Goal: Information Seeking & Learning: Check status

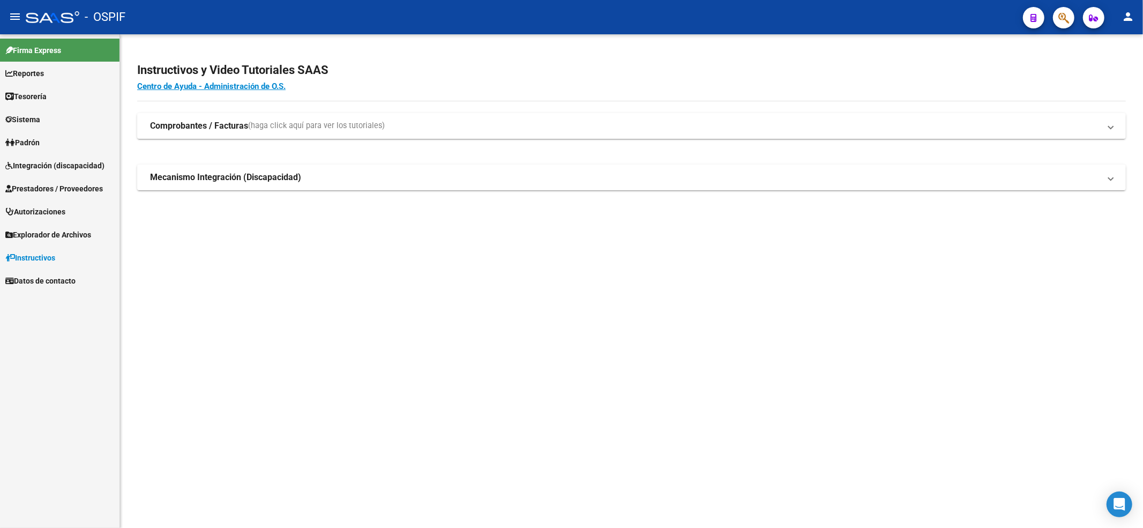
click at [30, 170] on span "Integración (discapacidad)" at bounding box center [54, 166] width 99 height 12
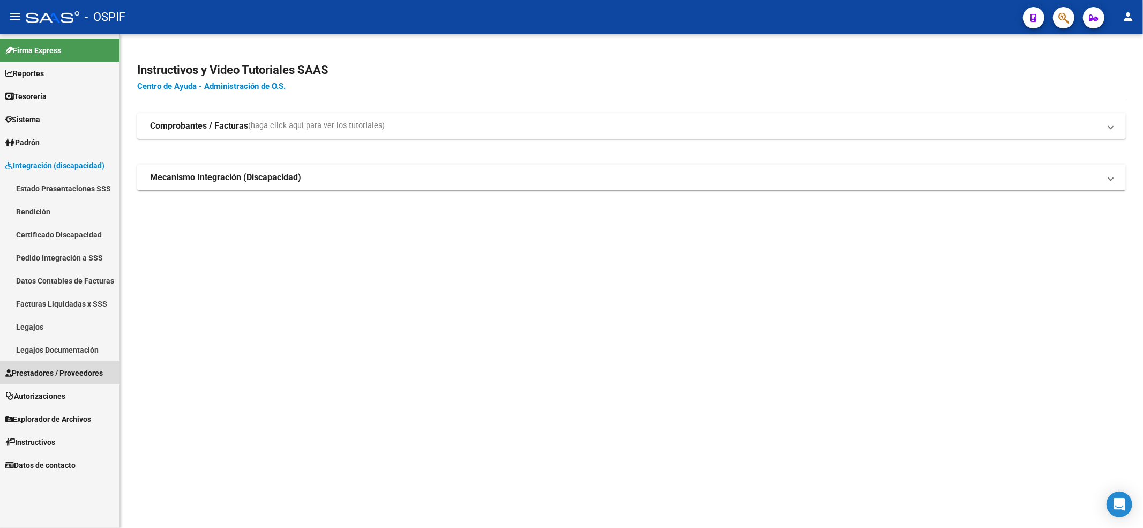
click at [40, 363] on link "Prestadores / Proveedores" at bounding box center [59, 372] width 119 height 23
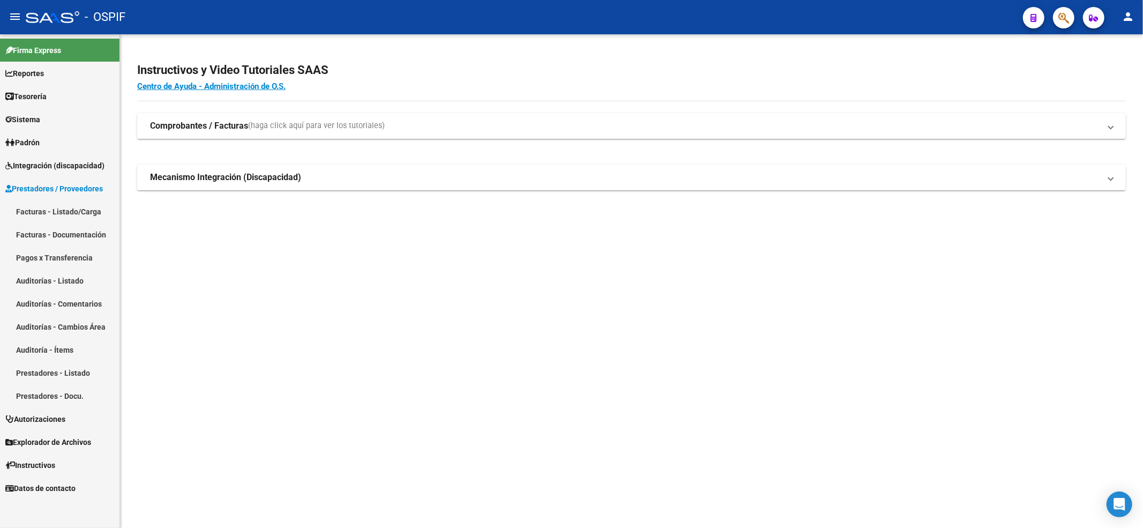
click at [50, 155] on link "Integración (discapacidad)" at bounding box center [59, 165] width 119 height 23
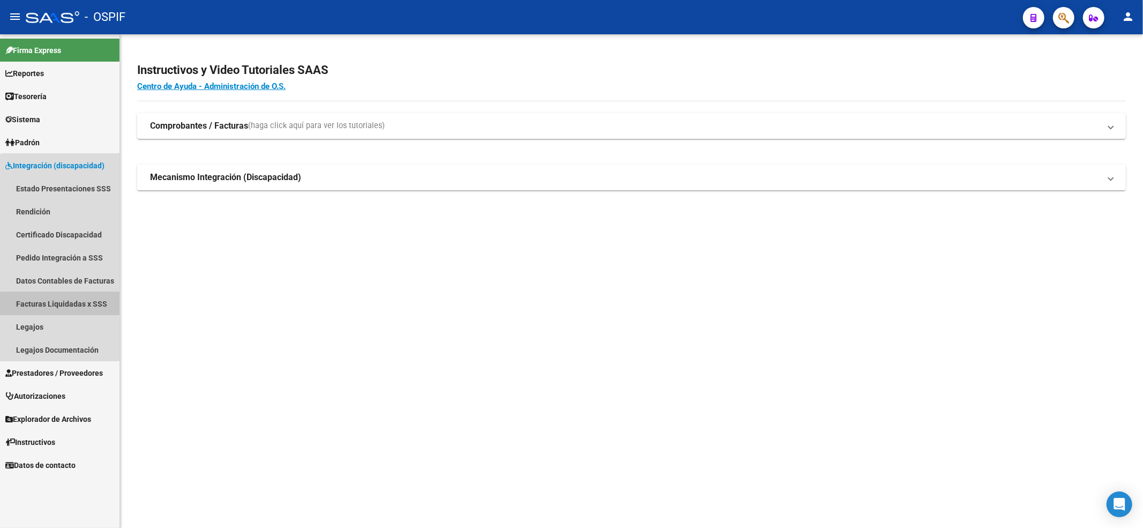
click at [67, 302] on link "Facturas Liquidadas x SSS" at bounding box center [59, 303] width 119 height 23
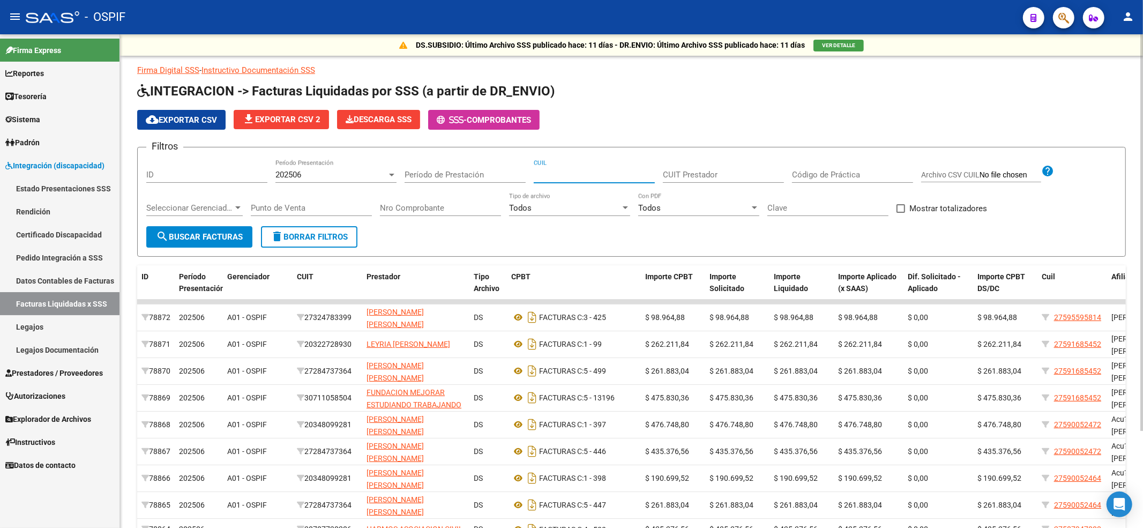
click at [597, 174] on input "CUIL" at bounding box center [594, 175] width 121 height 10
paste input "20-55067937-0"
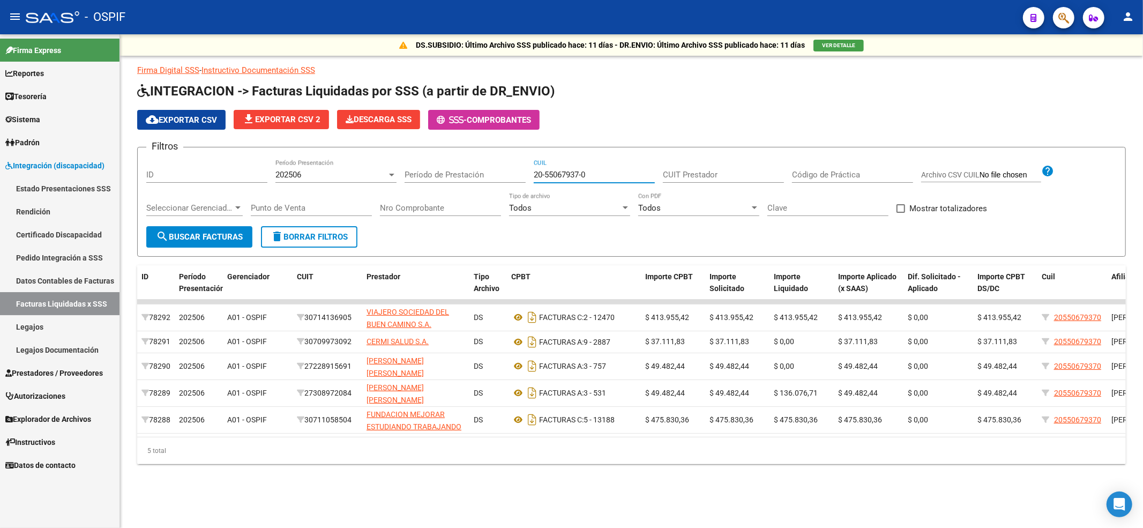
type input "20-55067937-0"
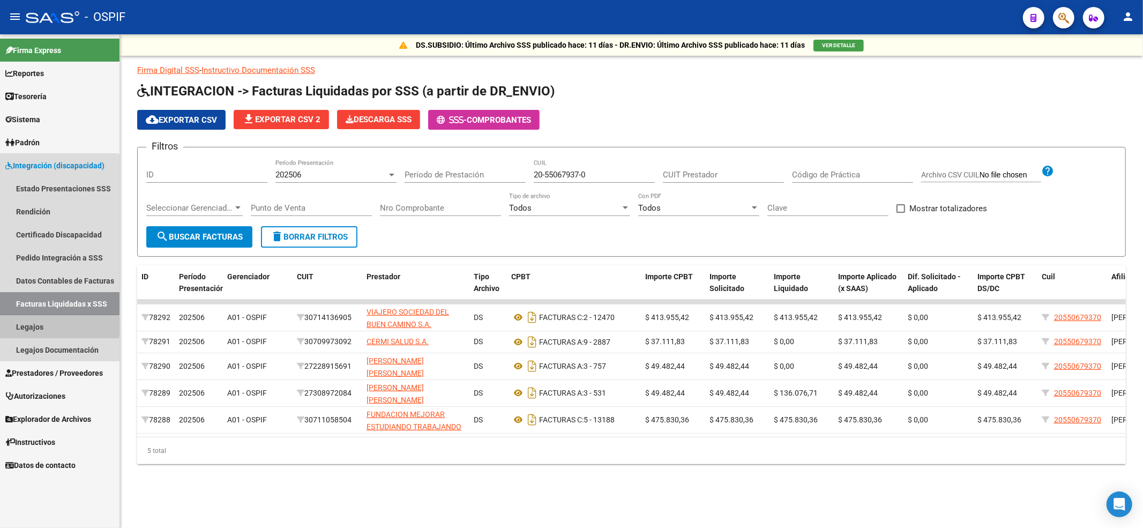
click at [37, 326] on link "Legajos" at bounding box center [59, 326] width 119 height 23
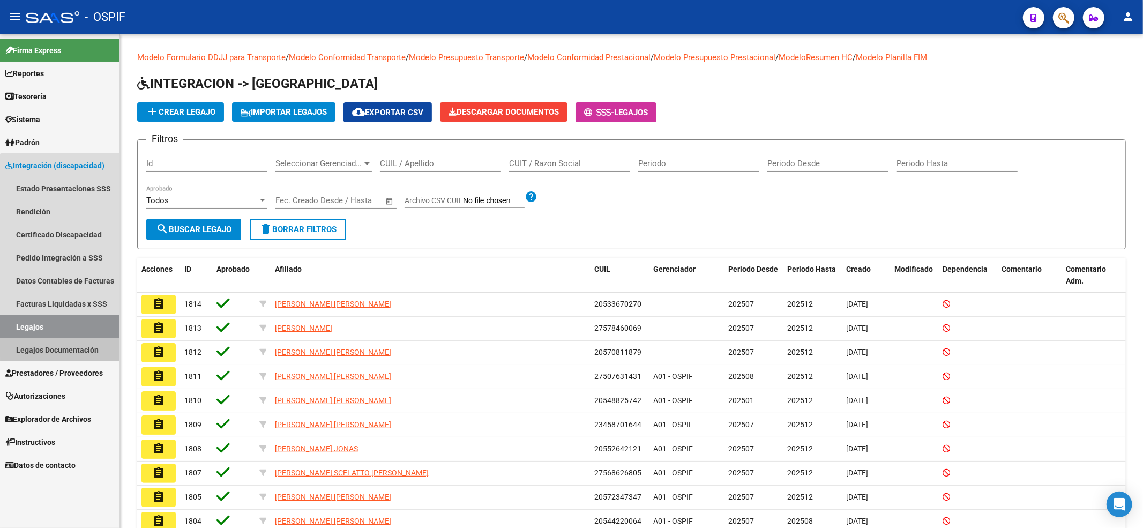
click at [91, 346] on link "Legajos Documentación" at bounding box center [59, 349] width 119 height 23
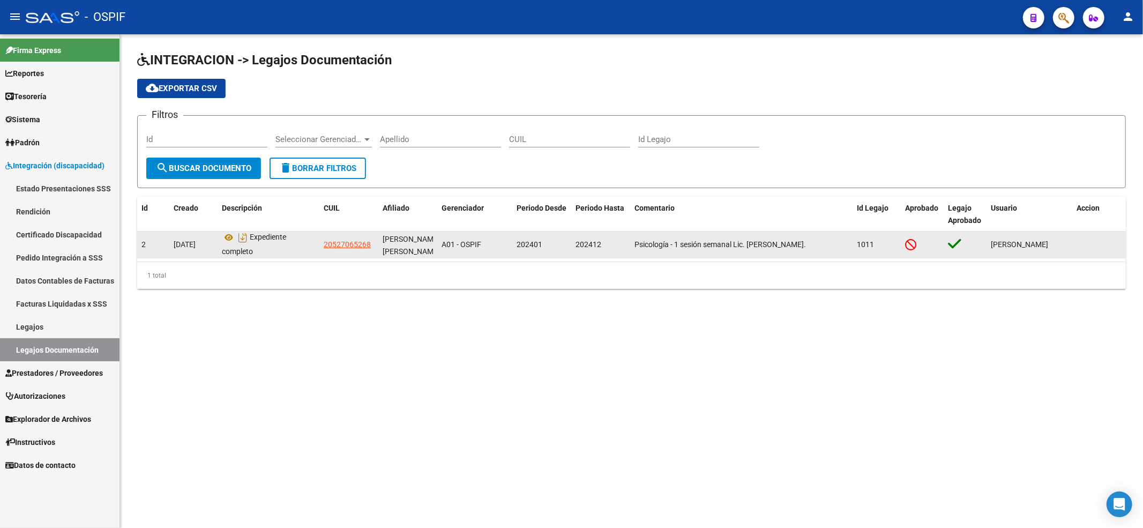
scroll to position [6, 0]
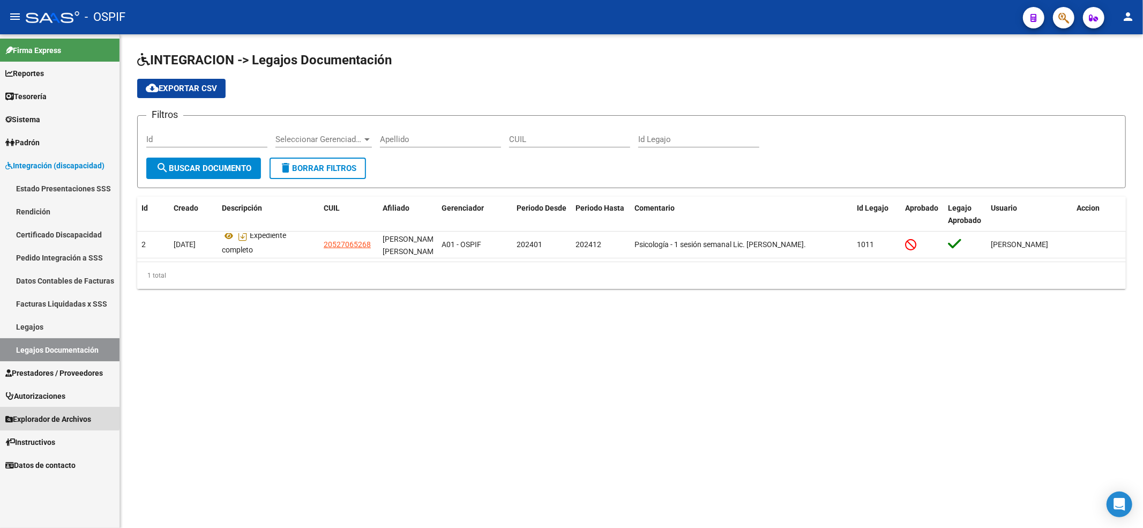
click at [47, 414] on span "Explorador de Archivos" at bounding box center [48, 419] width 86 height 12
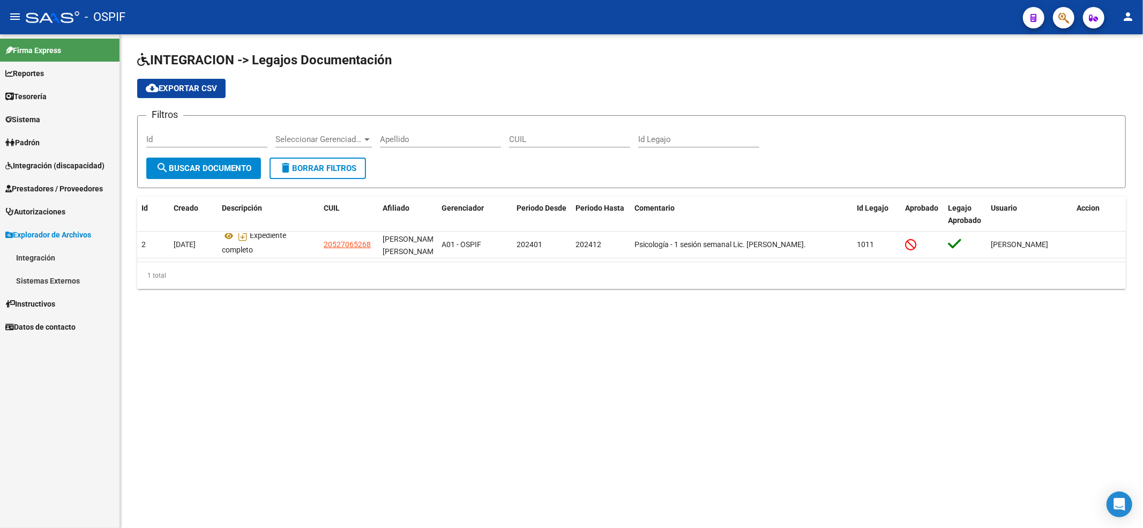
click at [84, 260] on link "Integración" at bounding box center [59, 257] width 119 height 23
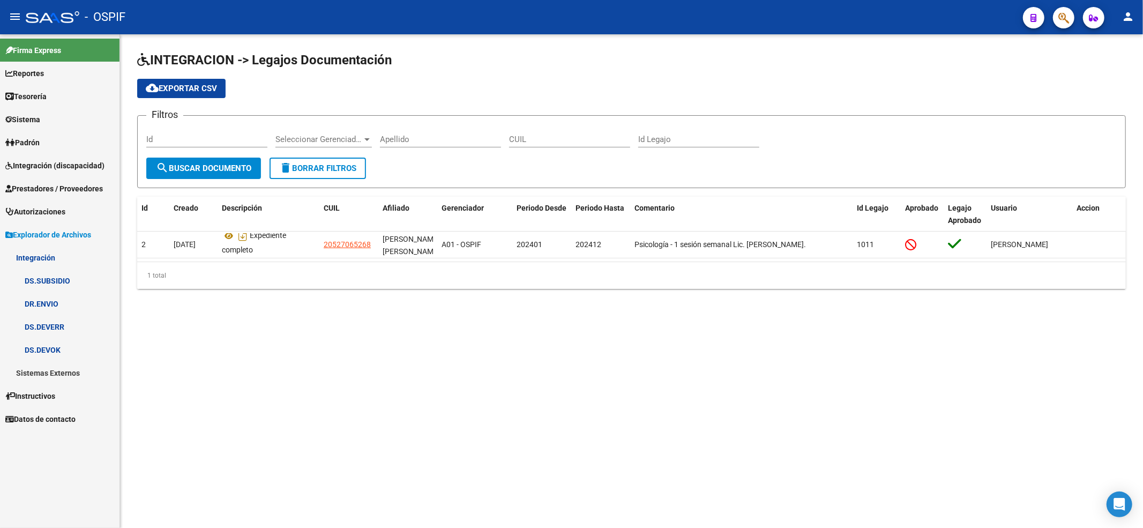
click at [60, 280] on link "DS.SUBSIDIO" at bounding box center [59, 280] width 119 height 23
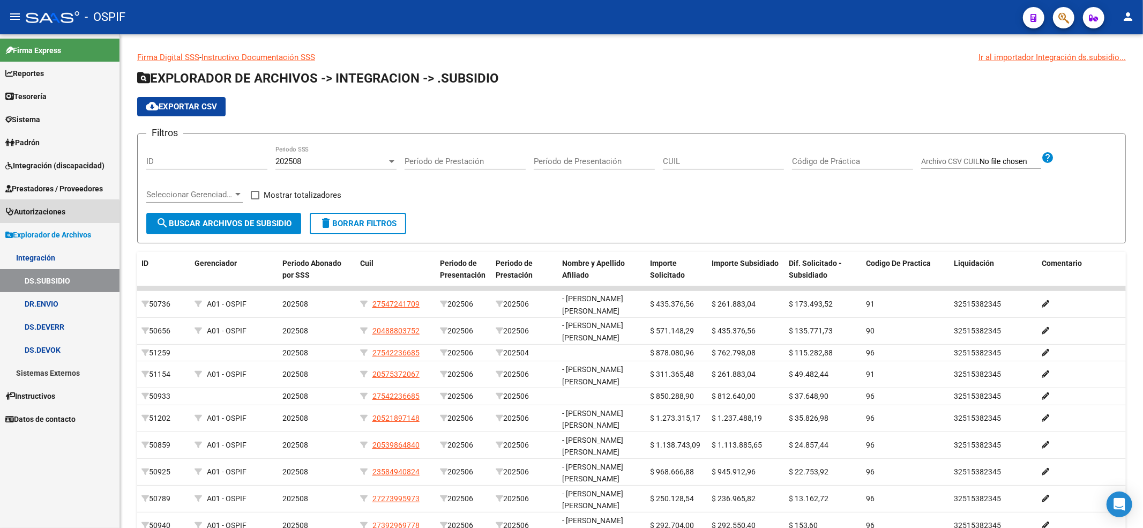
click at [51, 213] on span "Autorizaciones" at bounding box center [35, 212] width 60 height 12
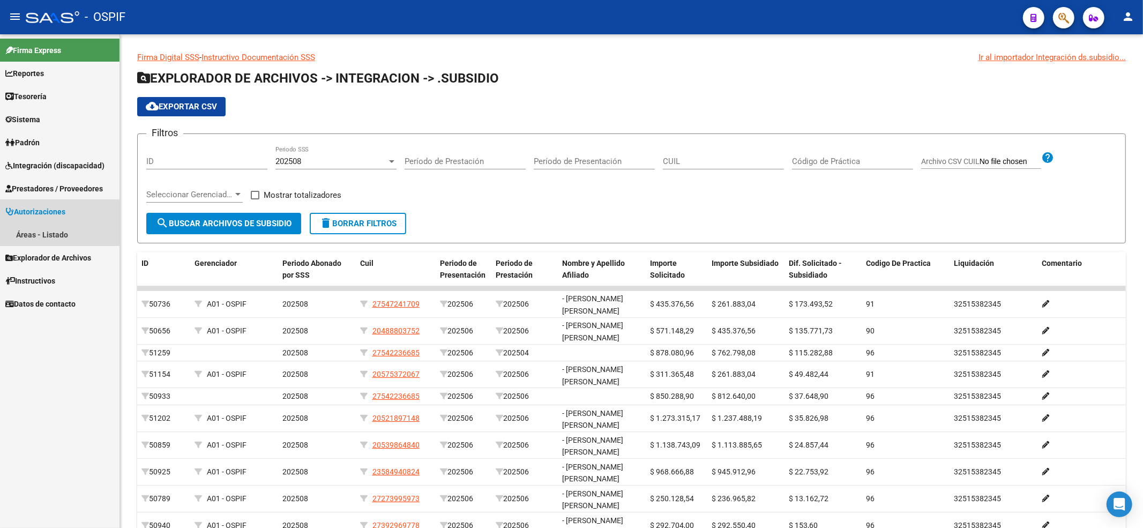
click at [46, 215] on span "Autorizaciones" at bounding box center [35, 212] width 60 height 12
click at [58, 189] on span "Prestadores / Proveedores" at bounding box center [53, 189] width 97 height 12
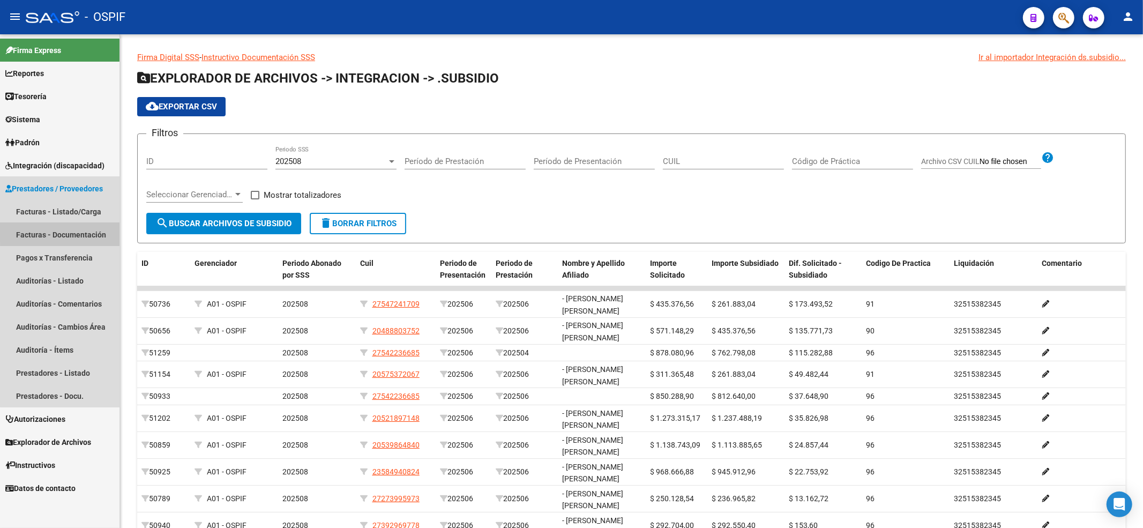
click at [95, 232] on link "Facturas - Documentación" at bounding box center [59, 234] width 119 height 23
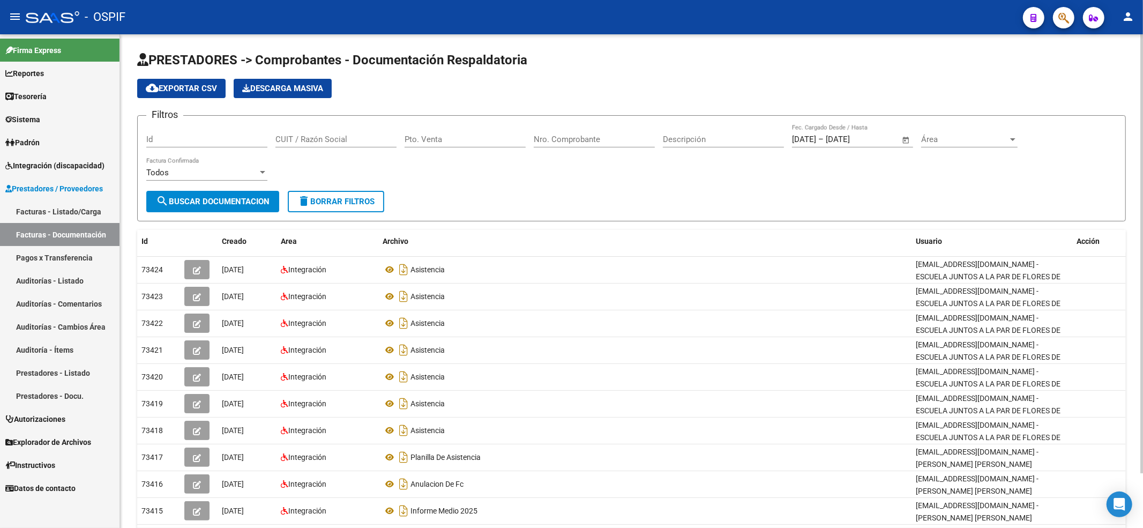
click at [339, 136] on input "CUIT / Razón Social" at bounding box center [335, 139] width 121 height 10
click at [175, 144] on input "Id" at bounding box center [206, 139] width 121 height 10
paste input "20550679370"
type input "20550679370"
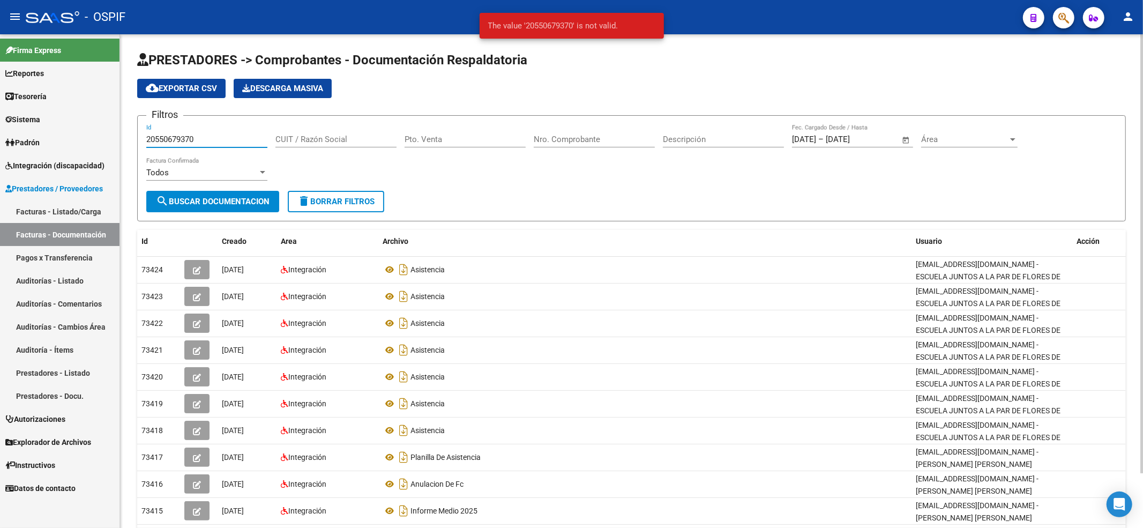
drag, startPoint x: 118, startPoint y: 125, endPoint x: 126, endPoint y: 122, distance: 8.5
click at [50, 118] on mat-sidenav-container "Firma Express Reportes Egresos Devengados Comprobantes Recibidos Facturación Ap…" at bounding box center [571, 280] width 1143 height 493
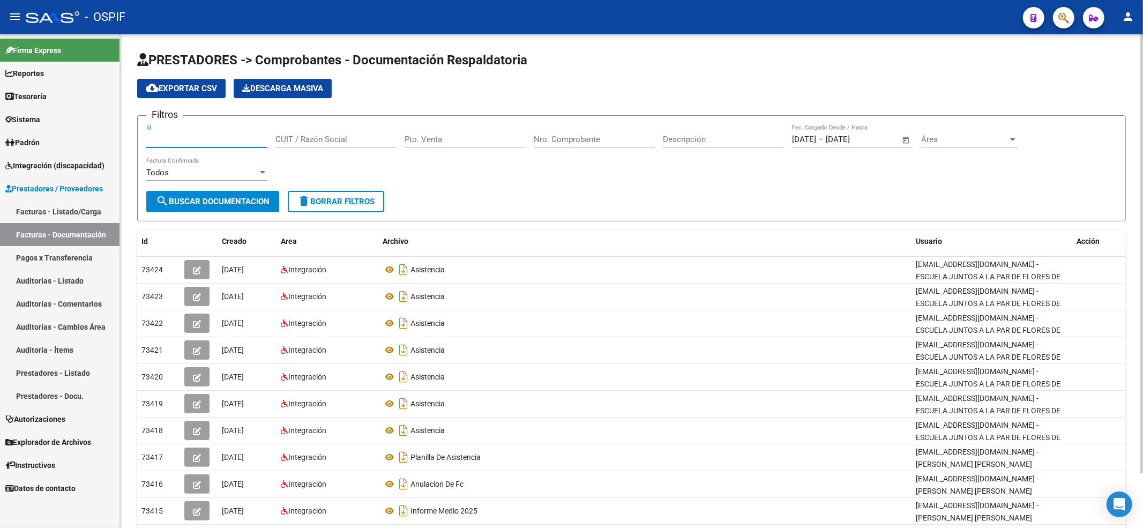
click at [324, 138] on input "CUIT / Razón Social" at bounding box center [335, 139] width 121 height 10
paste input "20550679370"
type input "20550679370"
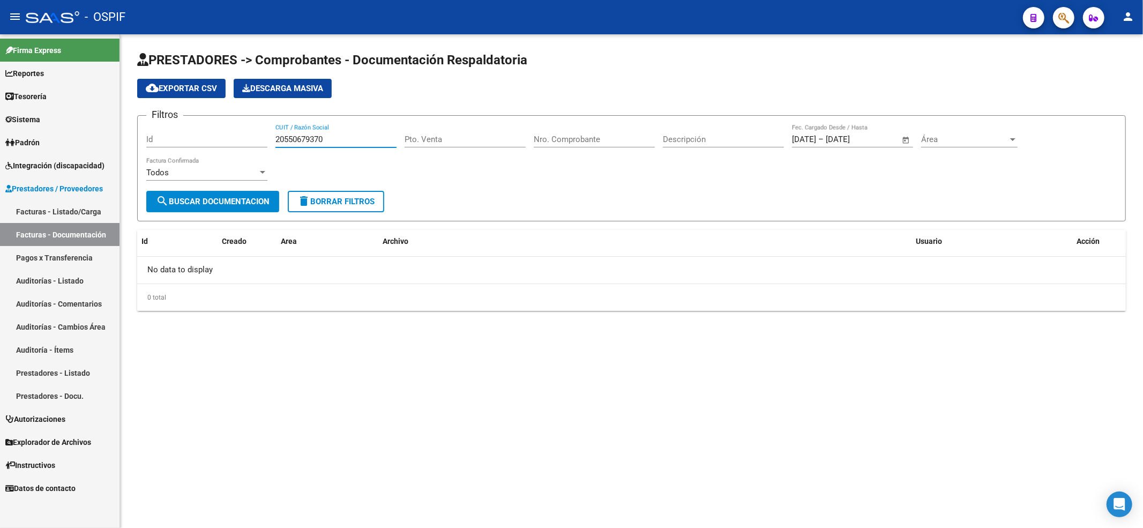
drag, startPoint x: 347, startPoint y: 139, endPoint x: 228, endPoint y: 137, distance: 119.5
click at [241, 137] on div "Filtros Id 20550679370 CUIT / Razón Social Pto. Venta Nro. Comprobante Descripc…" at bounding box center [631, 157] width 970 height 66
click at [963, 133] on div "Área Área" at bounding box center [969, 135] width 96 height 23
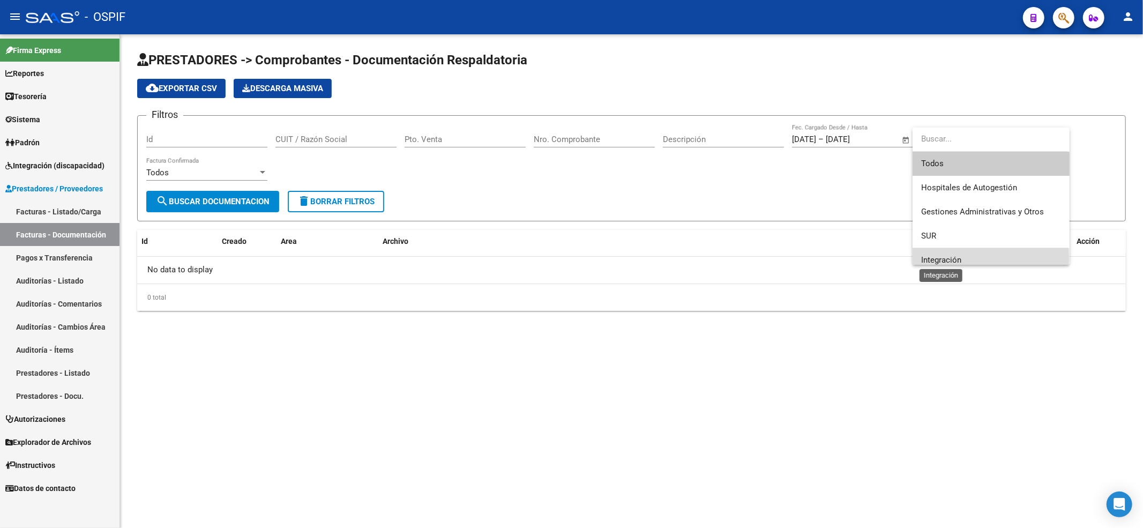
click at [933, 258] on span "Integración" at bounding box center [941, 260] width 40 height 10
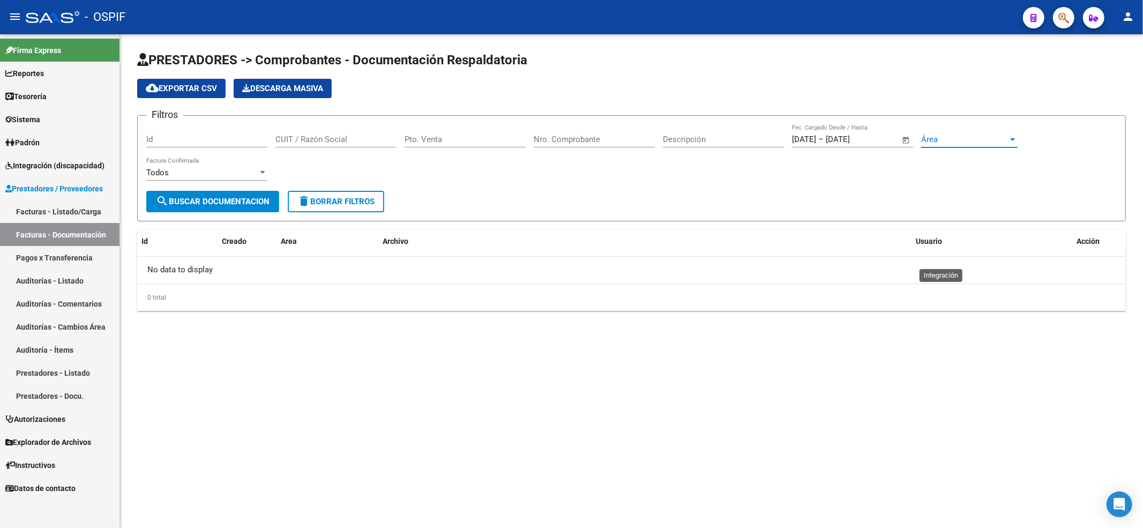
scroll to position [7, 0]
click at [356, 161] on div "Todos Factura Confirmada" at bounding box center [335, 168] width 121 height 23
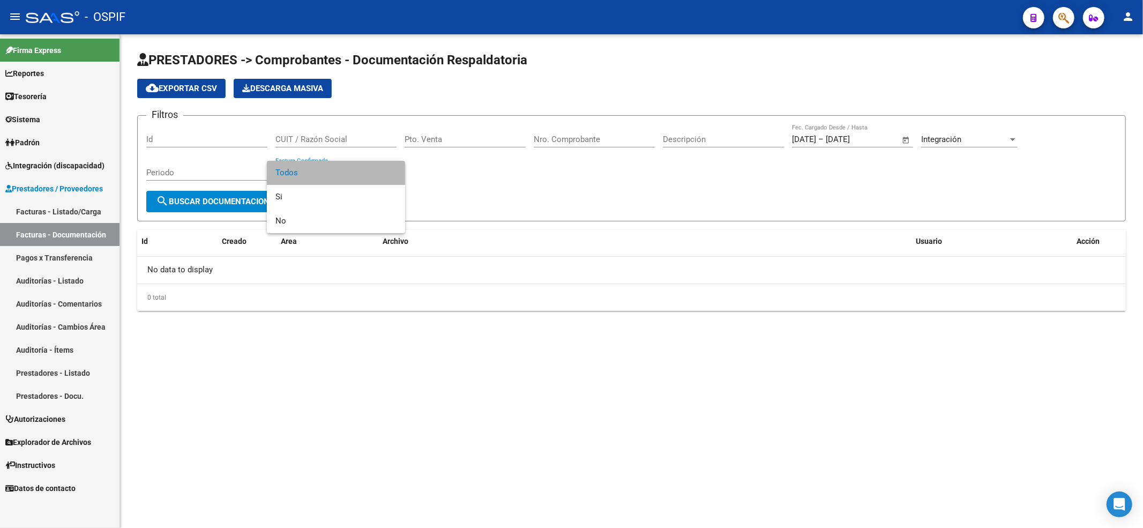
click at [358, 161] on span "Todos" at bounding box center [335, 173] width 121 height 24
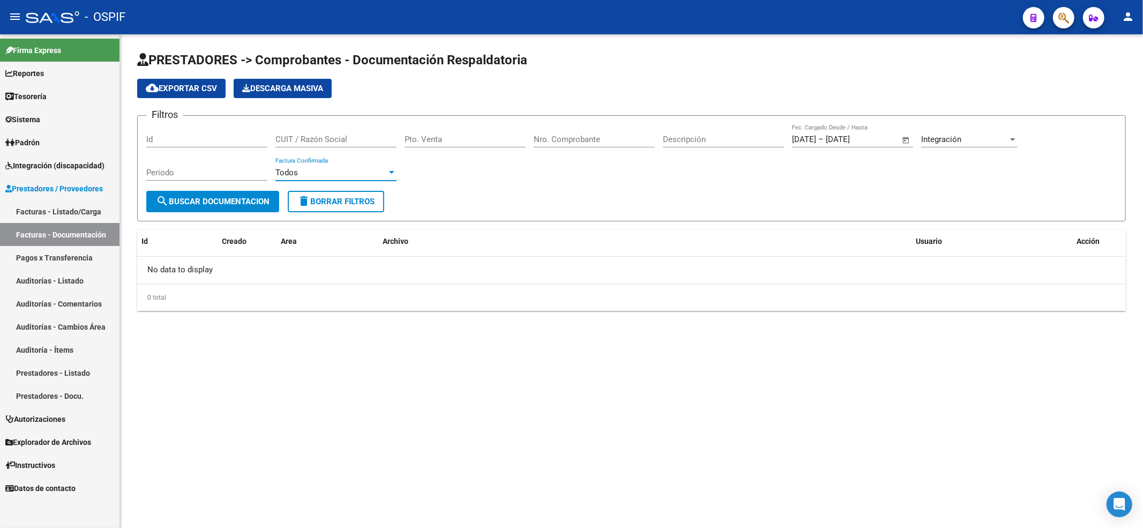
click at [322, 133] on div "CUIT / Razón Social" at bounding box center [335, 135] width 121 height 23
click at [731, 148] on div "Descripción" at bounding box center [723, 140] width 121 height 33
click at [712, 142] on input "Descripción" at bounding box center [723, 139] width 121 height 10
paste input "20550679370"
drag, startPoint x: 669, startPoint y: 140, endPoint x: 490, endPoint y: 145, distance: 179.0
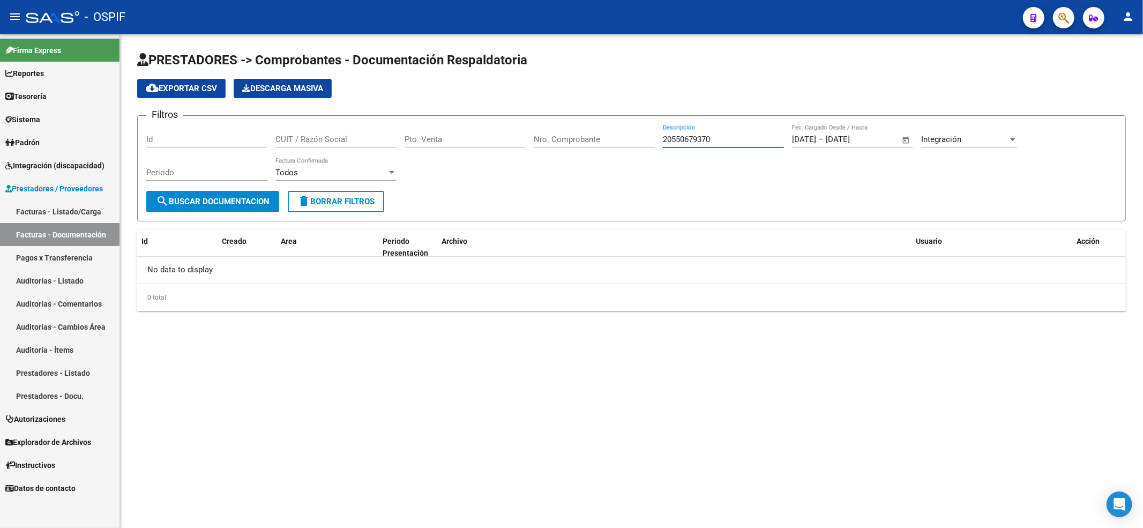
click at [490, 145] on div "Filtros Id CUIT / Razón Social Pto. Venta Nro. Comprobante 20550679370 Descripc…" at bounding box center [631, 157] width 970 height 66
type input "0"
click at [492, 137] on input "Pto. Venta" at bounding box center [464, 139] width 121 height 10
click at [350, 133] on div "CUIT / Razón Social" at bounding box center [335, 135] width 121 height 23
paste input "20550679370"
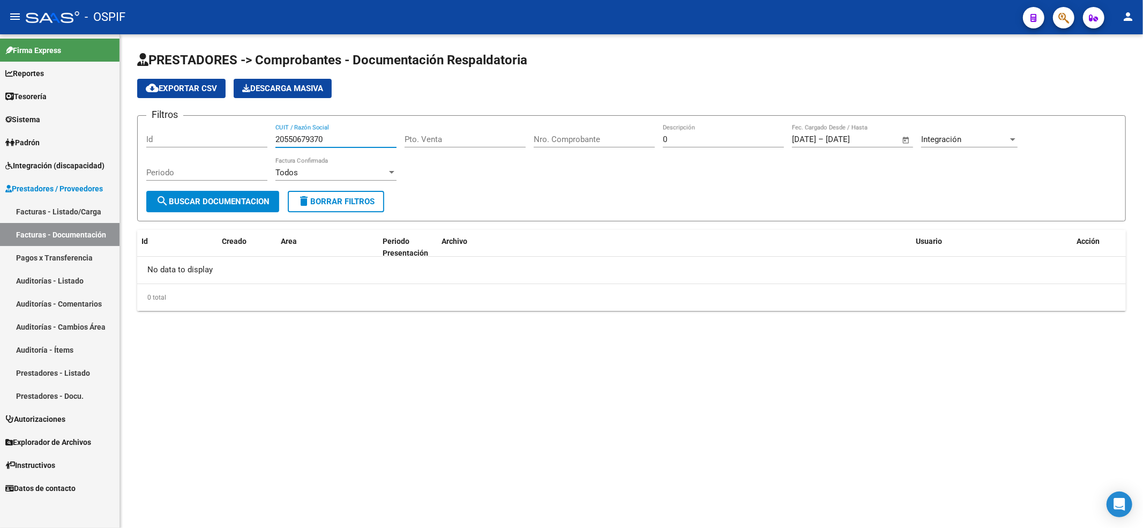
type input "20550679370"
drag, startPoint x: 348, startPoint y: 142, endPoint x: 0, endPoint y: 150, distance: 347.7
click at [0, 150] on mat-sidenav-container "Firma Express Reportes Egresos Devengados Comprobantes Recibidos Facturación Ap…" at bounding box center [571, 280] width 1143 height 493
paste input "30711058504"
type input "30711058504"
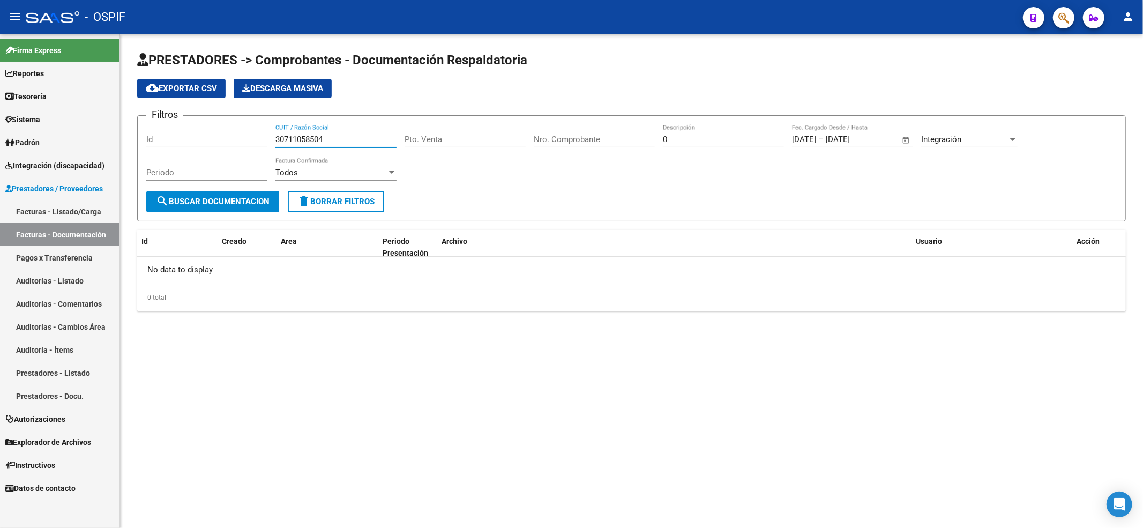
click at [249, 205] on span "search Buscar Documentacion" at bounding box center [213, 202] width 114 height 10
click at [363, 170] on div "Todos" at bounding box center [330, 173] width 111 height 10
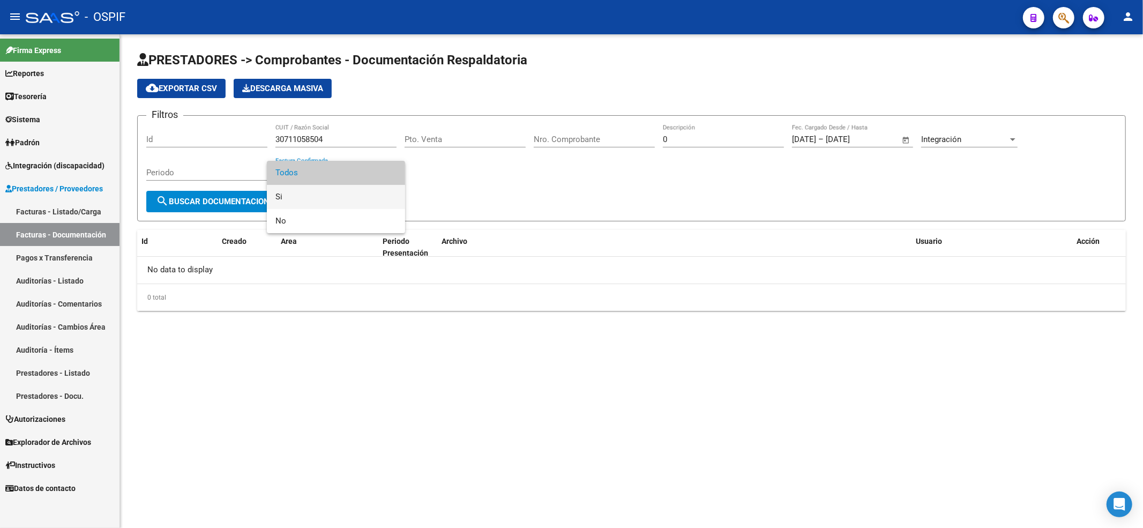
drag, startPoint x: 341, startPoint y: 191, endPoint x: 253, endPoint y: 189, distance: 87.9
click at [341, 189] on span "Si" at bounding box center [335, 197] width 121 height 24
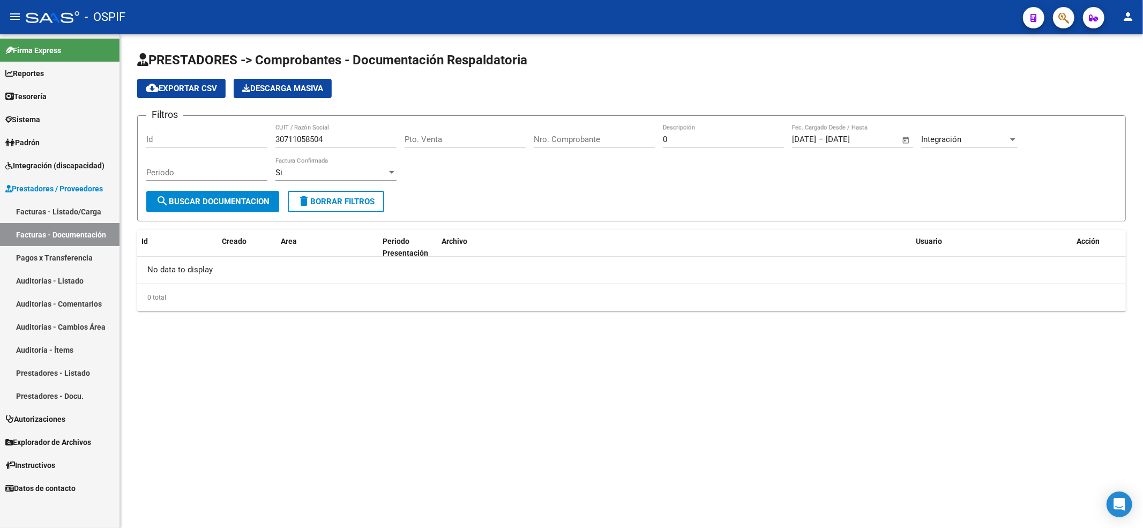
click at [198, 189] on div "Periodo" at bounding box center [206, 173] width 121 height 33
click at [178, 202] on span "search Buscar Documentacion" at bounding box center [213, 202] width 114 height 10
click at [838, 131] on div "12/2/2025 12/2/2025 – 12/8/2025 12/8/2025 Fec. Cargado Desde / Hasta" at bounding box center [846, 135] width 108 height 23
click at [898, 211] on form "Filtros Id 30711058504 CUIT / Razón Social Pto. Venta Nro. Comprobante 0 Descri…" at bounding box center [631, 168] width 988 height 106
click at [389, 138] on input "30711058504" at bounding box center [335, 139] width 121 height 10
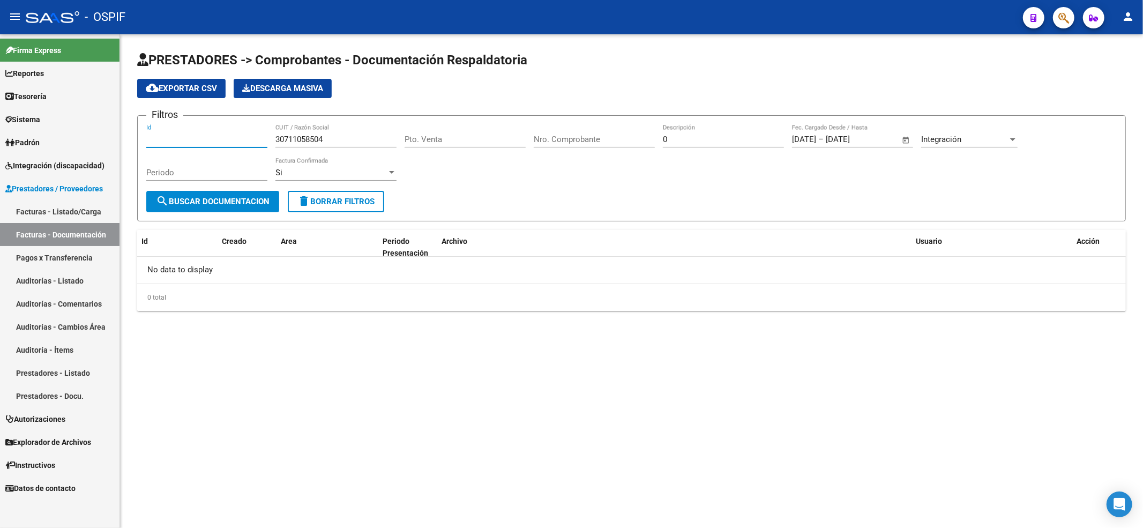
click at [202, 138] on input "Id" at bounding box center [206, 139] width 121 height 10
paste input "30711058504"
type input "30711058504"
drag, startPoint x: 346, startPoint y: 142, endPoint x: 0, endPoint y: 140, distance: 346.0
click at [0, 140] on mat-sidenav-container "Firma Express Reportes Egresos Devengados Comprobantes Recibidos Facturación Ap…" at bounding box center [571, 280] width 1143 height 493
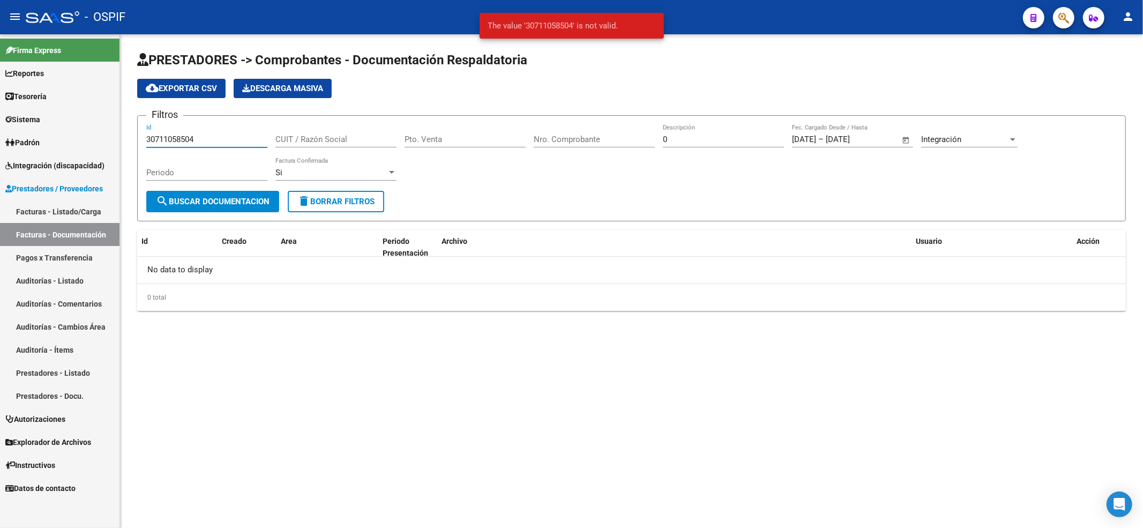
drag, startPoint x: 230, startPoint y: 139, endPoint x: 101, endPoint y: 132, distance: 129.8
click at [0, 147] on mat-sidenav-container "Firma Express Reportes Egresos Devengados Comprobantes Recibidos Facturación Ap…" at bounding box center [571, 280] width 1143 height 493
click at [307, 137] on input "CUIT / Razón Social" at bounding box center [335, 139] width 121 height 10
paste input "30711058504"
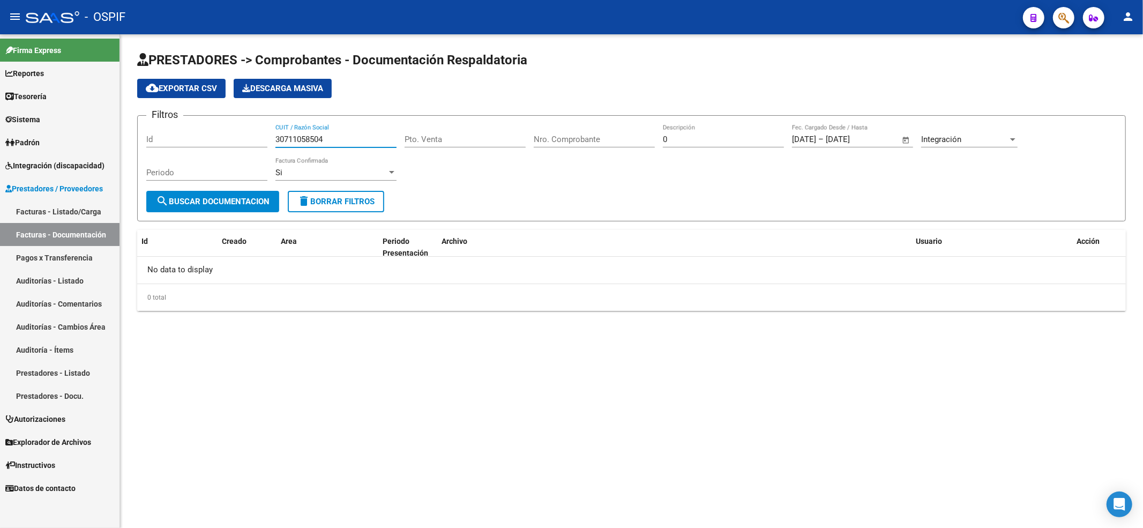
type input "30711058504"
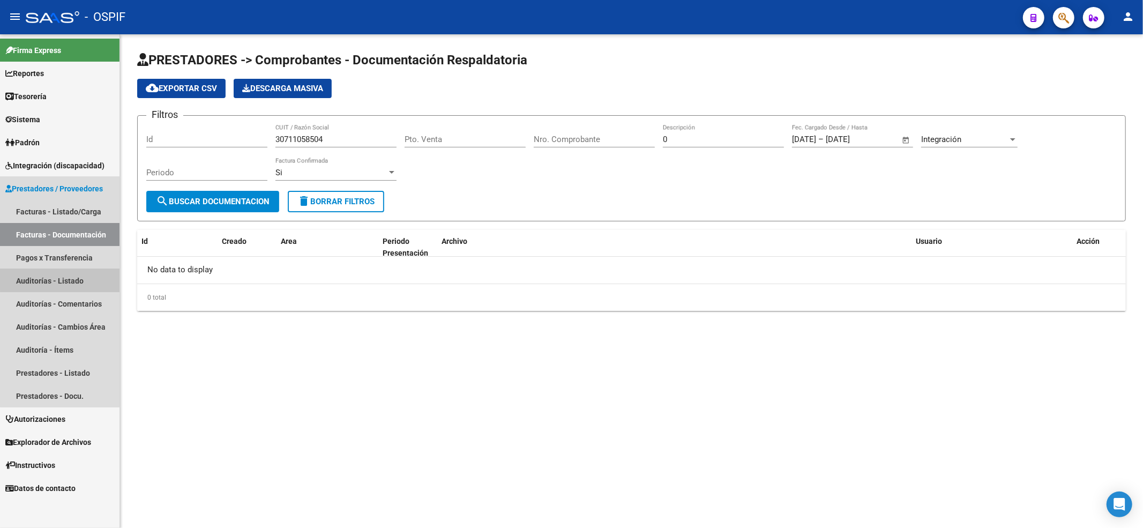
click at [88, 273] on link "Auditorías - Listado" at bounding box center [59, 280] width 119 height 23
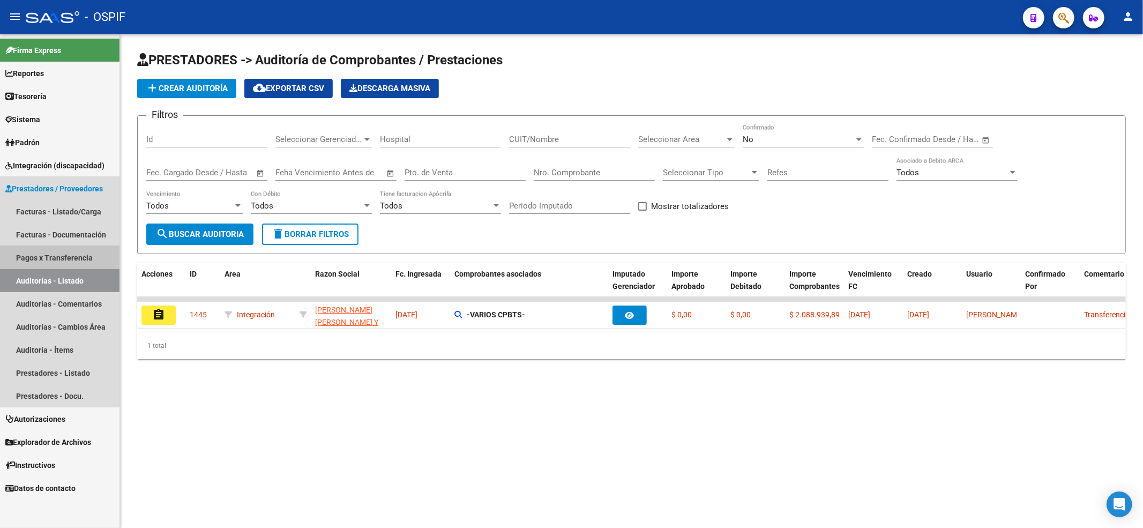
click at [55, 260] on link "Pagos x Transferencia" at bounding box center [59, 257] width 119 height 23
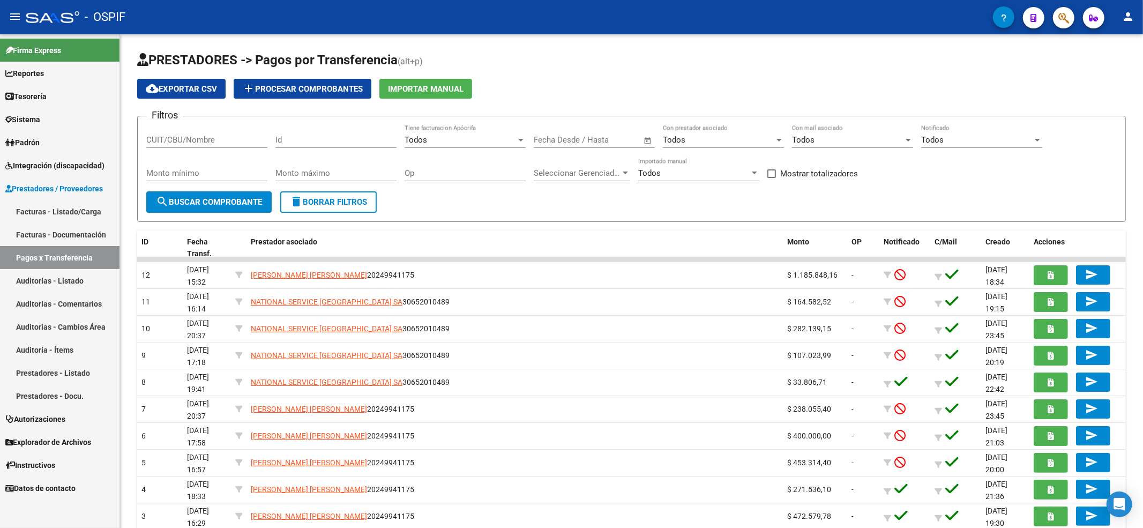
click at [101, 228] on link "Facturas - Documentación" at bounding box center [59, 234] width 119 height 23
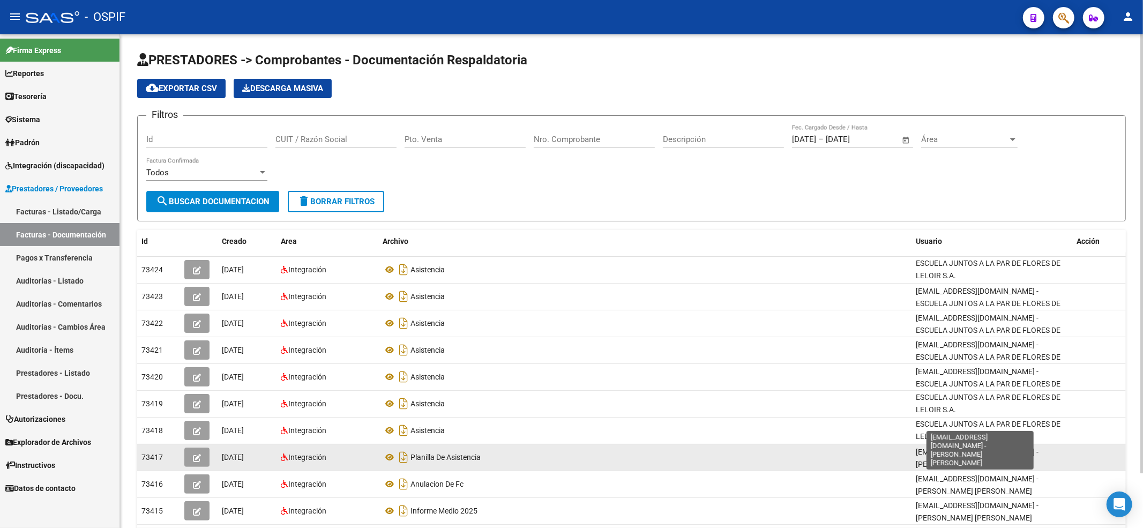
scroll to position [1, 0]
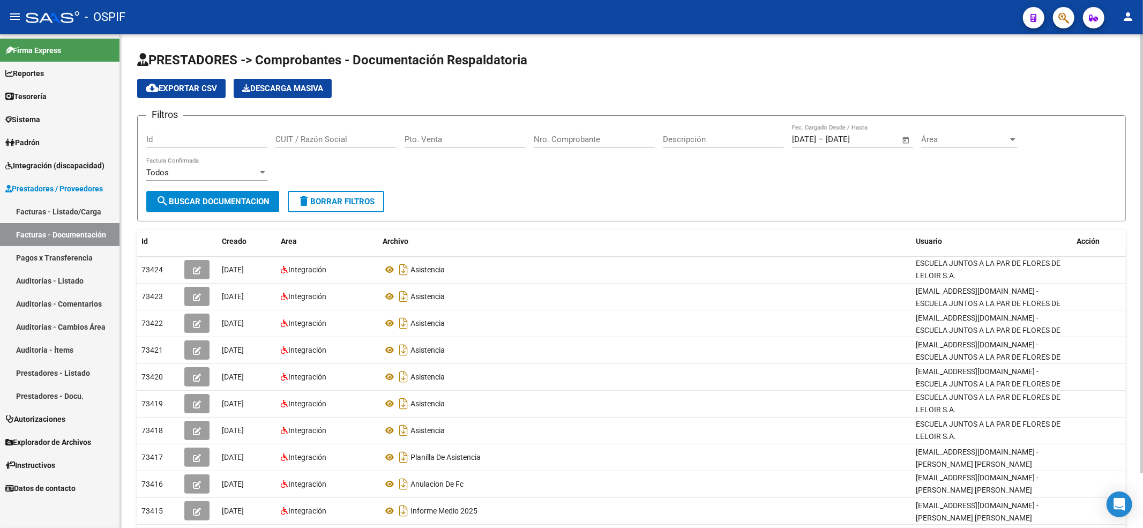
click at [336, 142] on div "CUIT / Razón Social" at bounding box center [335, 135] width 121 height 23
paste input "30711058504"
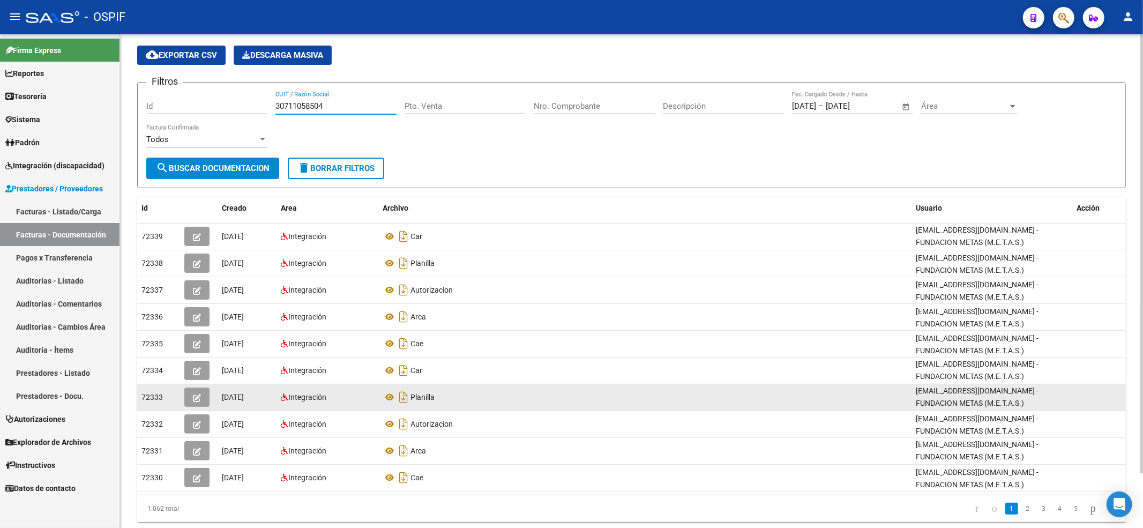
scroll to position [61, 0]
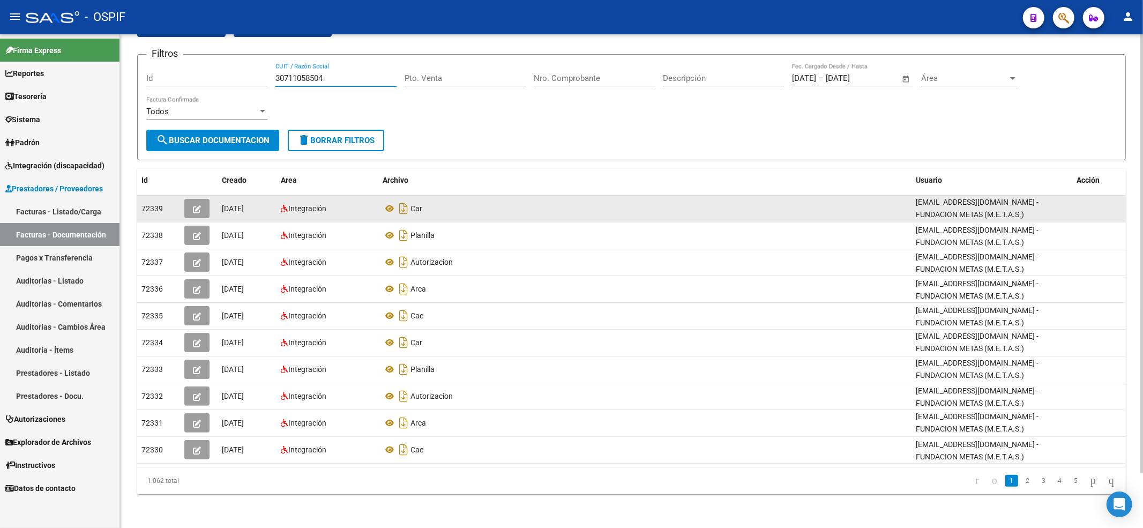
type input "30711058504"
click at [195, 212] on icon "button" at bounding box center [197, 209] width 8 height 8
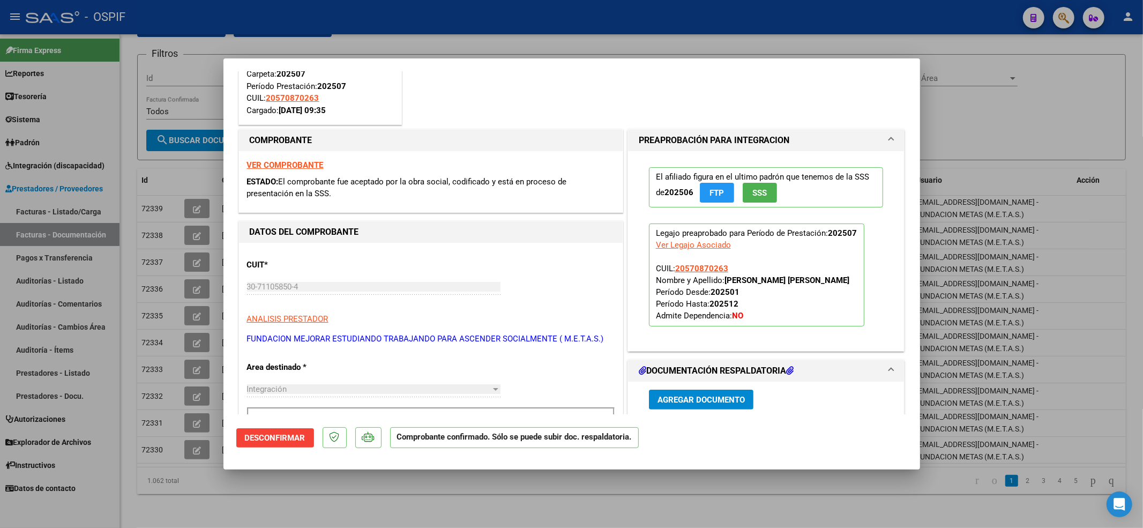
scroll to position [142, 0]
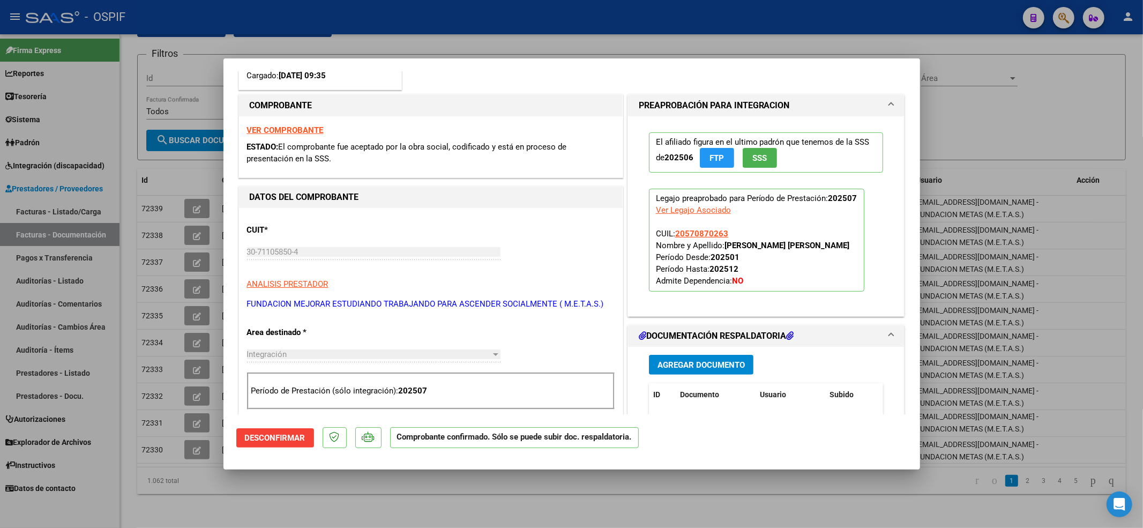
click at [97, 238] on div at bounding box center [571, 264] width 1143 height 528
type input "$ 0,00"
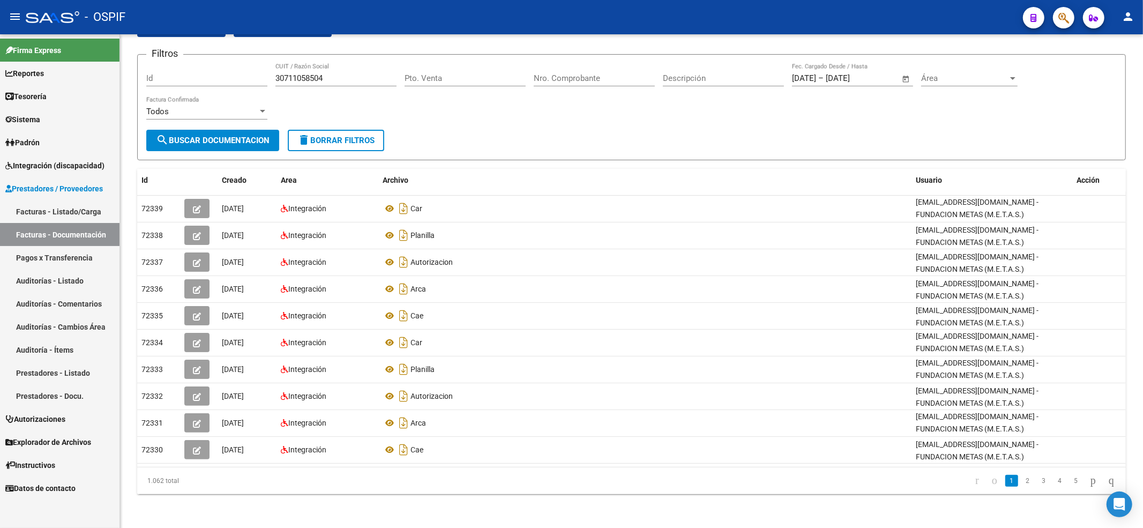
click at [56, 135] on link "Padrón" at bounding box center [59, 142] width 119 height 23
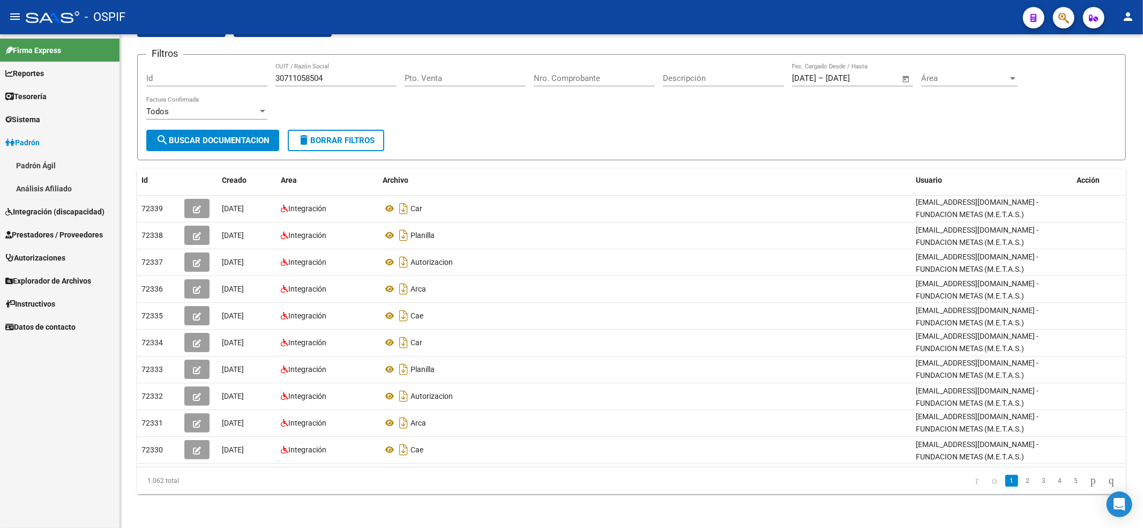
click at [69, 181] on link "Análisis Afiliado" at bounding box center [59, 188] width 119 height 23
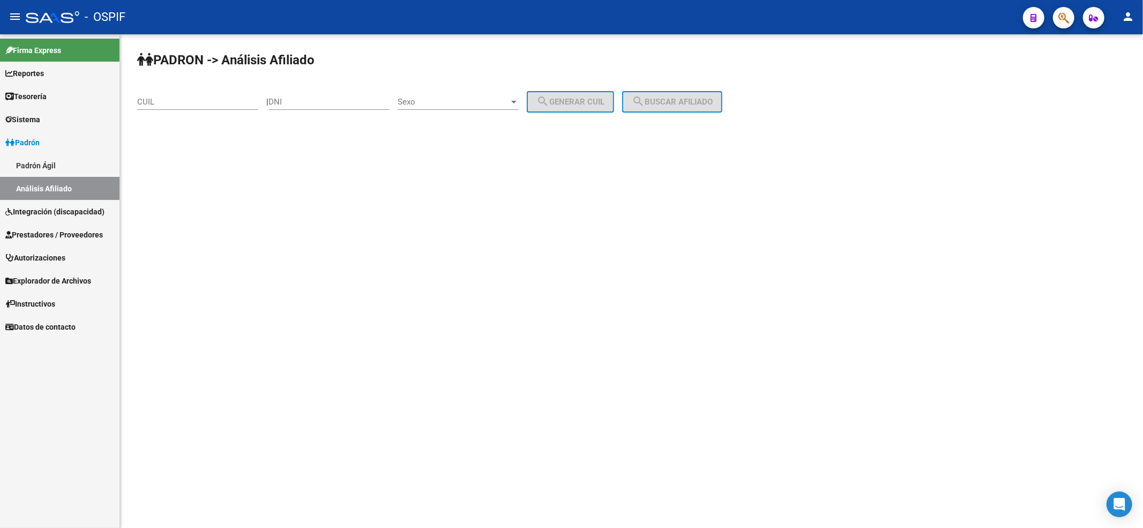
click at [71, 161] on link "Padrón Ágil" at bounding box center [59, 165] width 119 height 23
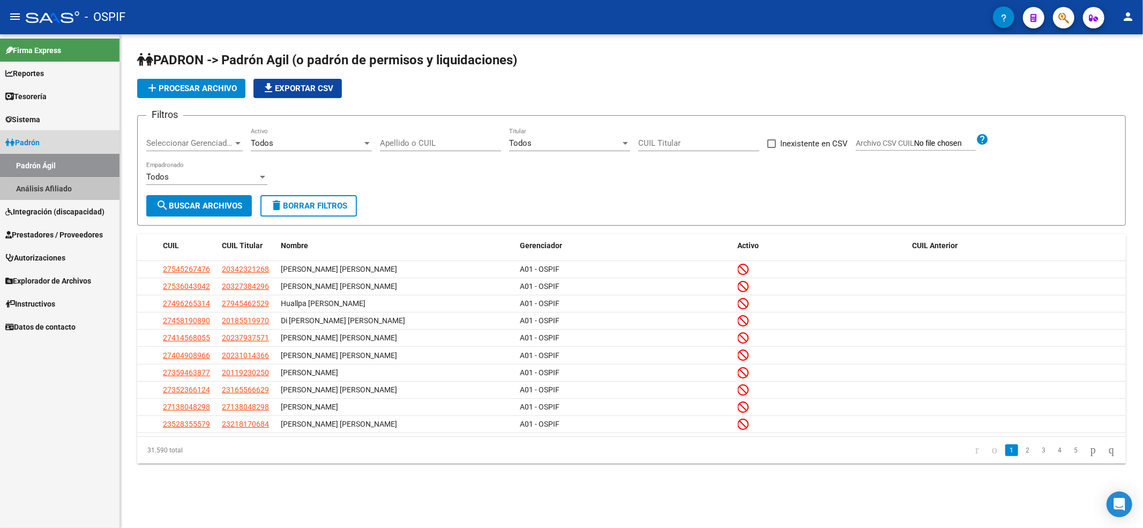
click at [79, 190] on link "Análisis Afiliado" at bounding box center [59, 188] width 119 height 23
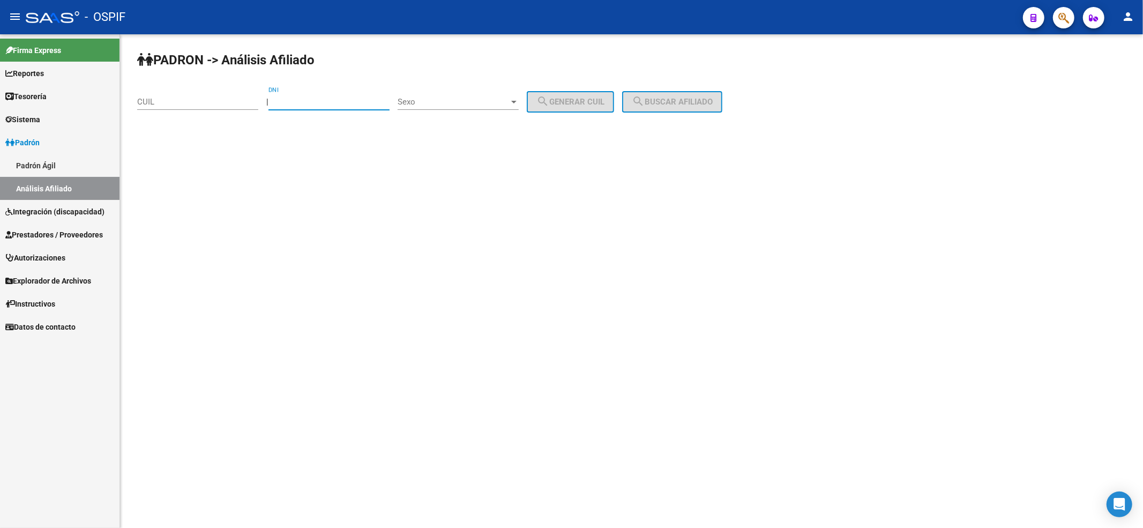
click at [344, 106] on input "DNI" at bounding box center [328, 102] width 121 height 10
click at [186, 100] on input "CUIL" at bounding box center [197, 102] width 121 height 10
paste input "20-55067937-0"
type input "20-55067937-0"
click at [675, 101] on span "search Buscar afiliado" at bounding box center [672, 102] width 81 height 10
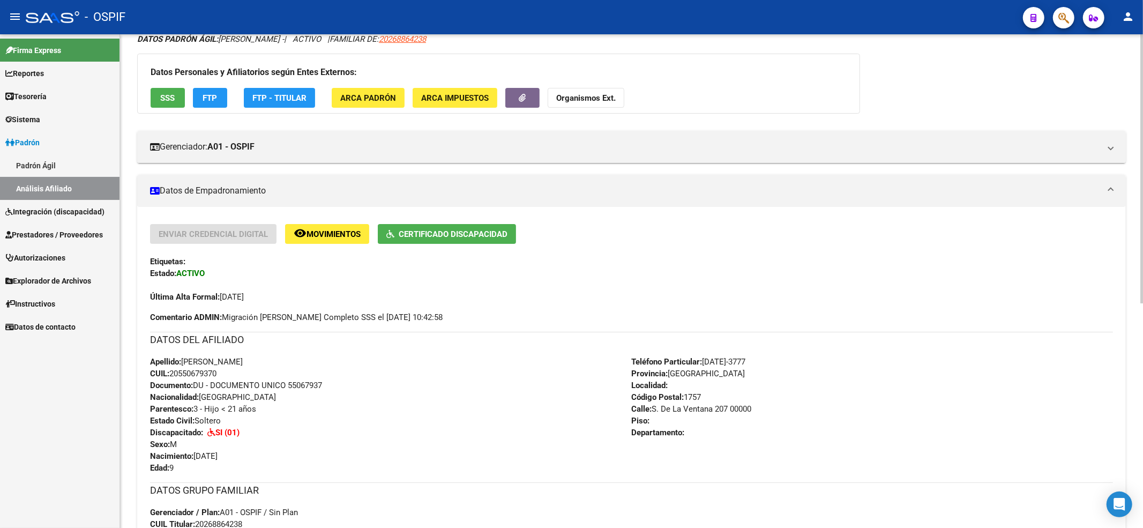
scroll to position [55, 0]
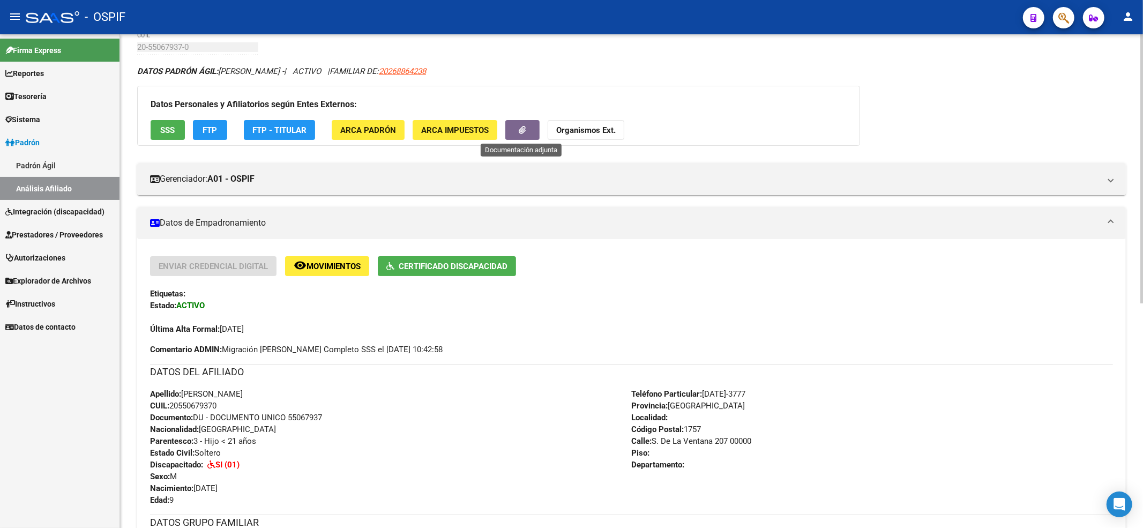
click at [525, 129] on button "button" at bounding box center [522, 130] width 34 height 20
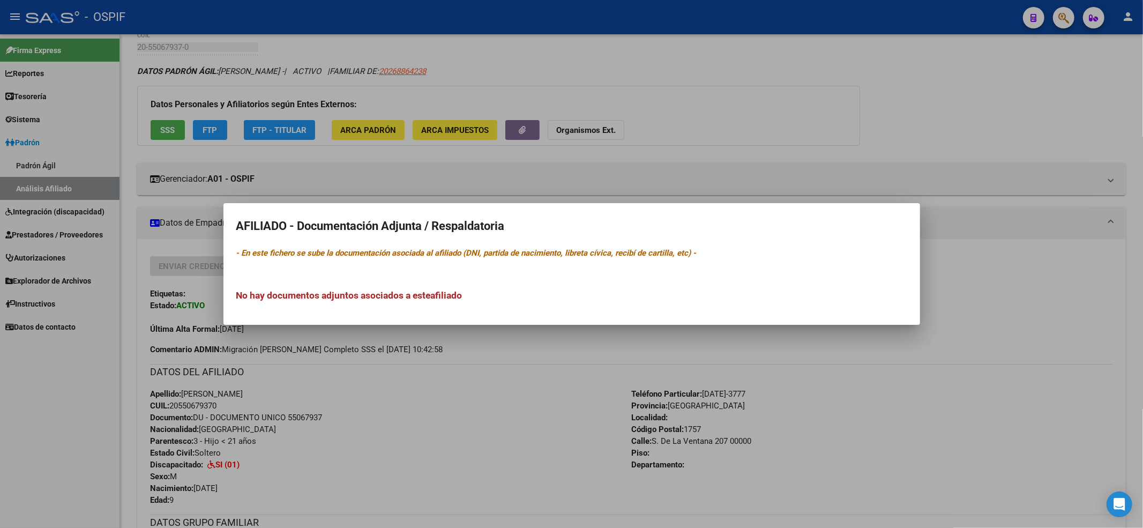
click at [369, 169] on div at bounding box center [571, 264] width 1143 height 528
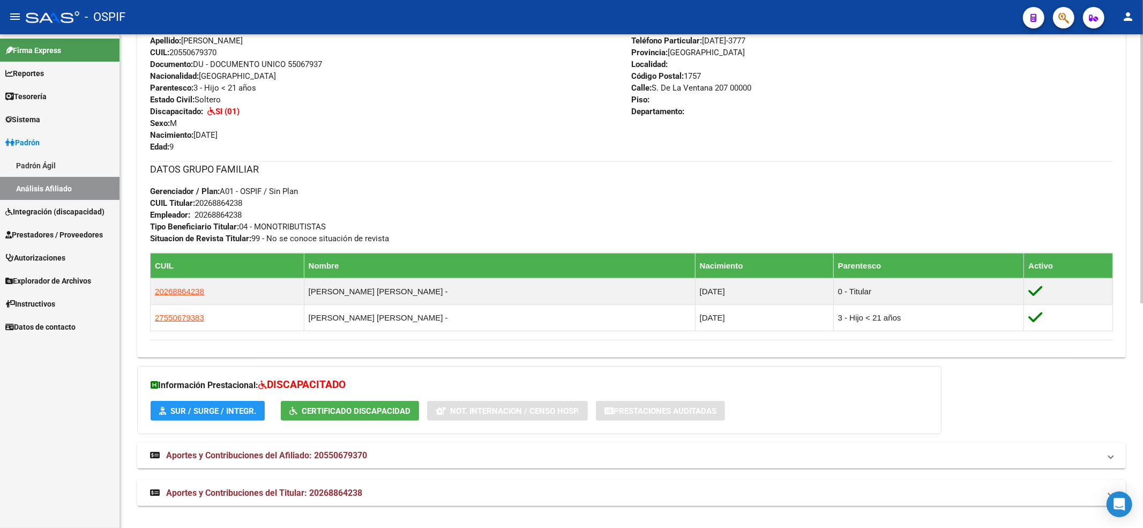
scroll to position [412, 0]
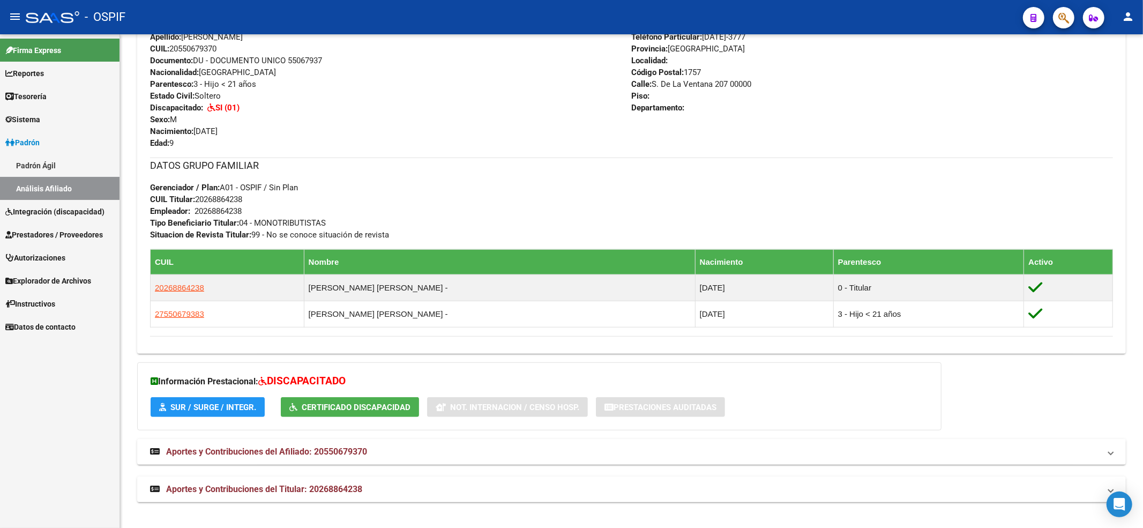
click at [76, 212] on span "Integración (discapacidad)" at bounding box center [54, 212] width 99 height 12
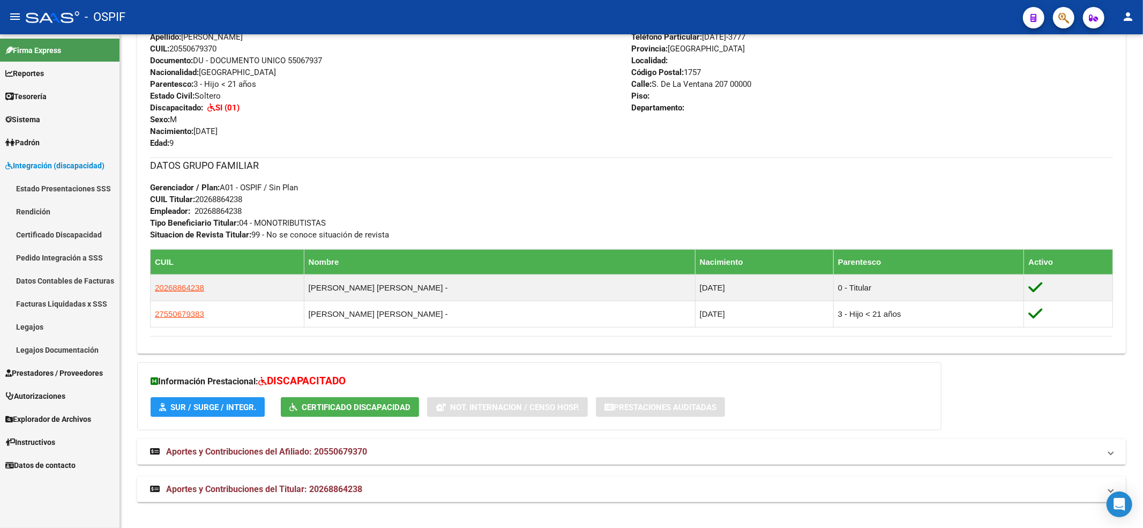
click at [72, 371] on span "Prestadores / Proveedores" at bounding box center [53, 373] width 97 height 12
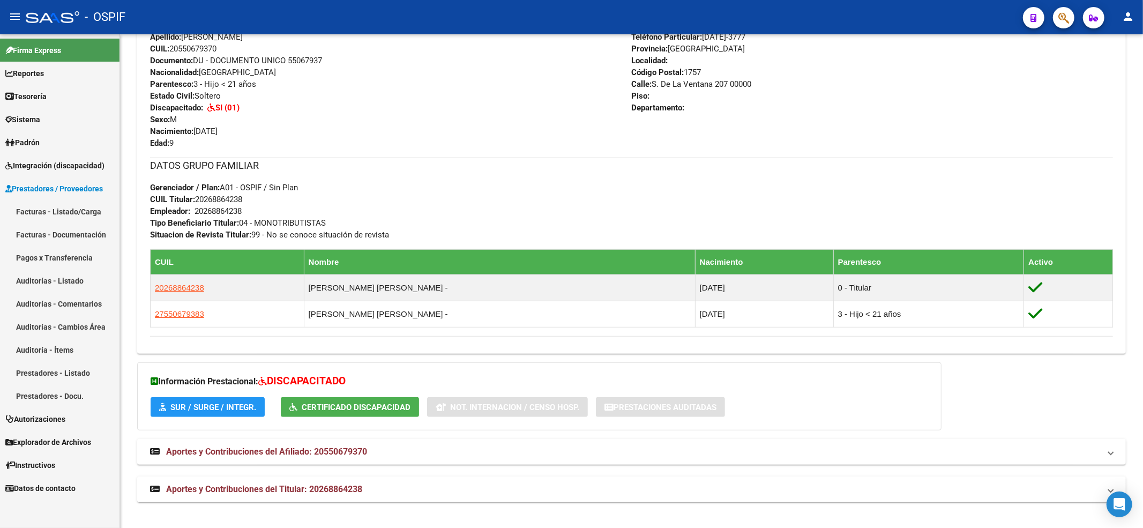
click at [31, 213] on link "Facturas - Listado/Carga" at bounding box center [59, 211] width 119 height 23
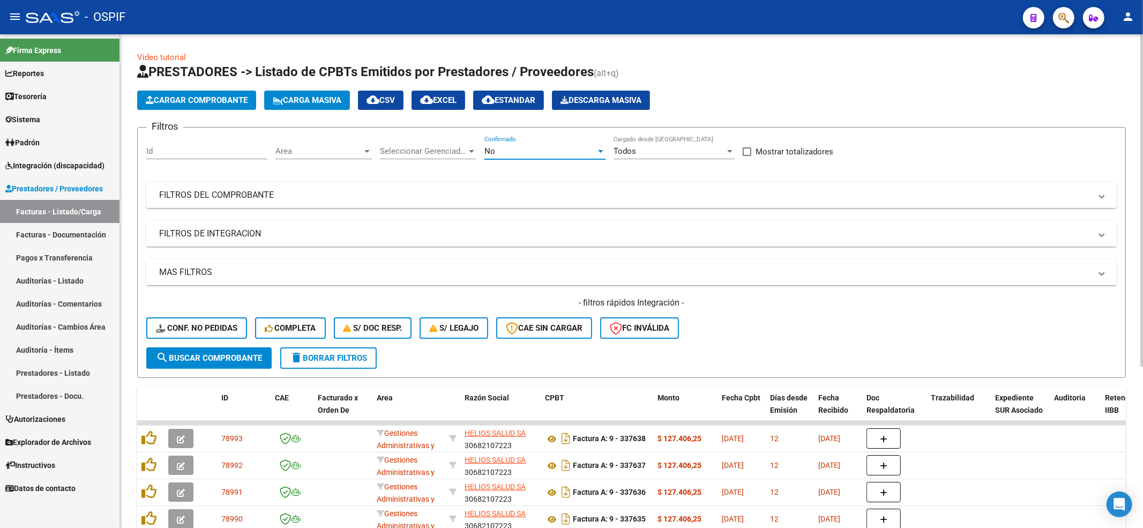
click at [586, 153] on div "No" at bounding box center [539, 151] width 111 height 10
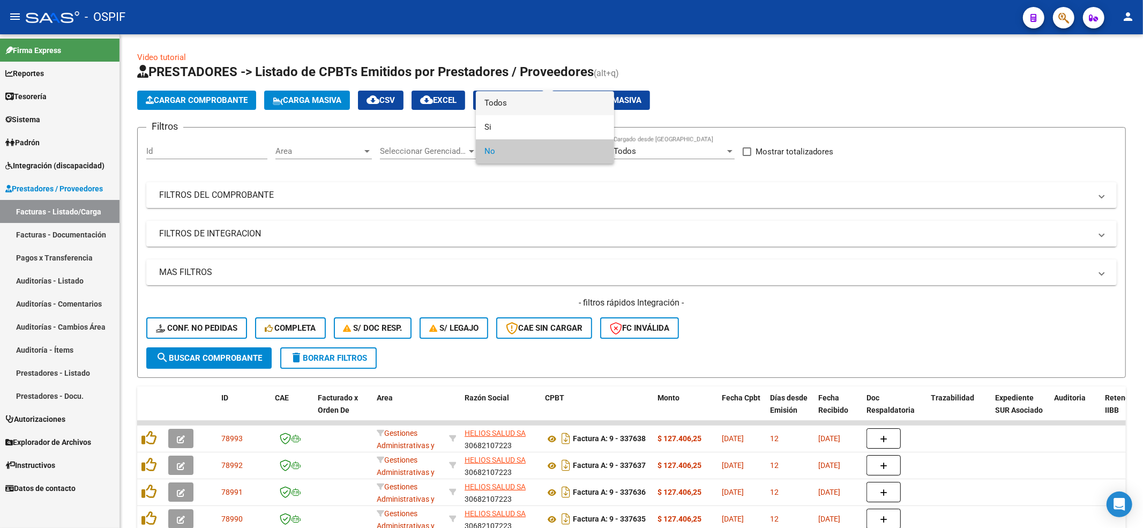
click at [528, 100] on span "Todos" at bounding box center [544, 103] width 121 height 24
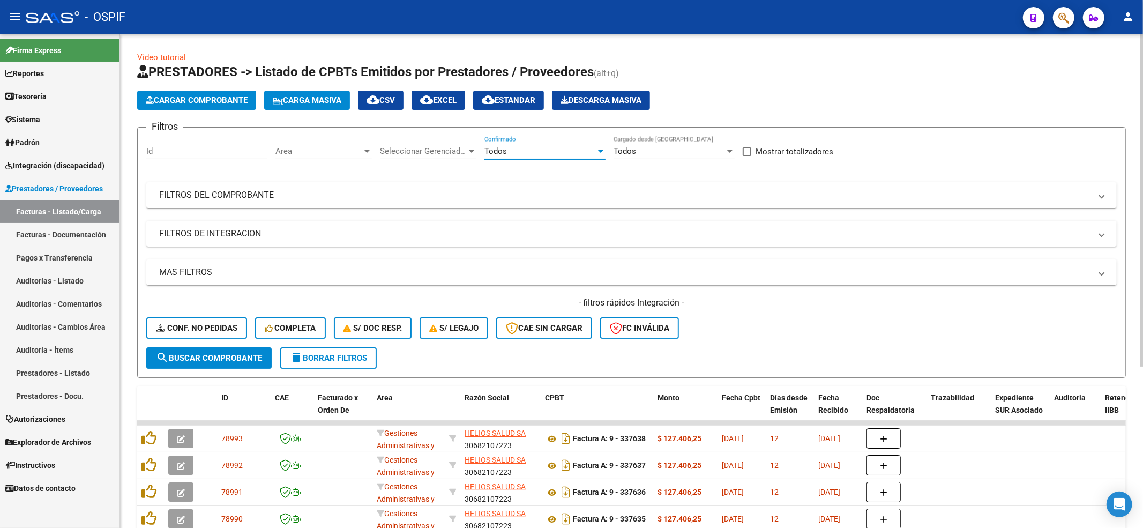
drag, startPoint x: 304, startPoint y: 146, endPoint x: 311, endPoint y: 147, distance: 7.0
click at [311, 147] on span "Area" at bounding box center [318, 151] width 87 height 10
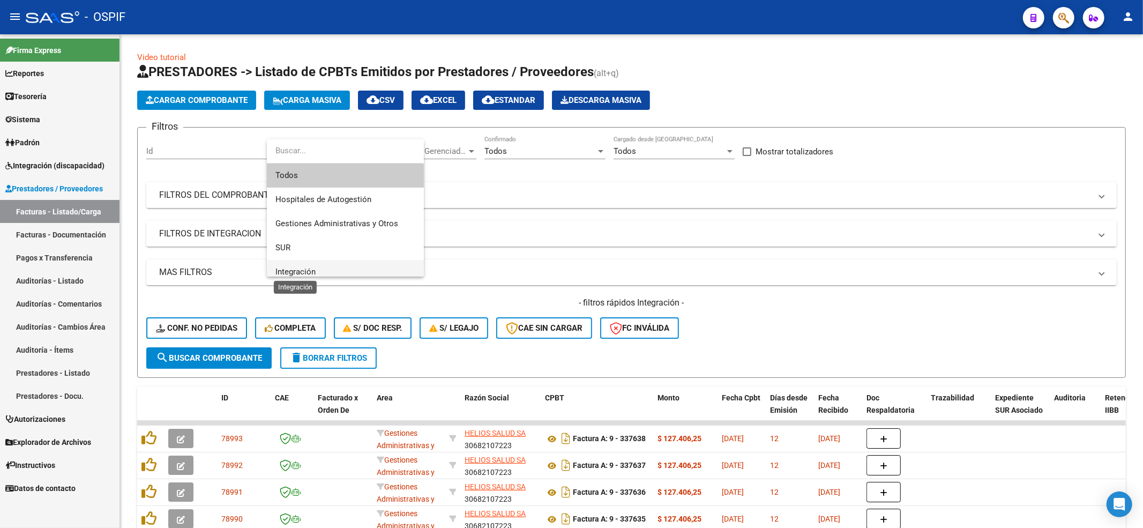
click at [291, 267] on span "Integración" at bounding box center [295, 272] width 40 height 10
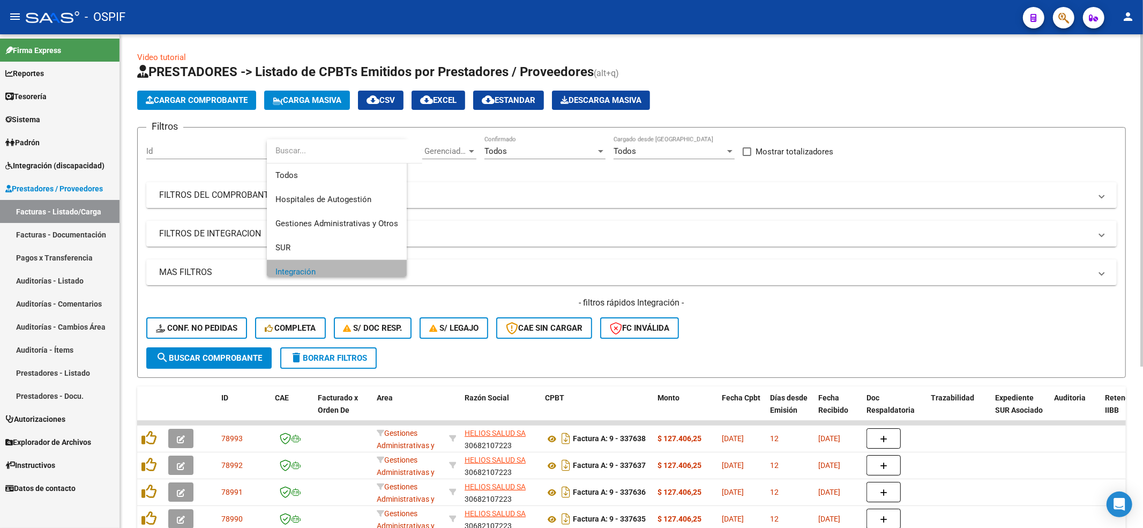
scroll to position [7, 0]
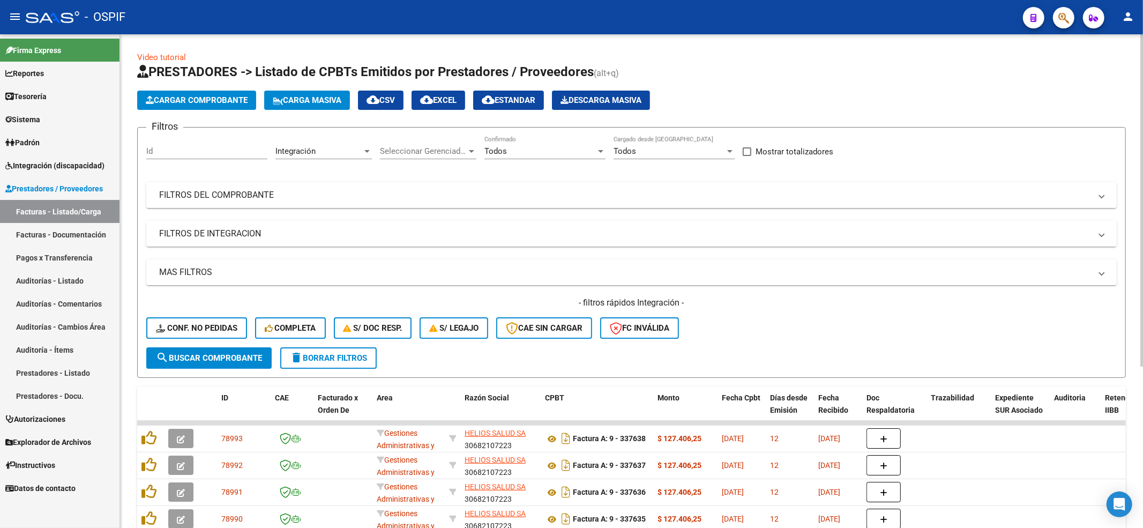
click at [222, 228] on mat-panel-title "FILTROS DE INTEGRACION" at bounding box center [625, 234] width 932 height 12
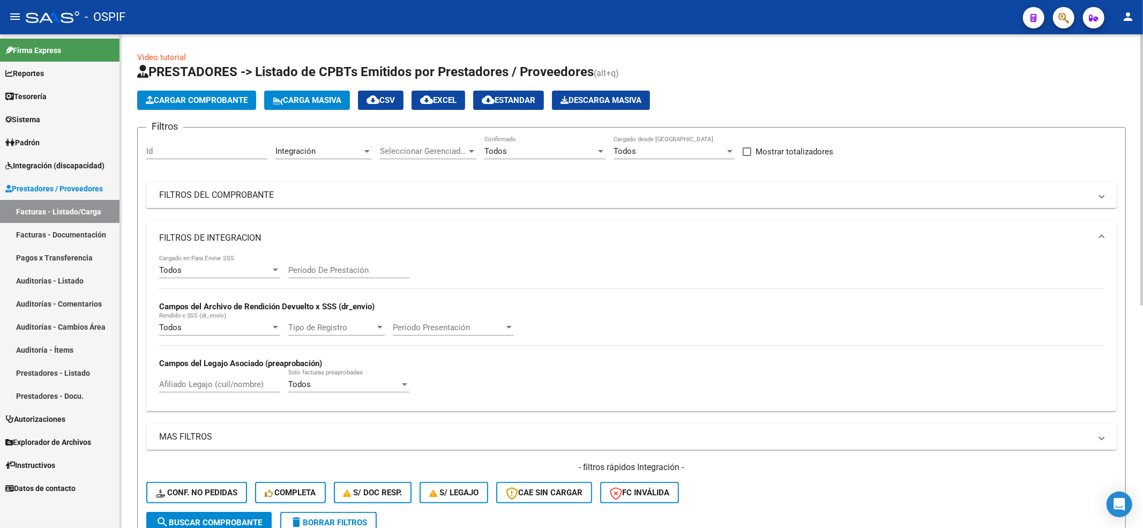
click at [206, 380] on input "Afiliado Legajo (cuil/nombre)" at bounding box center [219, 384] width 121 height 10
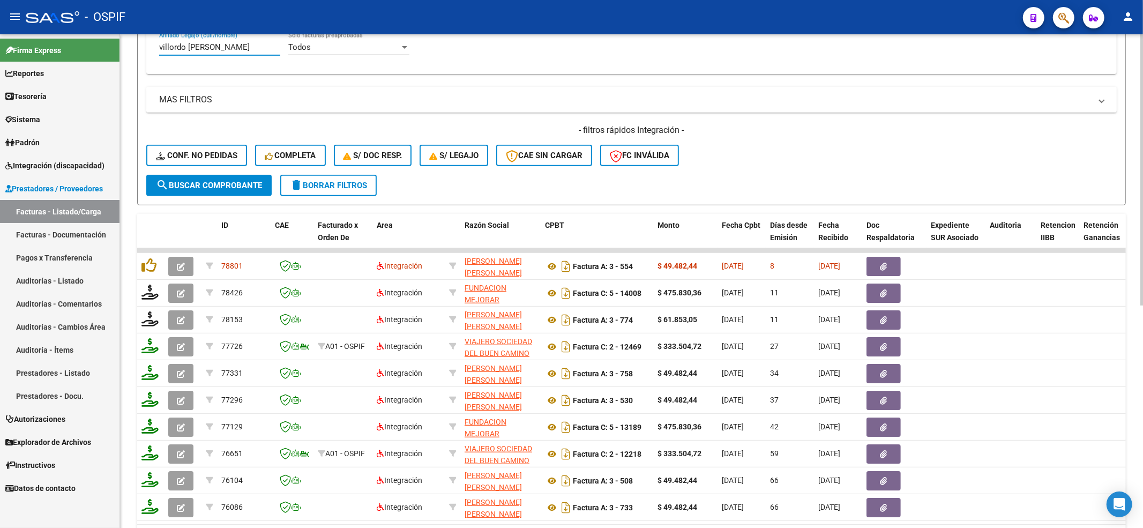
scroll to position [357, 0]
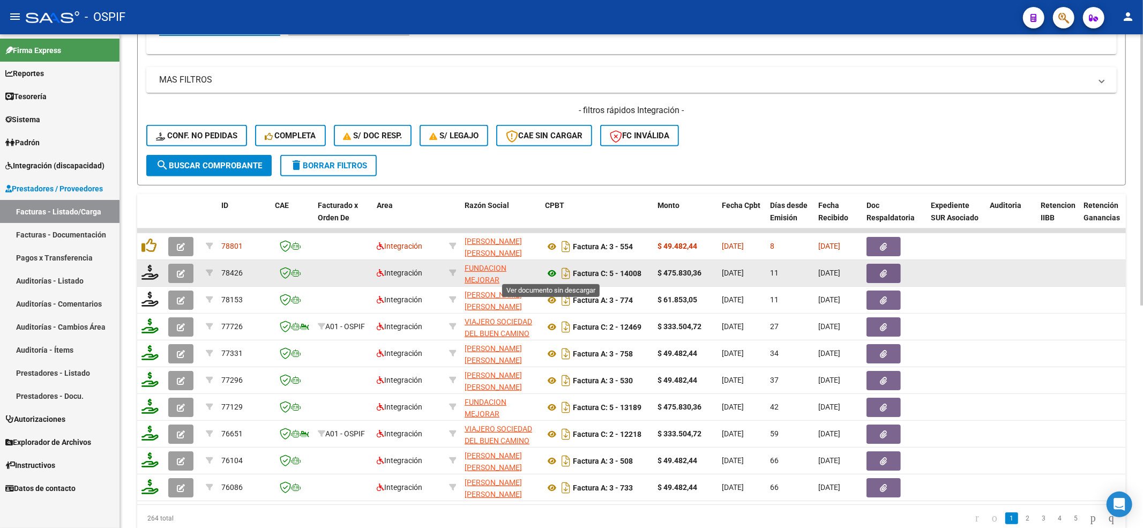
type input "villordo aliaga abigail"
click at [555, 271] on icon at bounding box center [552, 273] width 14 height 13
click at [889, 274] on button "button" at bounding box center [883, 273] width 34 height 19
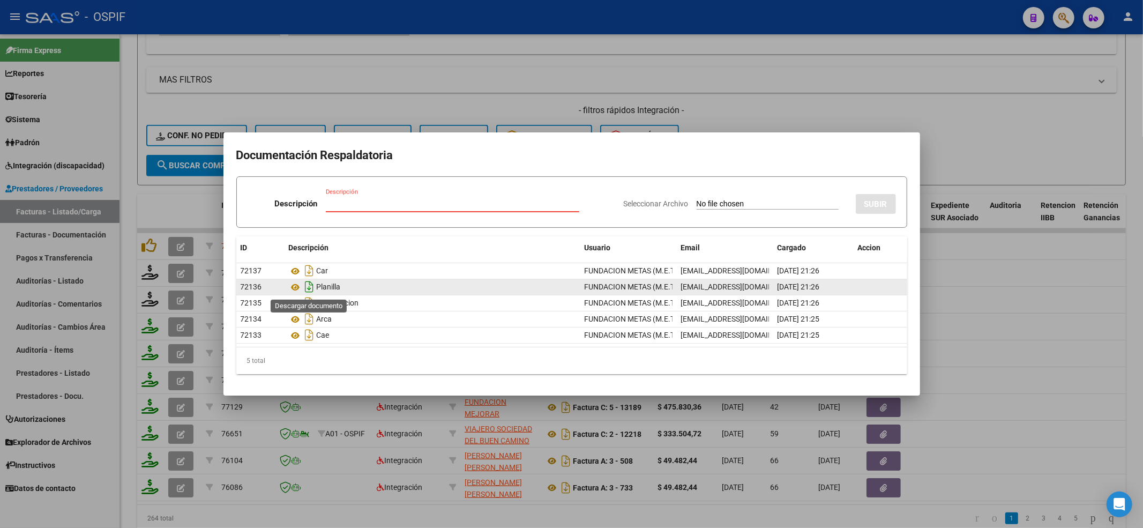
click at [310, 292] on icon "Descargar documento" at bounding box center [310, 286] width 14 height 17
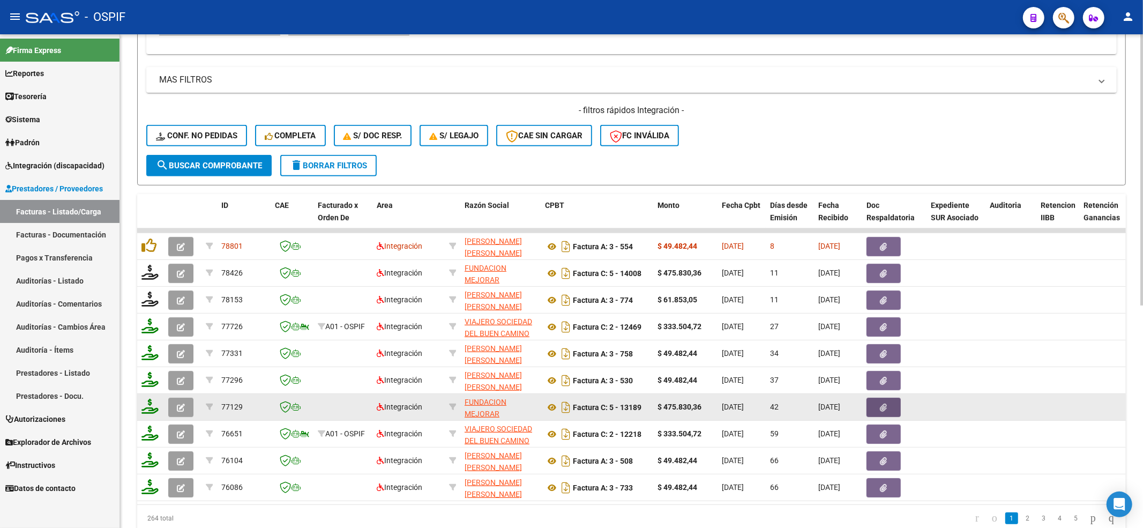
click at [894, 404] on button "button" at bounding box center [883, 406] width 34 height 19
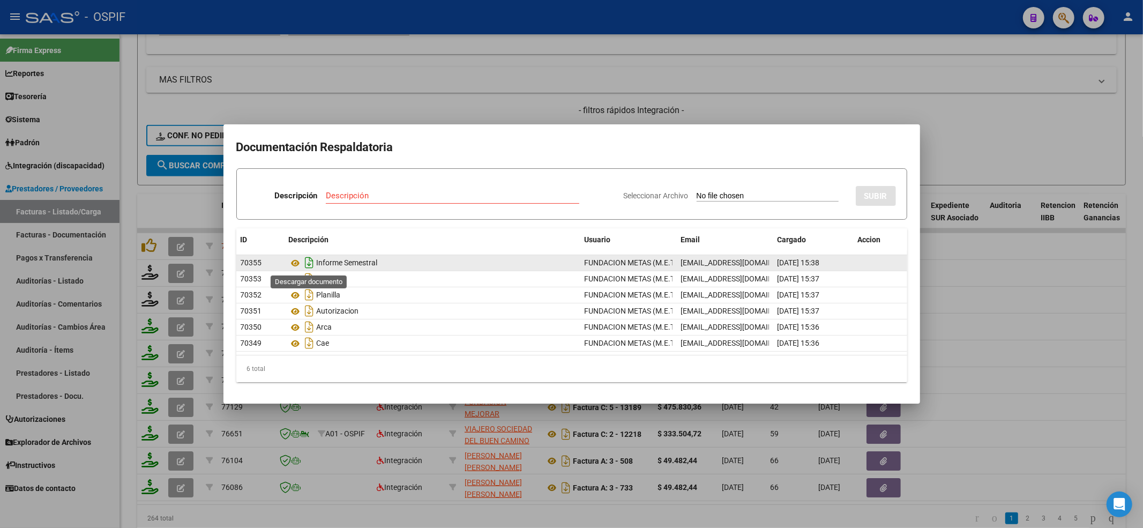
click at [305, 261] on icon "Descargar documento" at bounding box center [310, 262] width 14 height 17
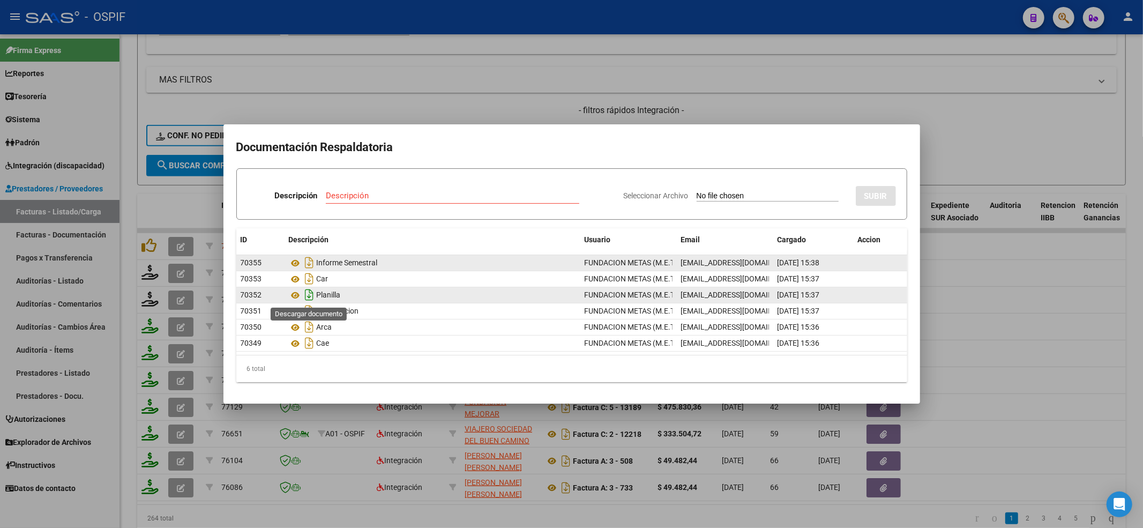
click at [311, 294] on icon "Descargar documento" at bounding box center [310, 294] width 14 height 17
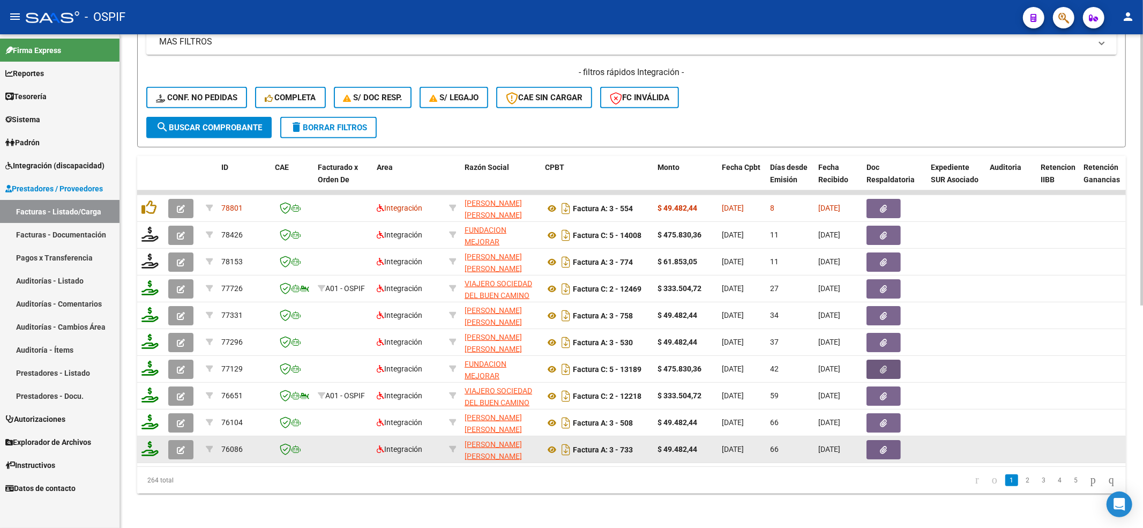
scroll to position [406, 0]
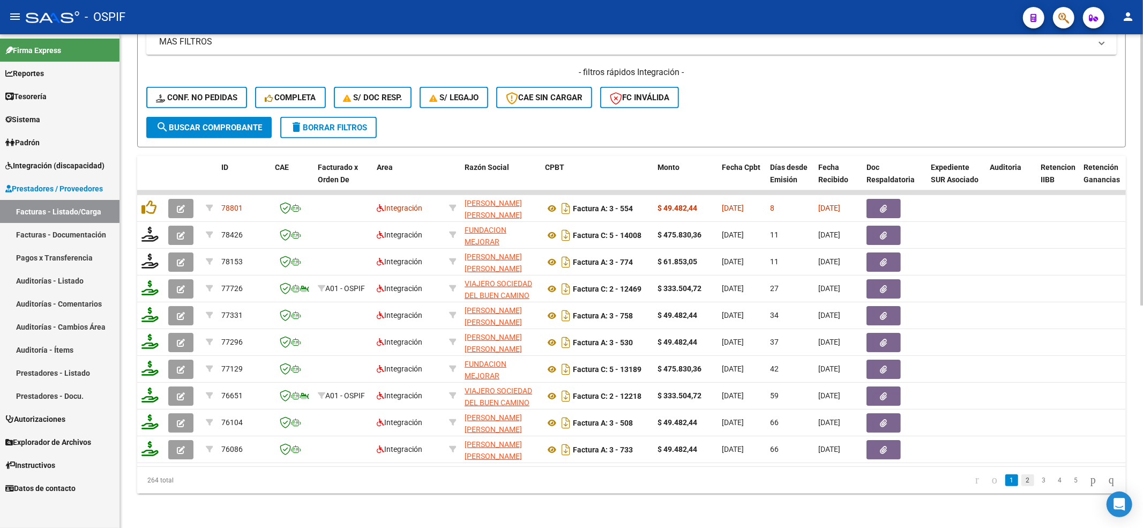
click at [1021, 481] on link "2" at bounding box center [1027, 480] width 13 height 12
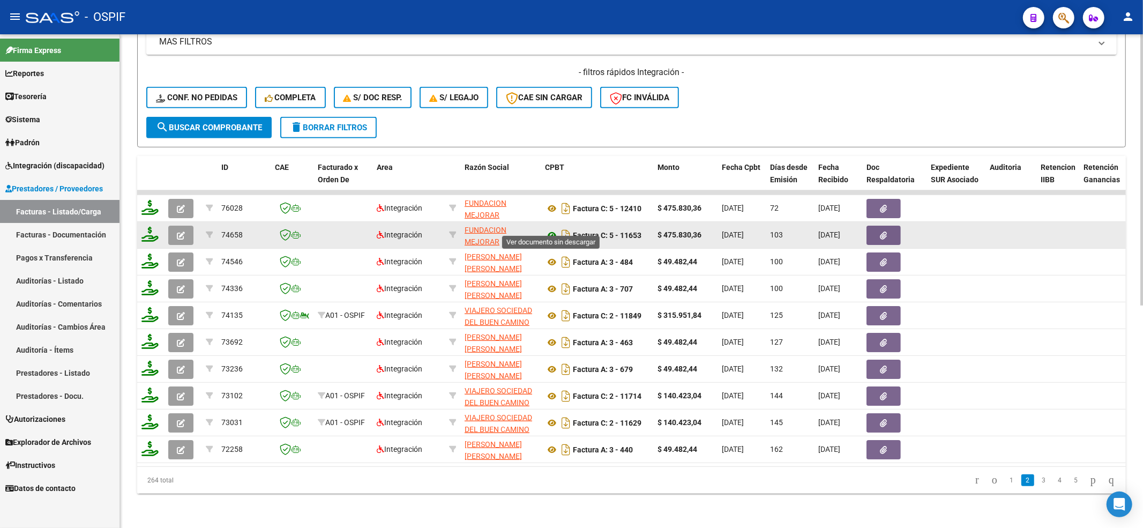
click at [549, 229] on icon at bounding box center [552, 235] width 14 height 13
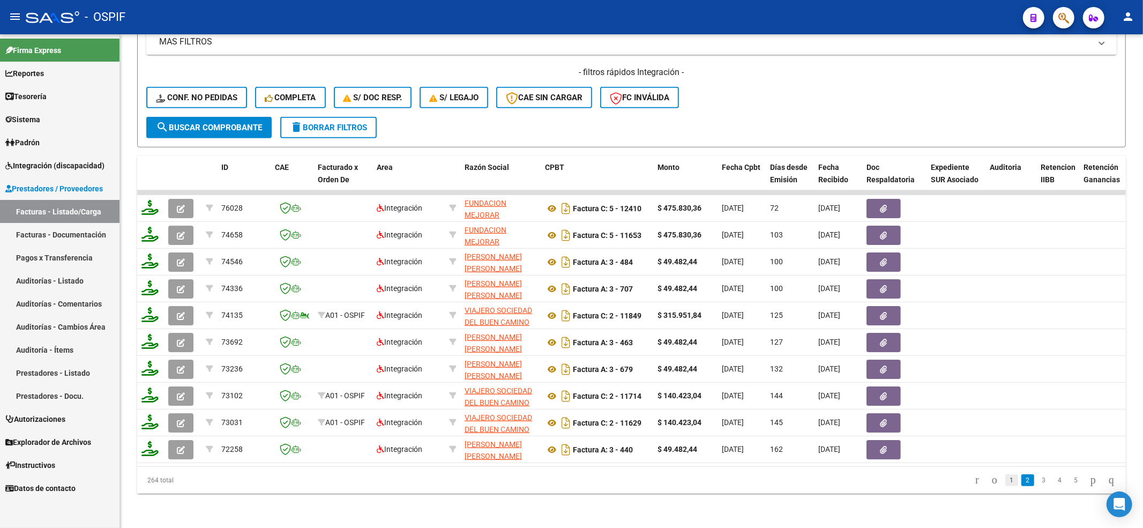
click at [1005, 483] on link "1" at bounding box center [1011, 480] width 13 height 12
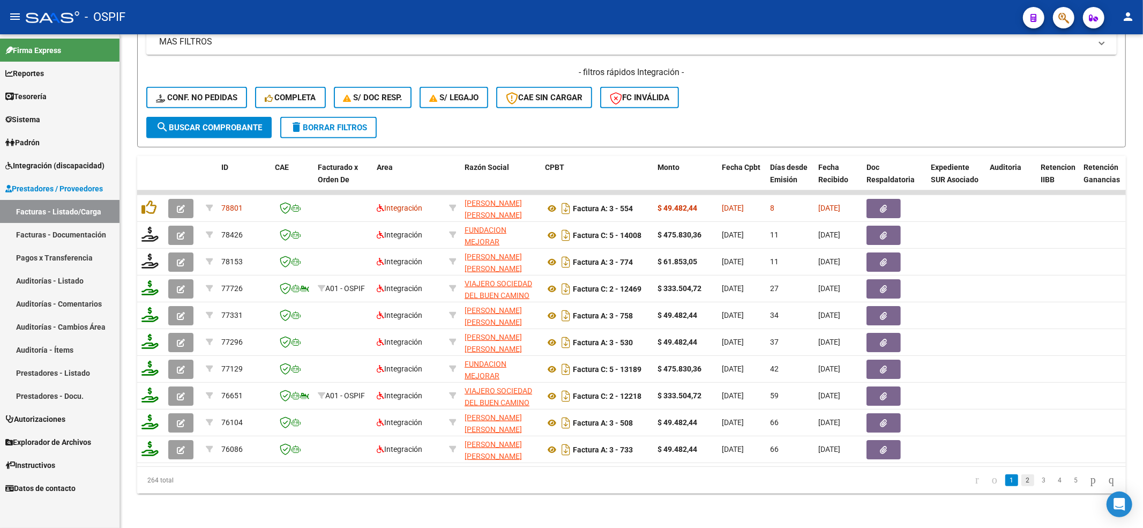
click at [1021, 479] on link "2" at bounding box center [1027, 480] width 13 height 12
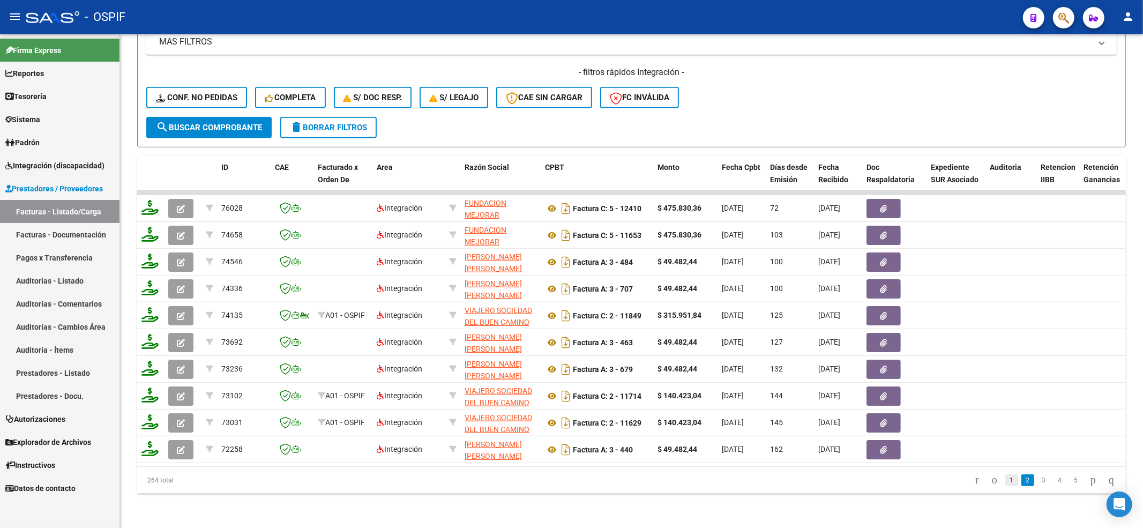
drag, startPoint x: 997, startPoint y: 472, endPoint x: 997, endPoint y: 478, distance: 5.9
click at [1003, 474] on li "1" at bounding box center [1011, 480] width 16 height 18
click at [1005, 485] on link "1" at bounding box center [1011, 480] width 13 height 12
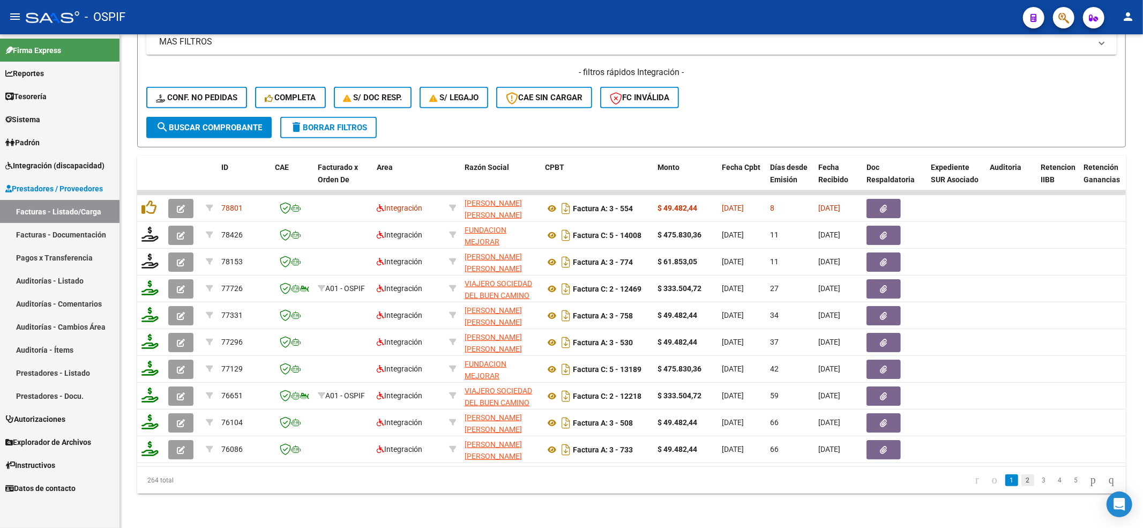
click at [1021, 476] on link "2" at bounding box center [1027, 480] width 13 height 12
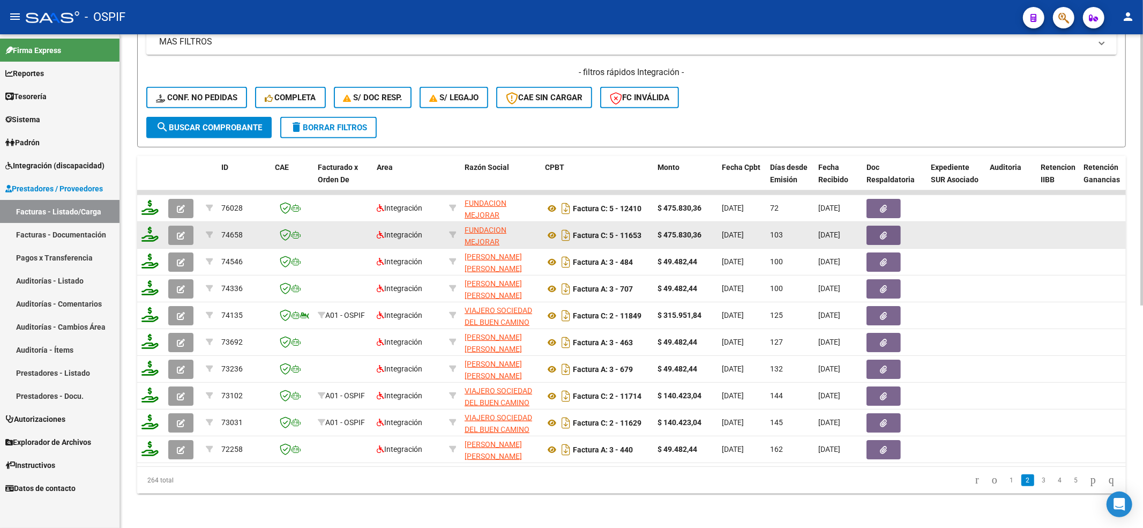
click at [894, 228] on button "button" at bounding box center [883, 235] width 34 height 19
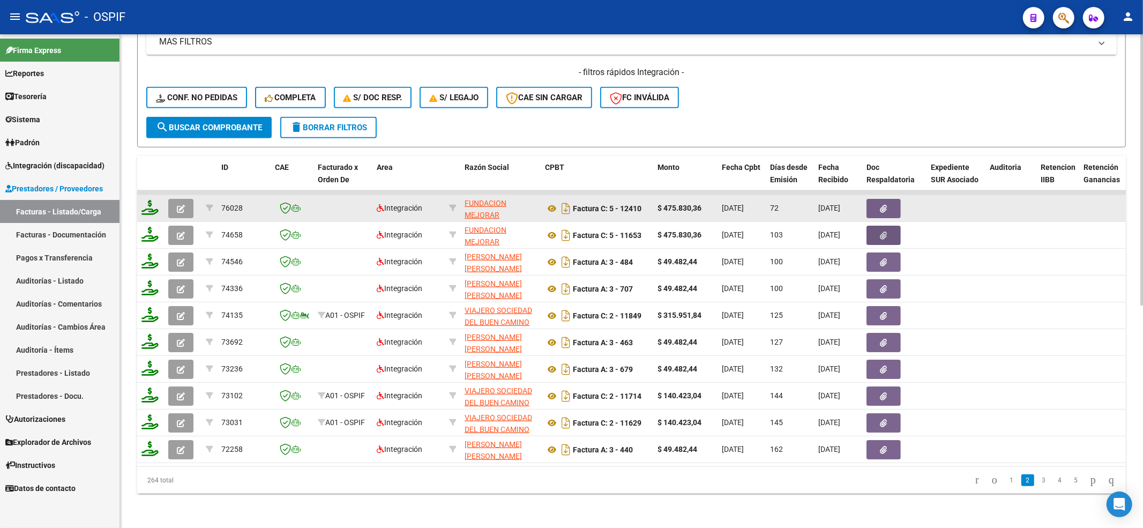
click at [881, 205] on icon "button" at bounding box center [883, 209] width 7 height 8
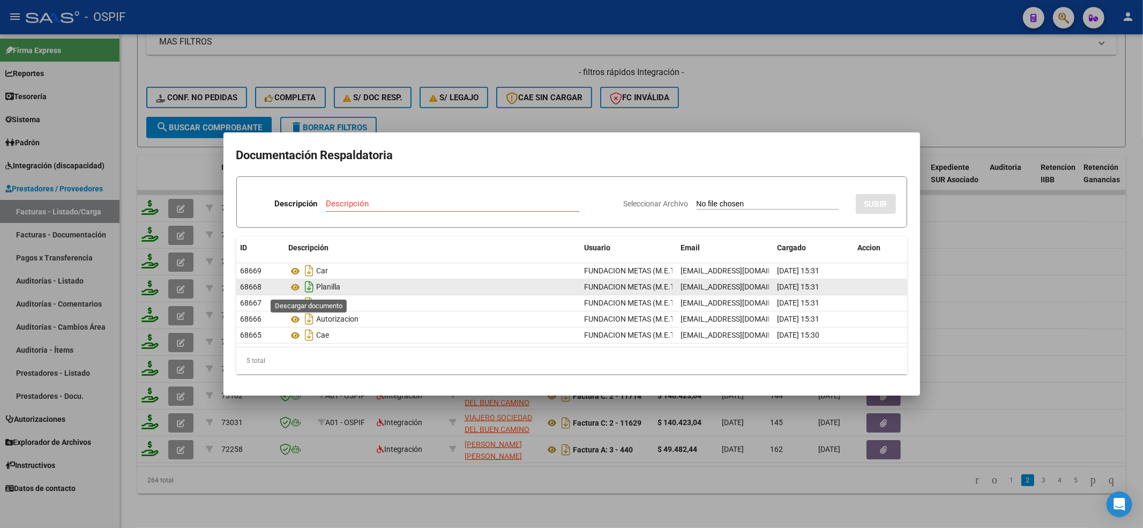
click at [307, 285] on icon "Descargar documento" at bounding box center [310, 286] width 14 height 17
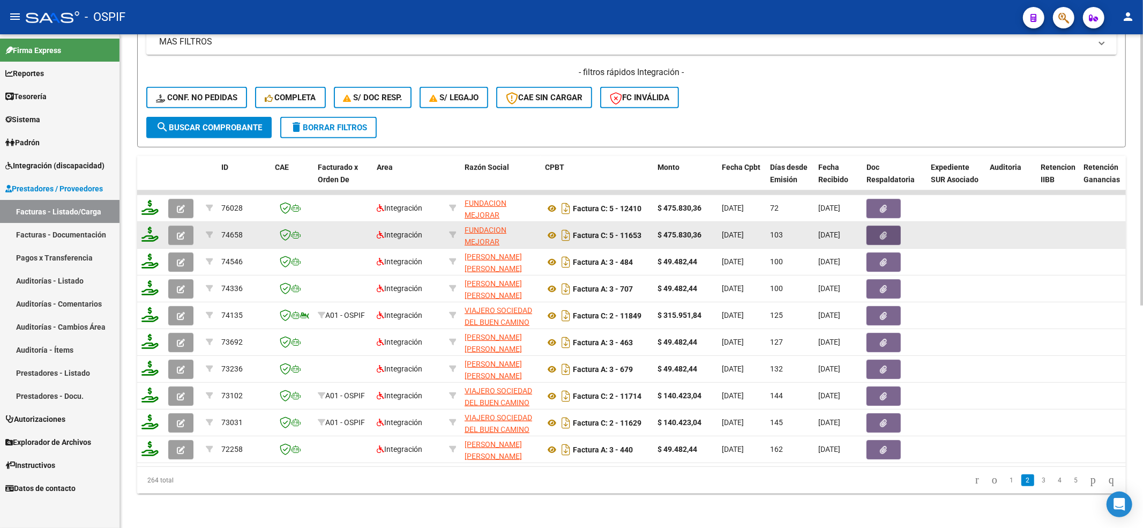
click at [883, 230] on button "button" at bounding box center [883, 235] width 34 height 19
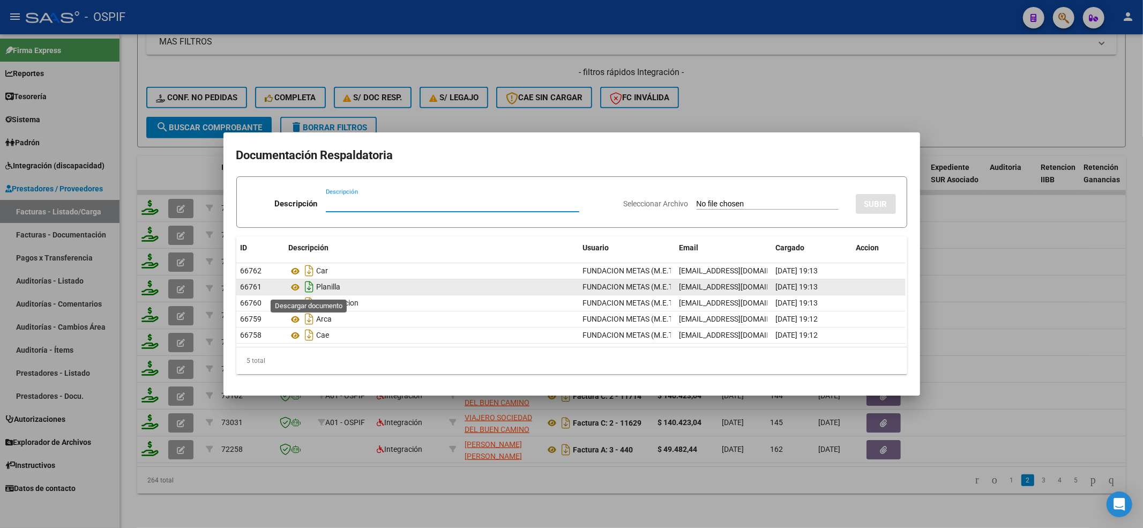
click at [307, 285] on icon "Descargar documento" at bounding box center [310, 286] width 14 height 17
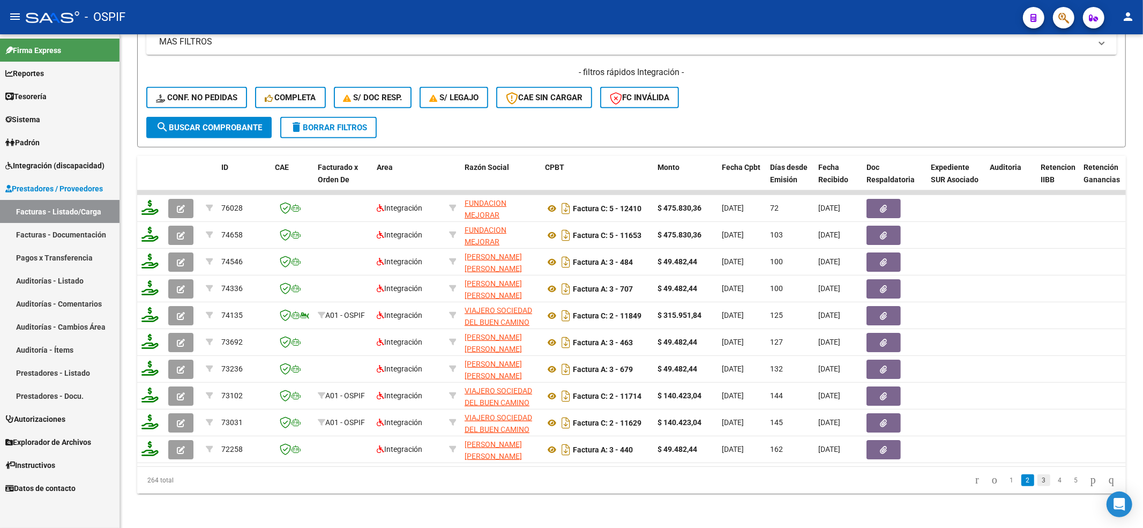
click at [1037, 477] on link "3" at bounding box center [1043, 480] width 13 height 12
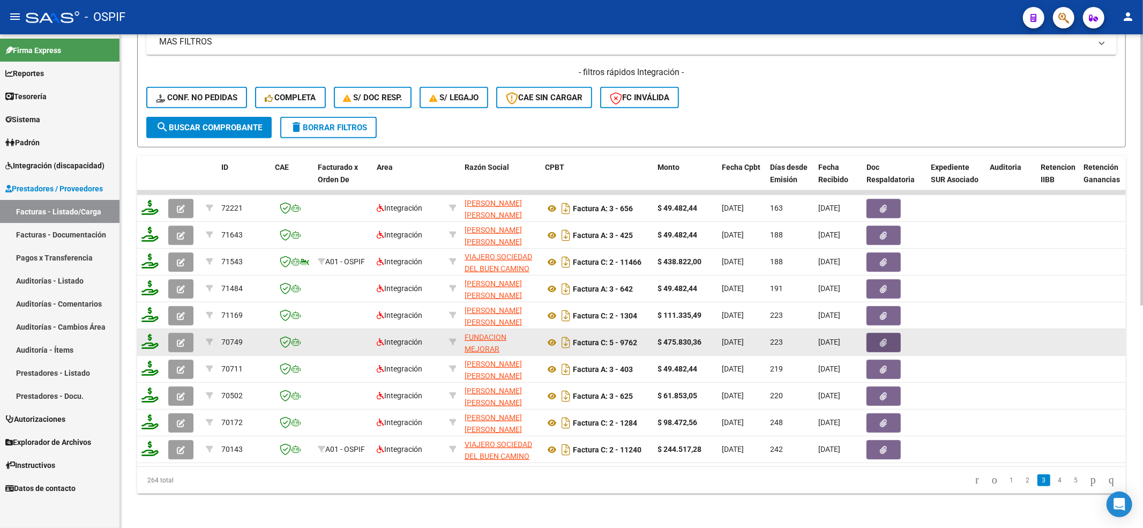
click at [881, 339] on icon "button" at bounding box center [883, 343] width 7 height 8
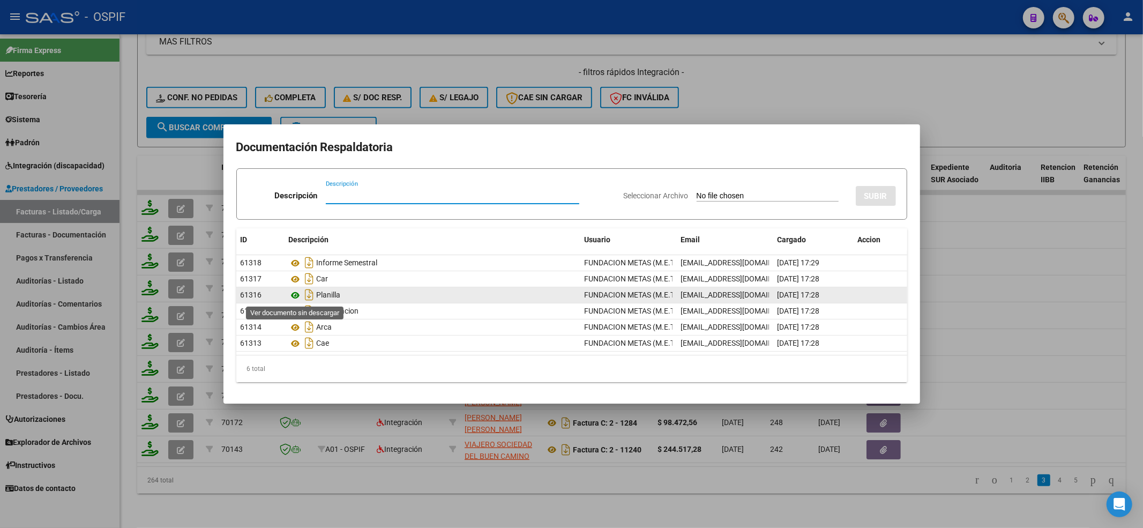
click at [298, 296] on icon at bounding box center [296, 295] width 14 height 13
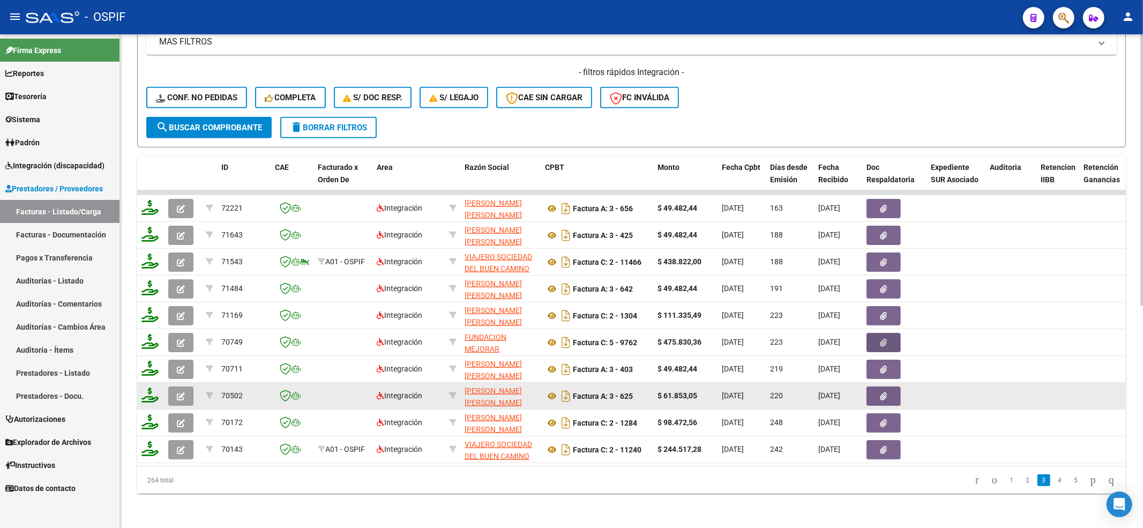
click at [866, 333] on button "button" at bounding box center [883, 342] width 34 height 19
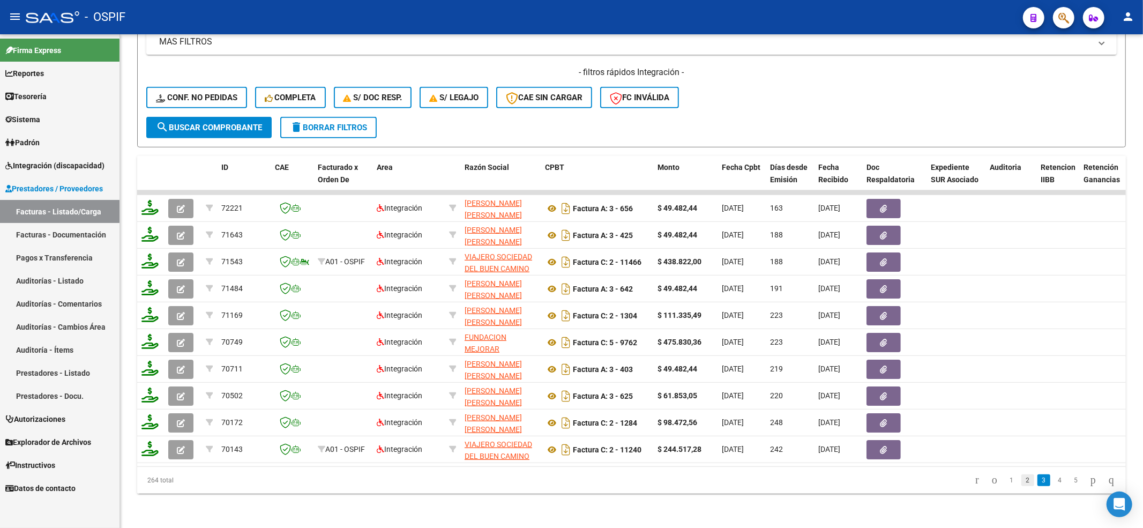
click at [1021, 478] on link "2" at bounding box center [1027, 480] width 13 height 12
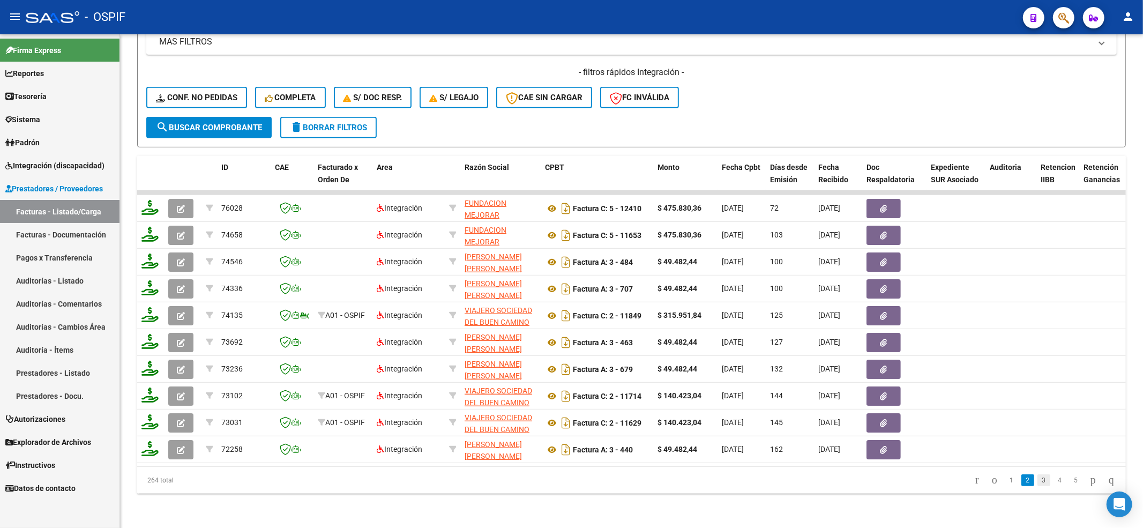
click at [1038, 480] on link "3" at bounding box center [1043, 480] width 13 height 12
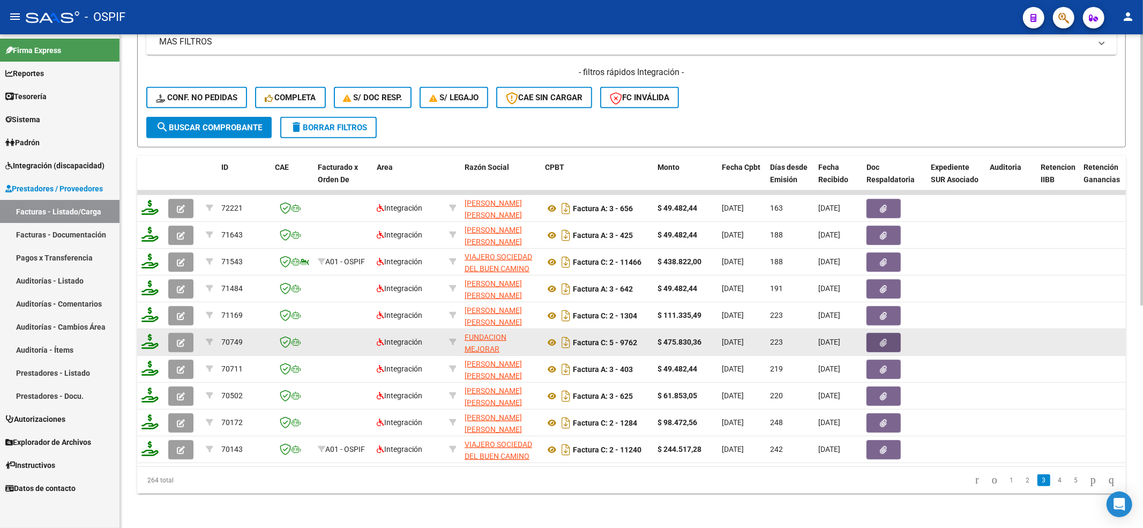
click at [895, 333] on button "button" at bounding box center [883, 342] width 34 height 19
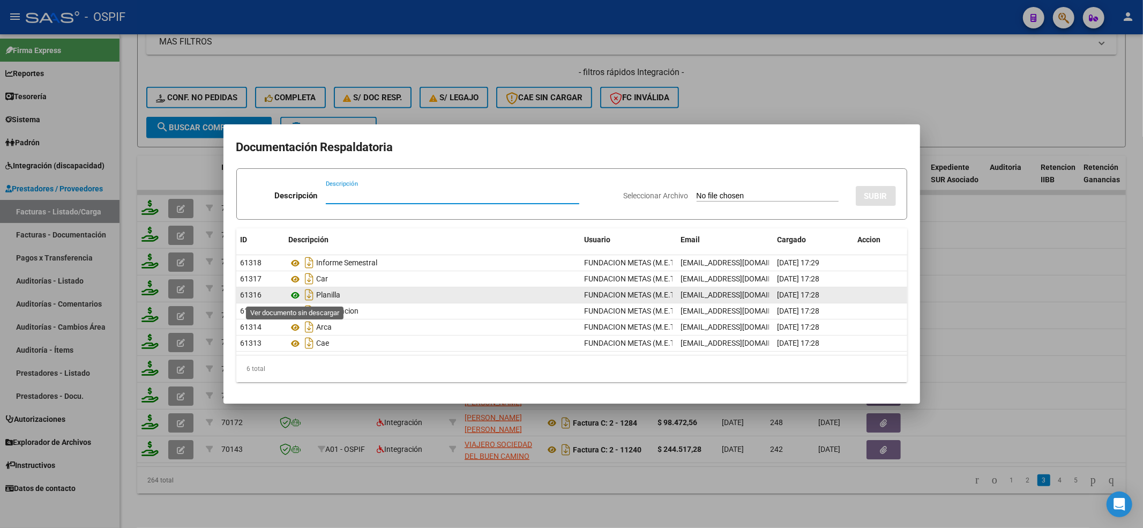
click at [297, 294] on icon at bounding box center [296, 295] width 14 height 13
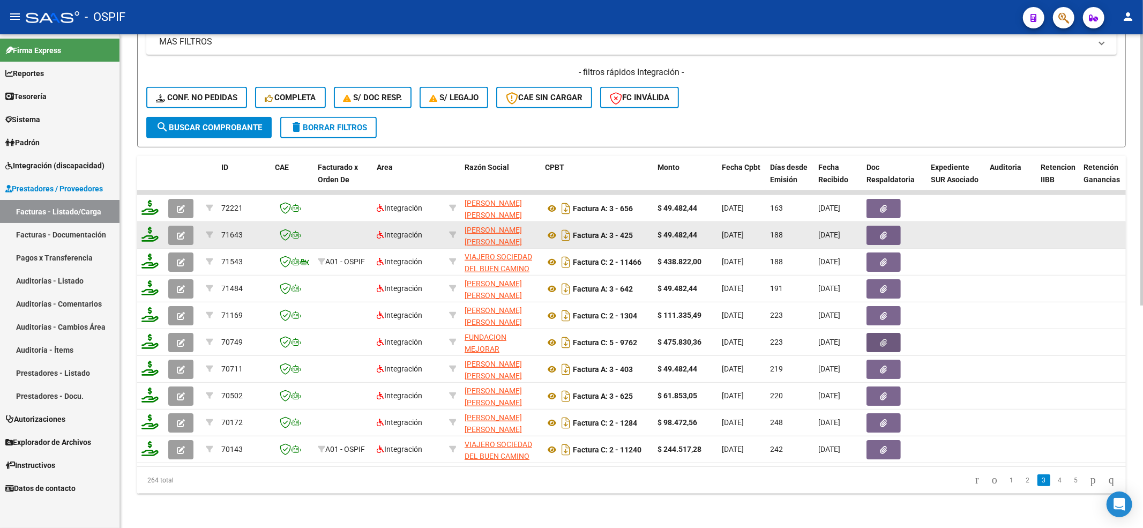
scroll to position [262, 0]
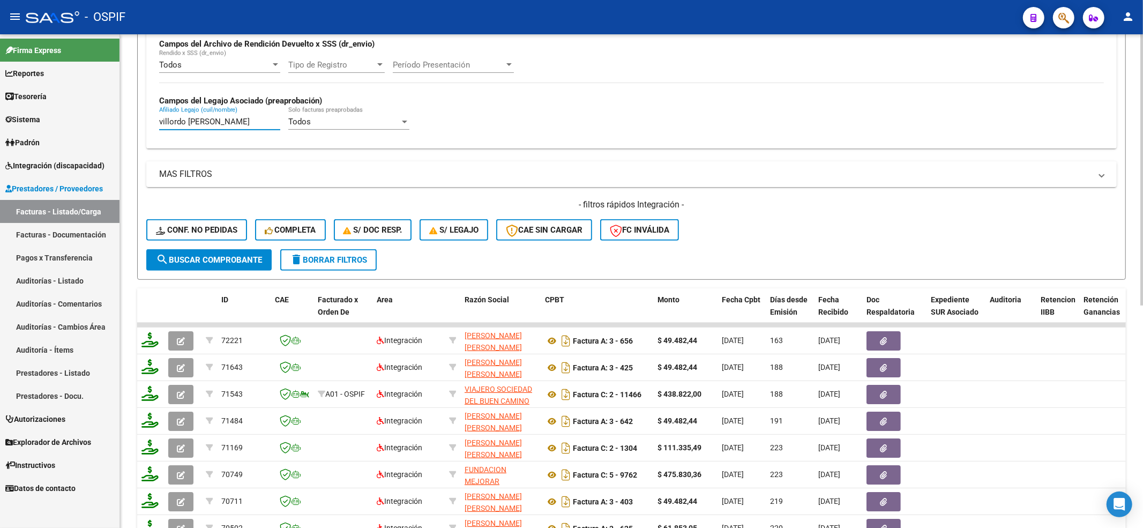
drag, startPoint x: 195, startPoint y: 125, endPoint x: 255, endPoint y: 127, distance: 60.0
click at [255, 126] on input "villordo aliaga abigail" at bounding box center [219, 122] width 121 height 10
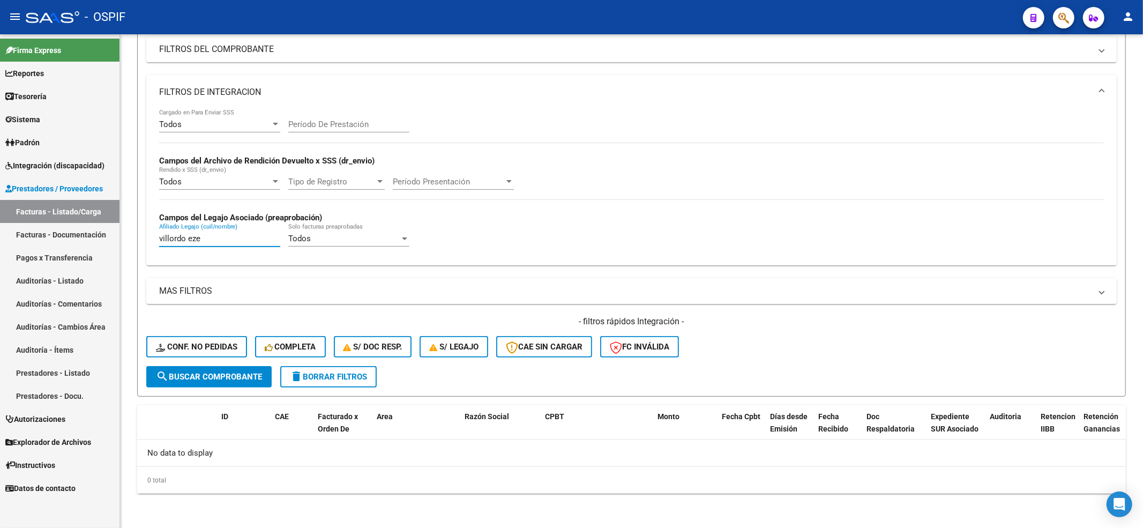
scroll to position [146, 0]
click at [207, 238] on input "villordo eze" at bounding box center [219, 239] width 121 height 10
click at [180, 234] on input "villord aliaga" at bounding box center [219, 239] width 121 height 10
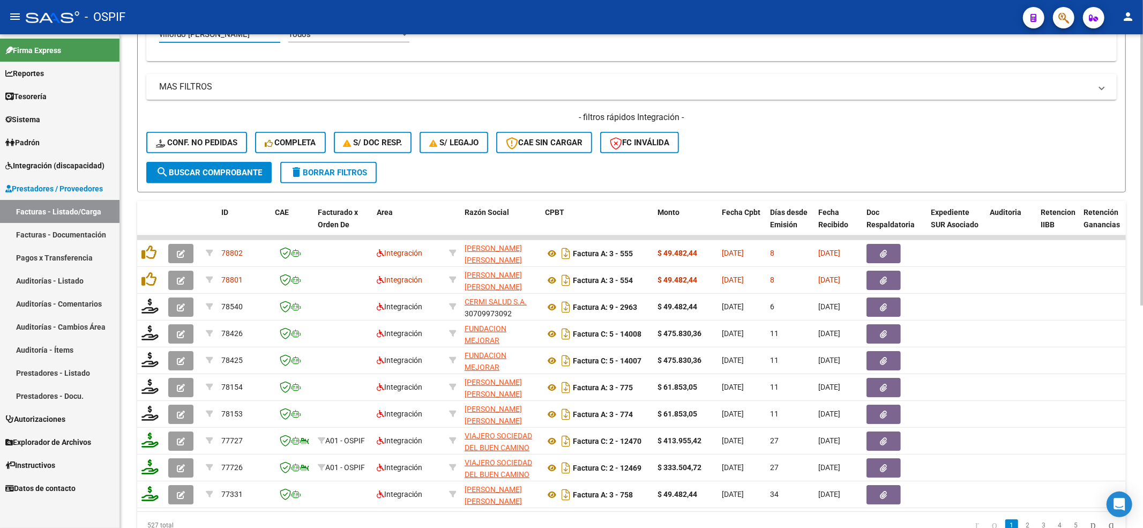
scroll to position [334, 0]
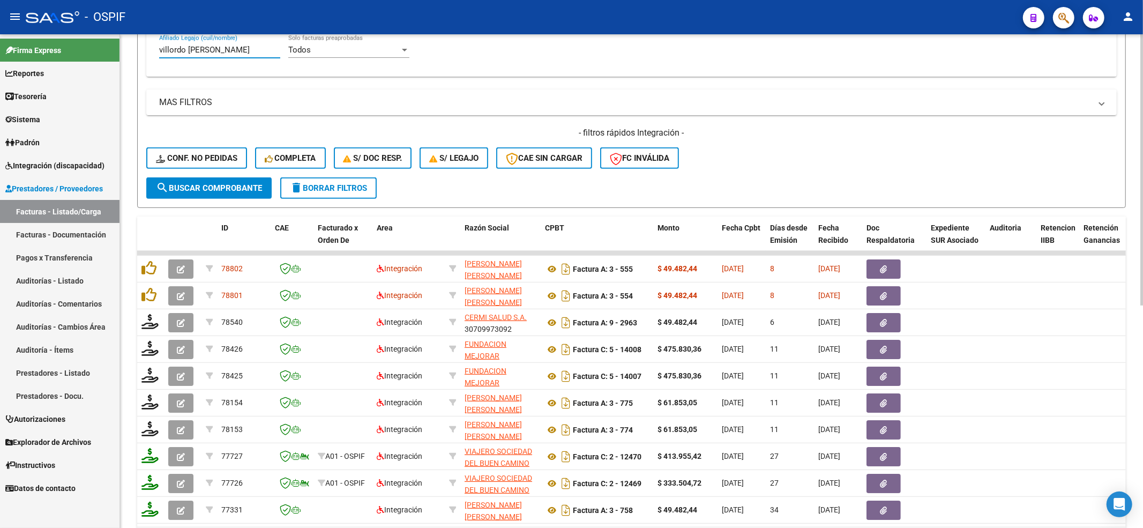
click at [226, 52] on input "villordo aliaga" at bounding box center [219, 50] width 121 height 10
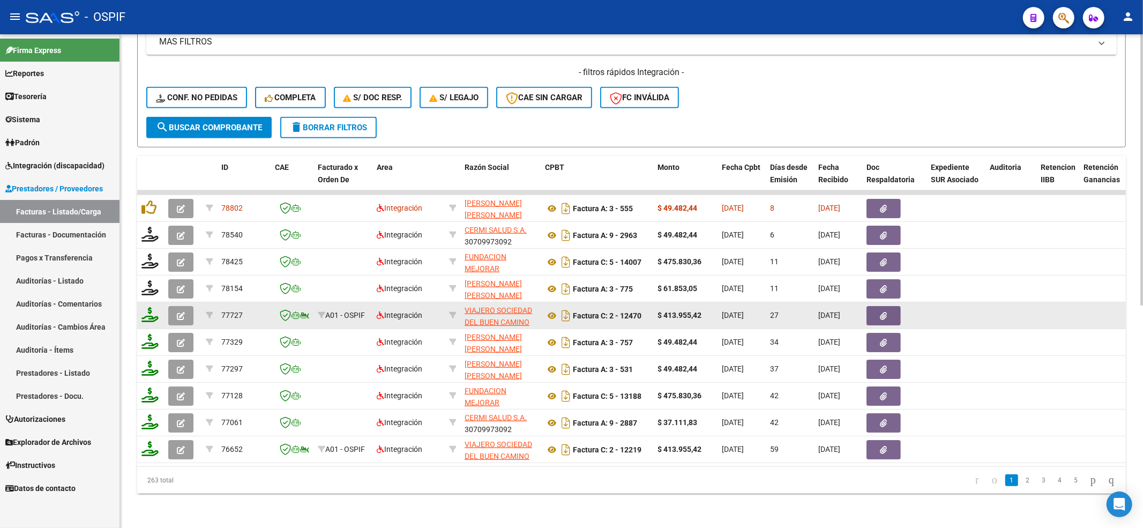
scroll to position [406, 0]
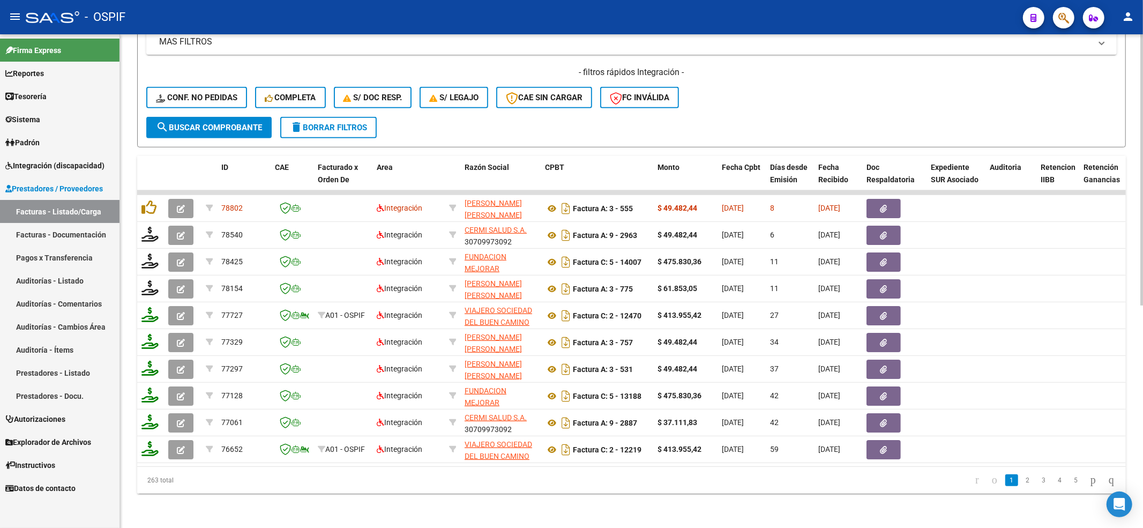
type input "villordo aliaga ricardo"
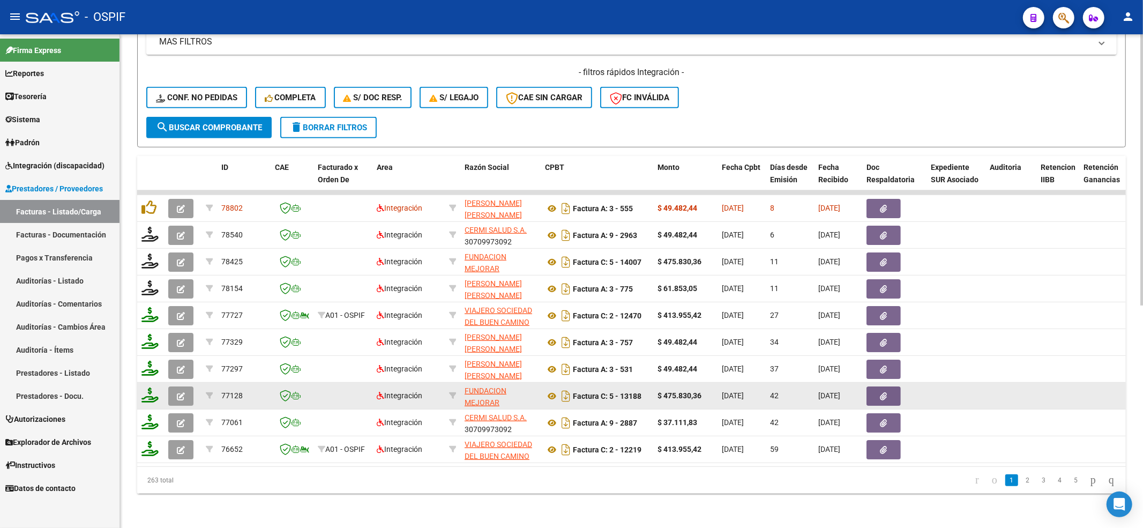
click at [875, 386] on button "button" at bounding box center [883, 395] width 34 height 19
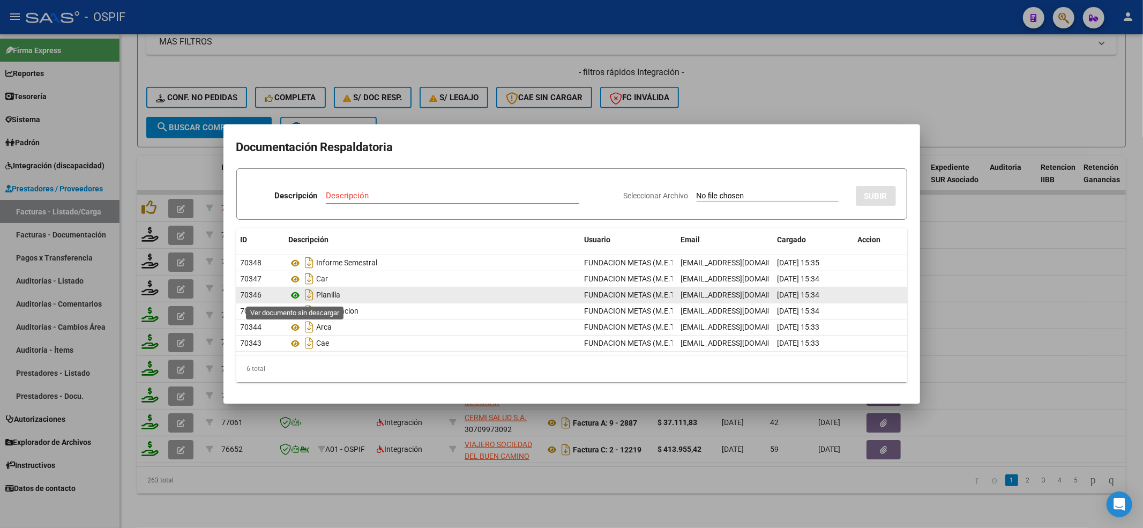
click at [292, 295] on icon at bounding box center [296, 295] width 14 height 13
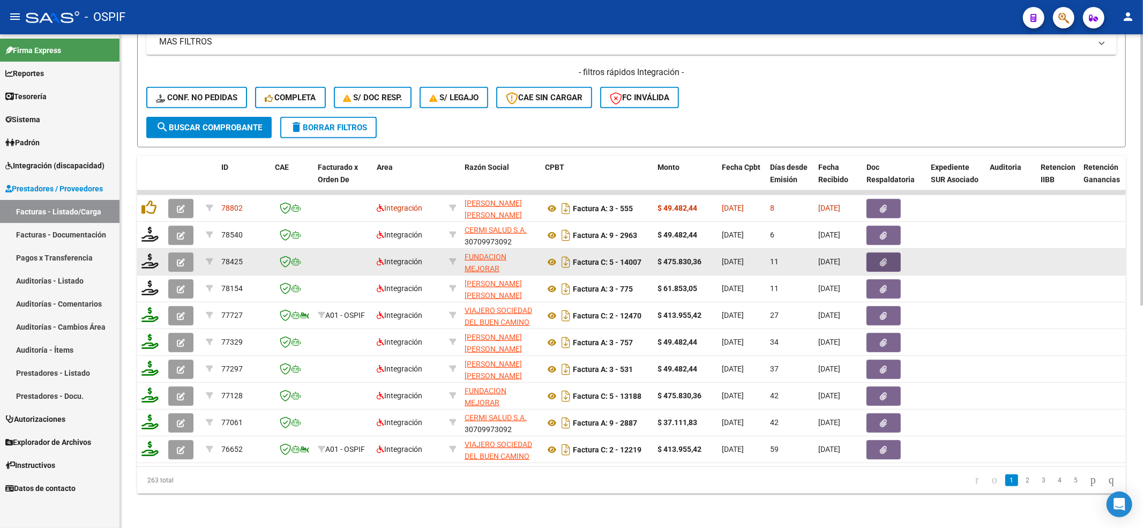
click at [883, 258] on icon "button" at bounding box center [883, 262] width 7 height 8
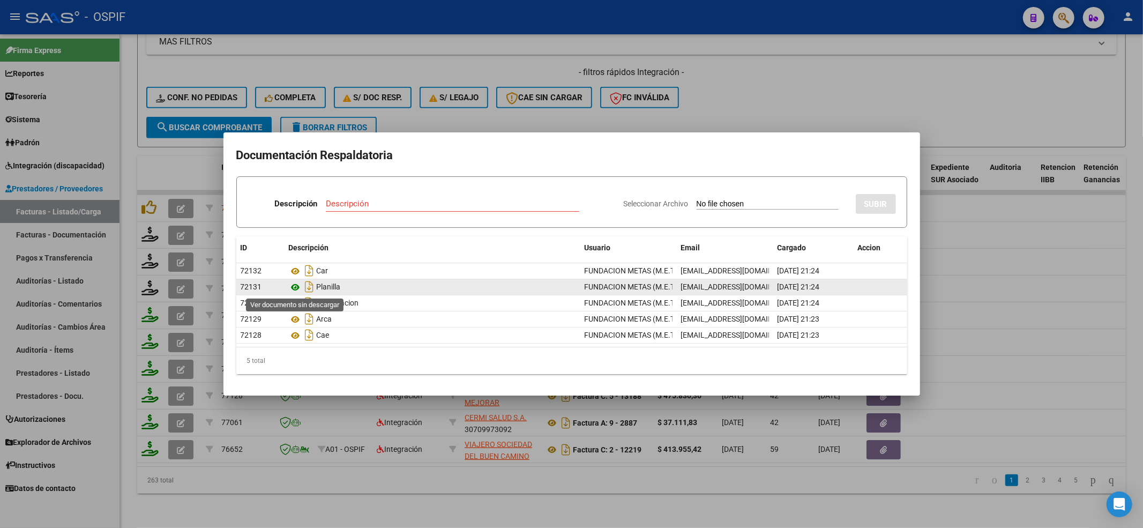
click at [298, 288] on icon at bounding box center [296, 287] width 14 height 13
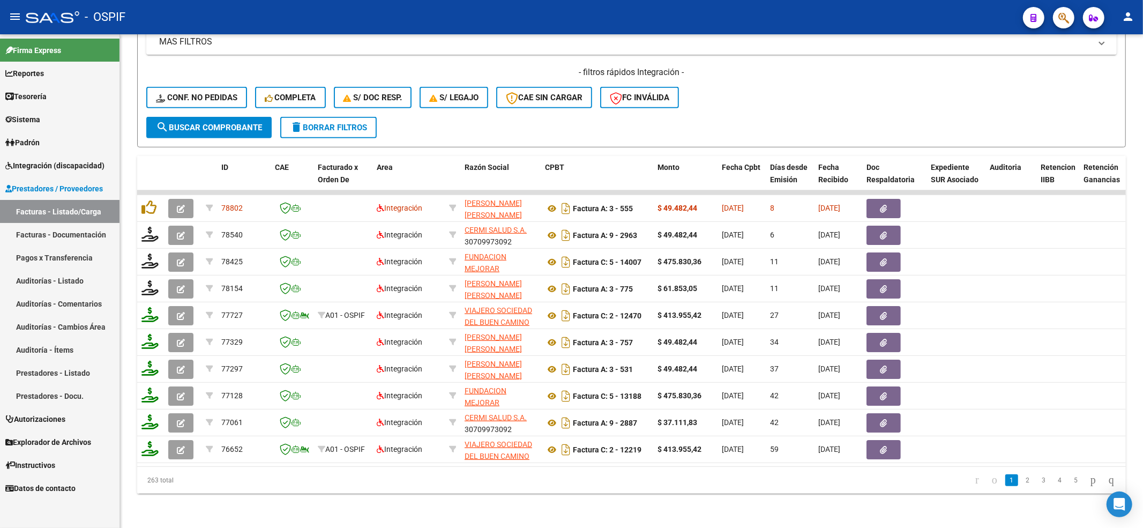
click at [1021, 475] on link "2" at bounding box center [1027, 480] width 13 height 12
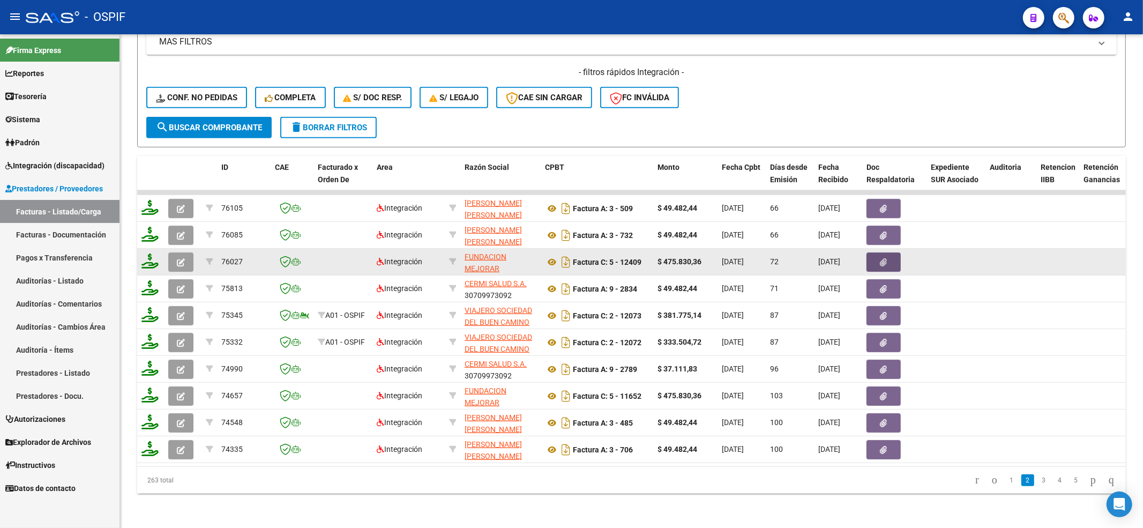
click at [886, 252] on button "button" at bounding box center [883, 261] width 34 height 19
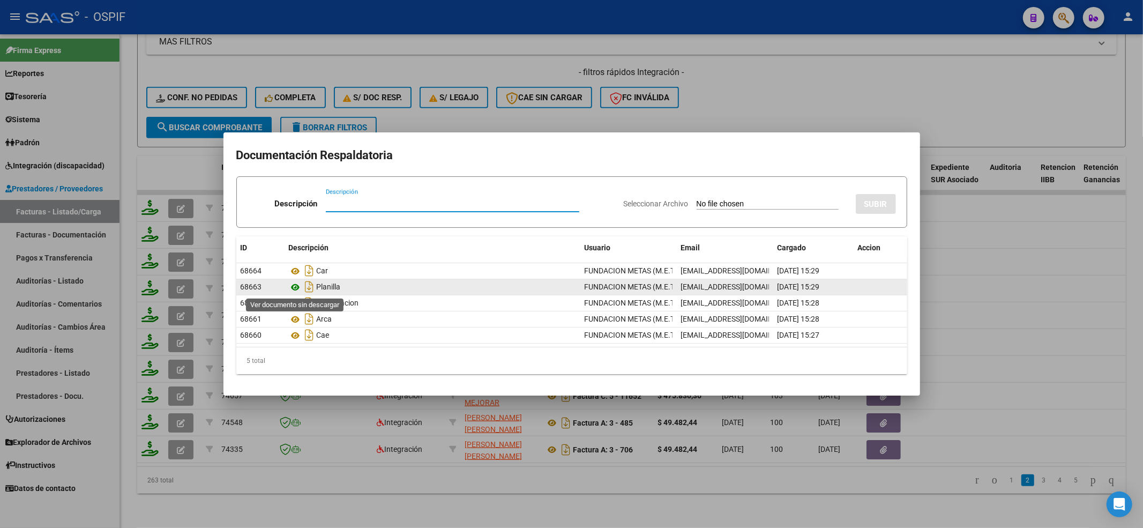
click at [298, 288] on icon at bounding box center [296, 287] width 14 height 13
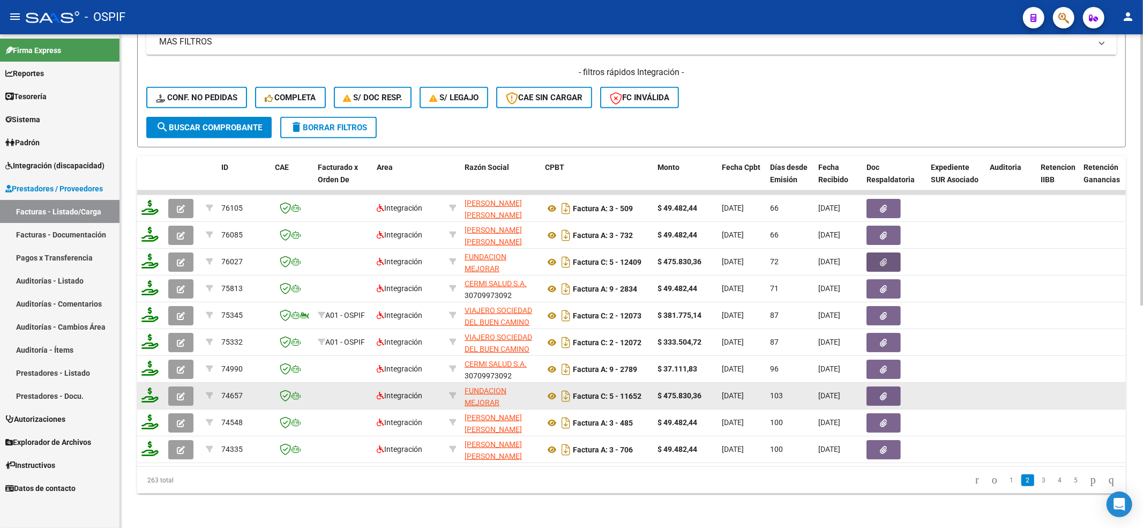
click at [887, 388] on button "button" at bounding box center [883, 395] width 34 height 19
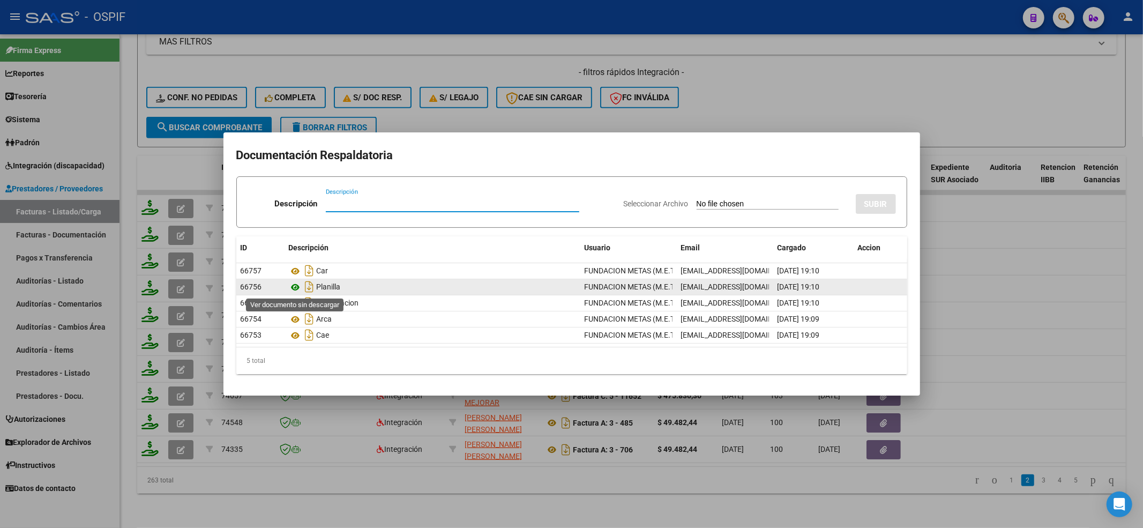
click at [297, 290] on icon at bounding box center [296, 287] width 14 height 13
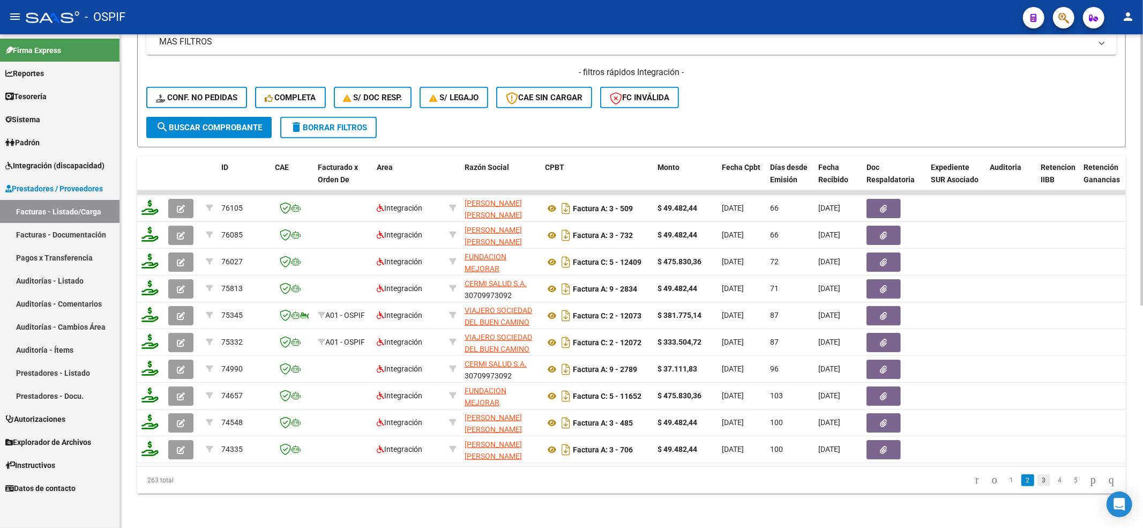
click at [1037, 480] on link "3" at bounding box center [1043, 480] width 13 height 12
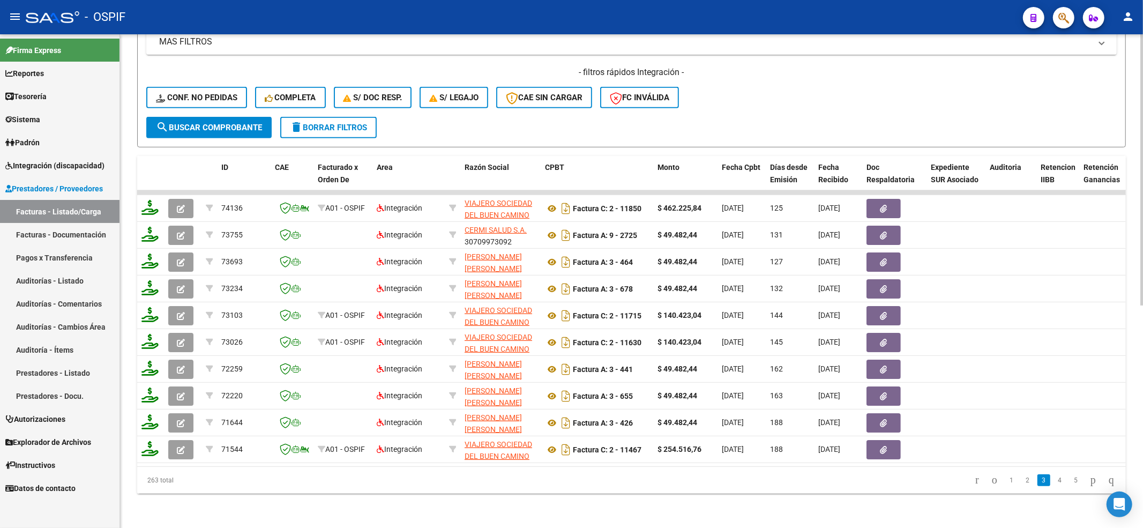
click at [1053, 483] on link "4" at bounding box center [1059, 480] width 13 height 12
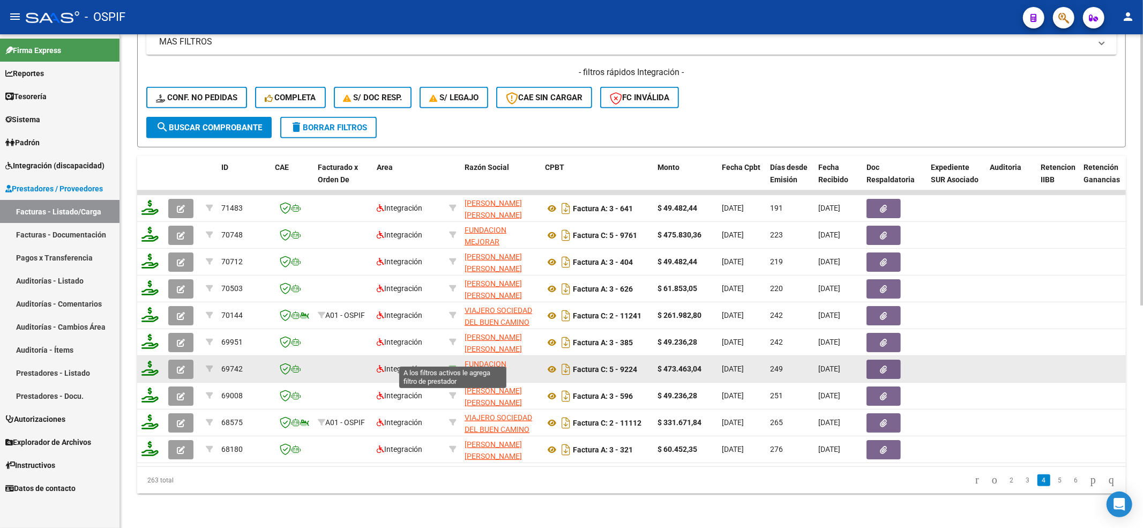
click at [454, 365] on icon at bounding box center [452, 368] width 7 height 7
type input "30711058504"
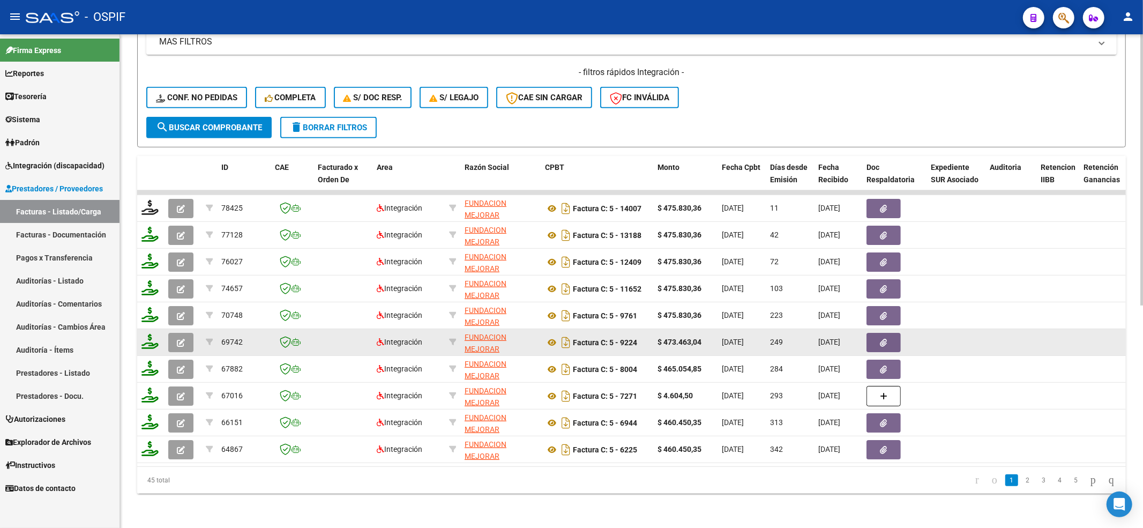
click at [881, 339] on icon "button" at bounding box center [883, 343] width 7 height 8
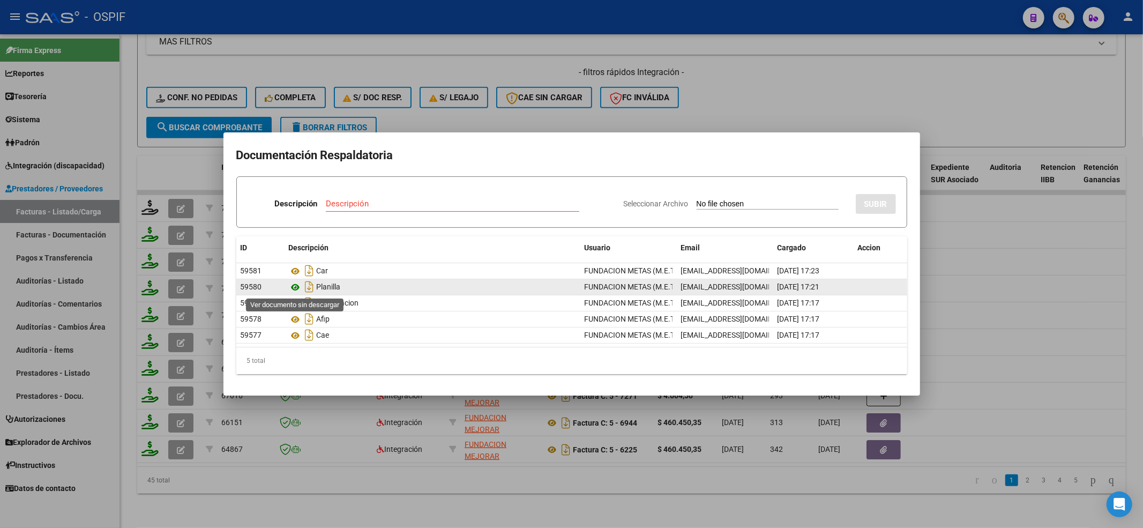
click at [291, 290] on icon at bounding box center [296, 287] width 14 height 13
click at [294, 286] on icon at bounding box center [296, 287] width 14 height 13
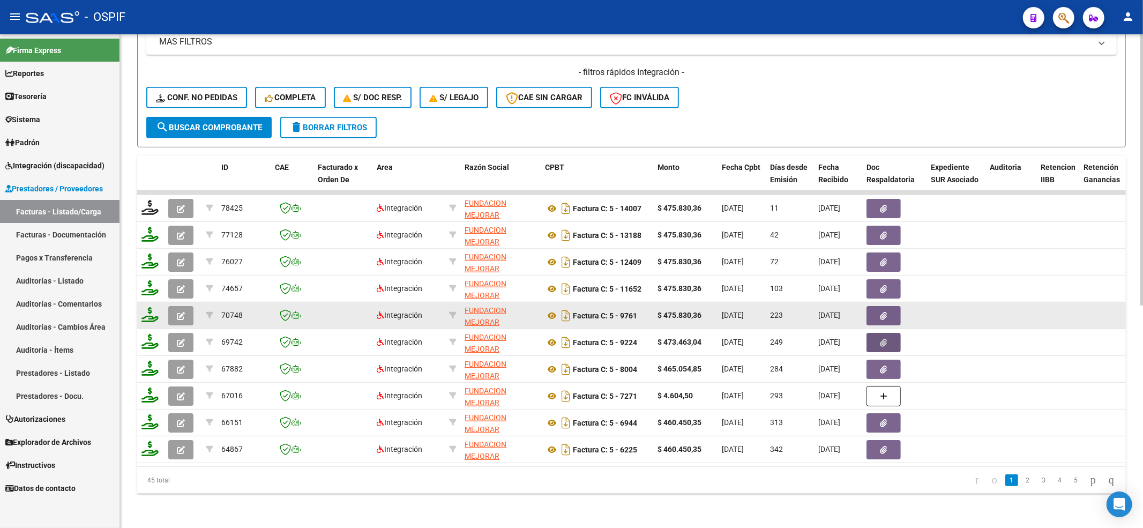
click at [875, 307] on button "button" at bounding box center [883, 315] width 34 height 19
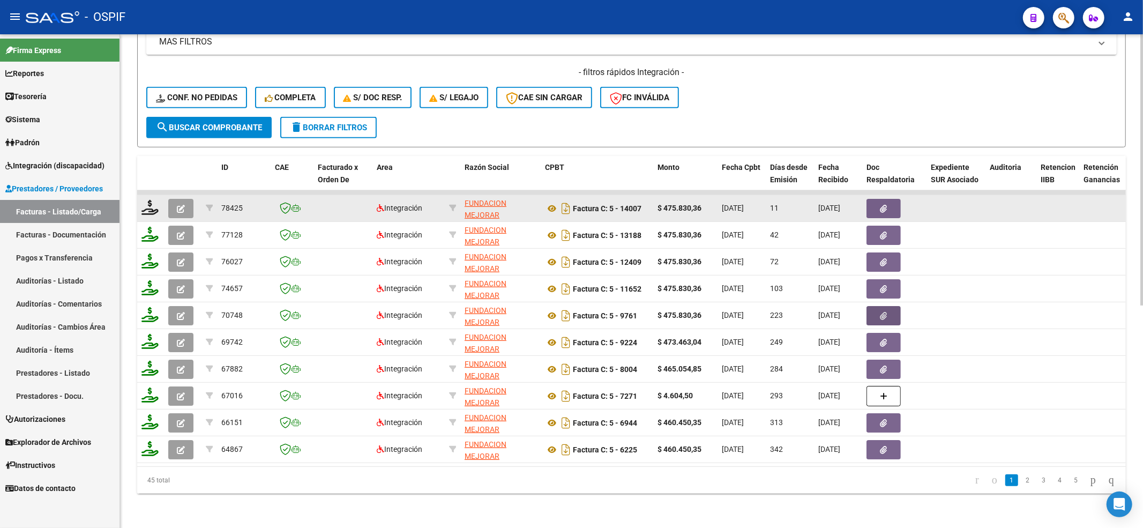
click at [870, 199] on button "button" at bounding box center [883, 208] width 34 height 19
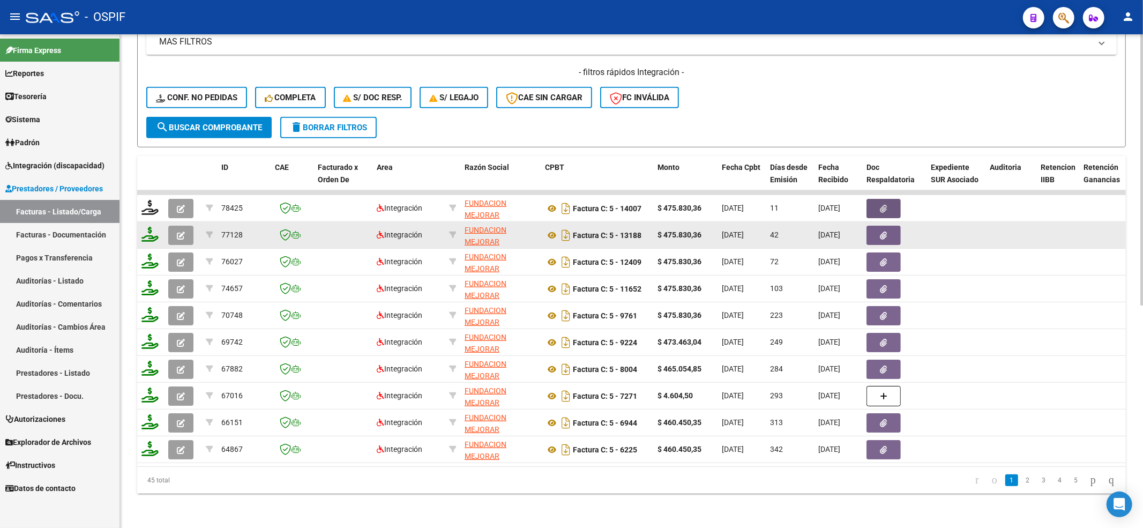
click at [875, 226] on button "button" at bounding box center [883, 235] width 34 height 19
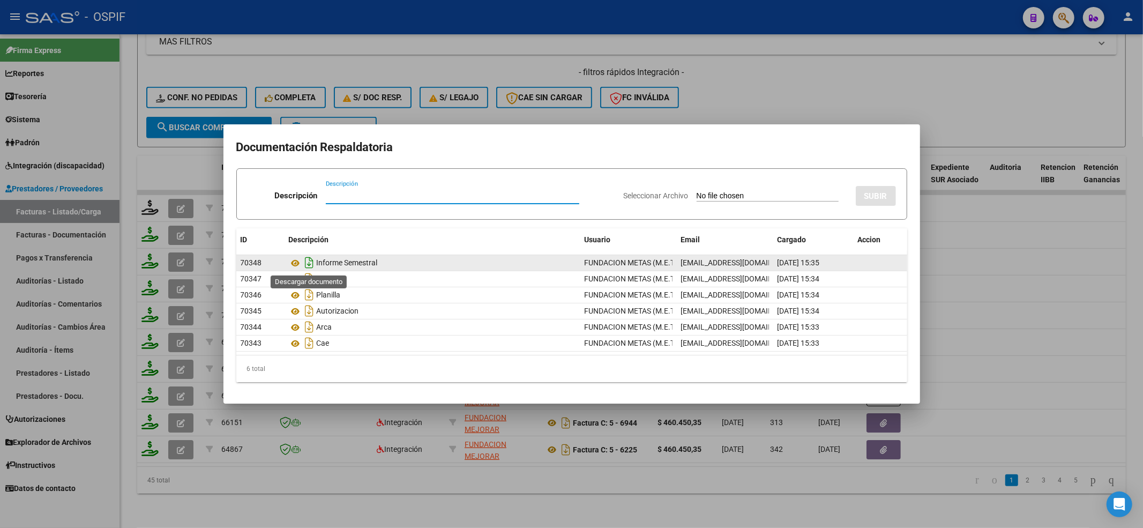
click at [309, 264] on icon "Descargar documento" at bounding box center [310, 262] width 14 height 17
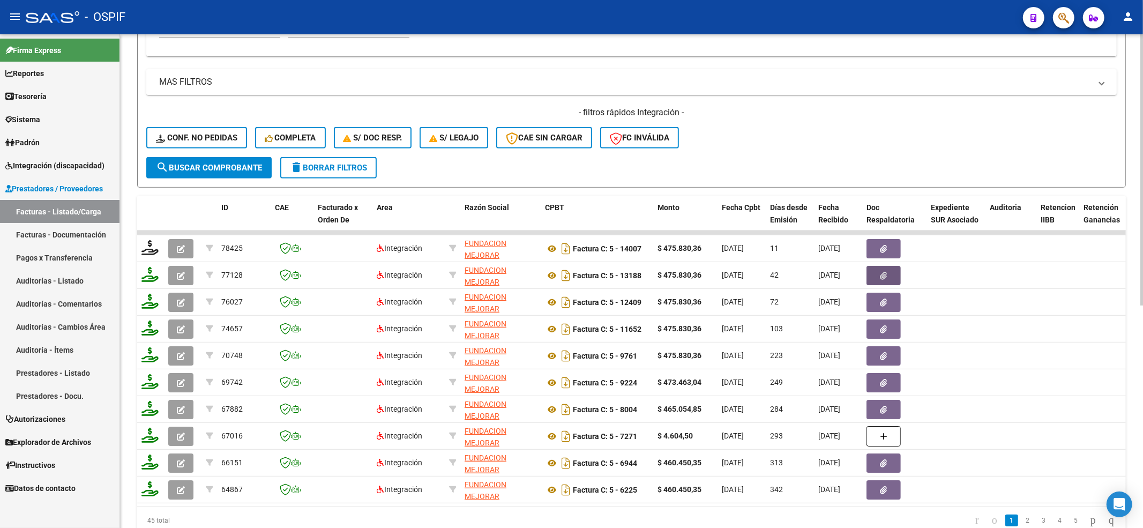
scroll to position [262, 0]
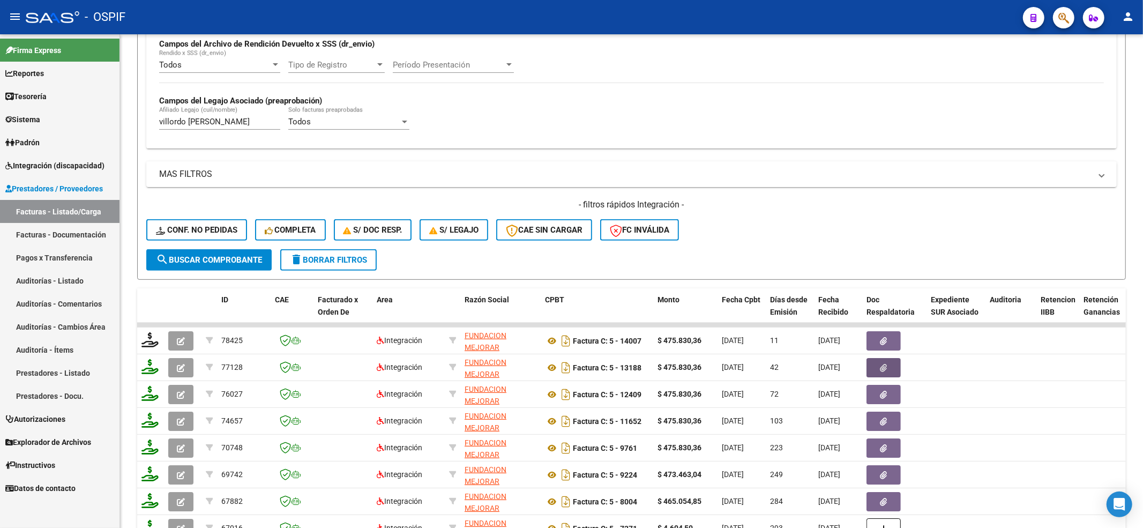
drag, startPoint x: 236, startPoint y: 125, endPoint x: 0, endPoint y: 0, distance: 267.4
click at [0, 108] on mat-sidenav-container "Firma Express Reportes Egresos Devengados Comprobantes Recibidos Facturación Ap…" at bounding box center [571, 280] width 1143 height 493
paste input "20561229865"
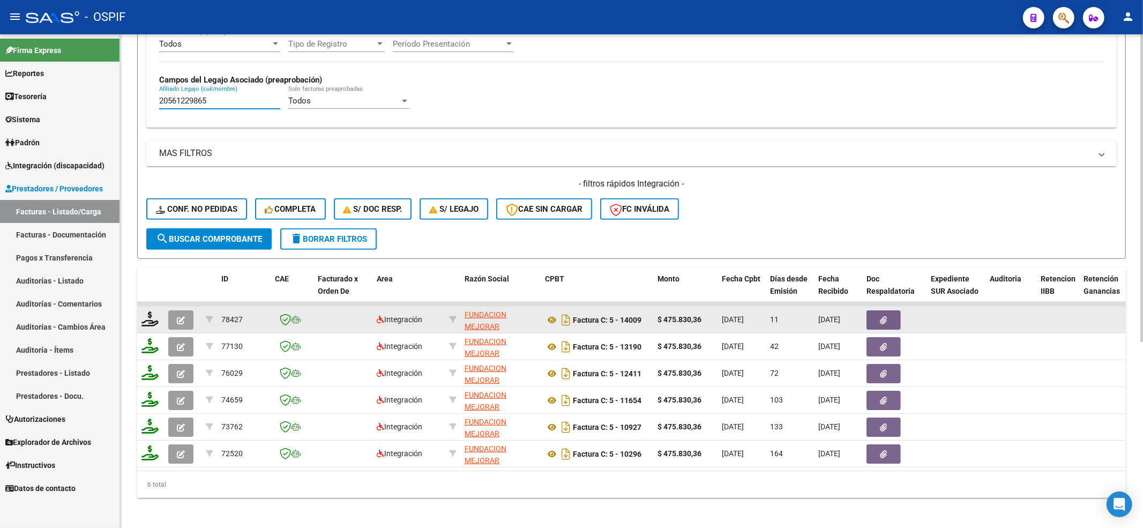
scroll to position [298, 0]
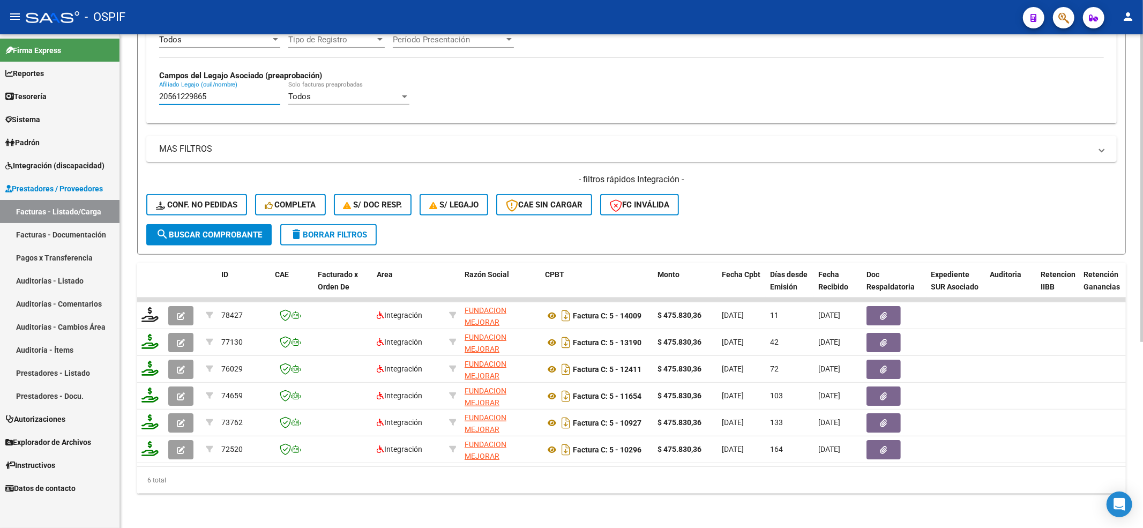
type input "20561229865"
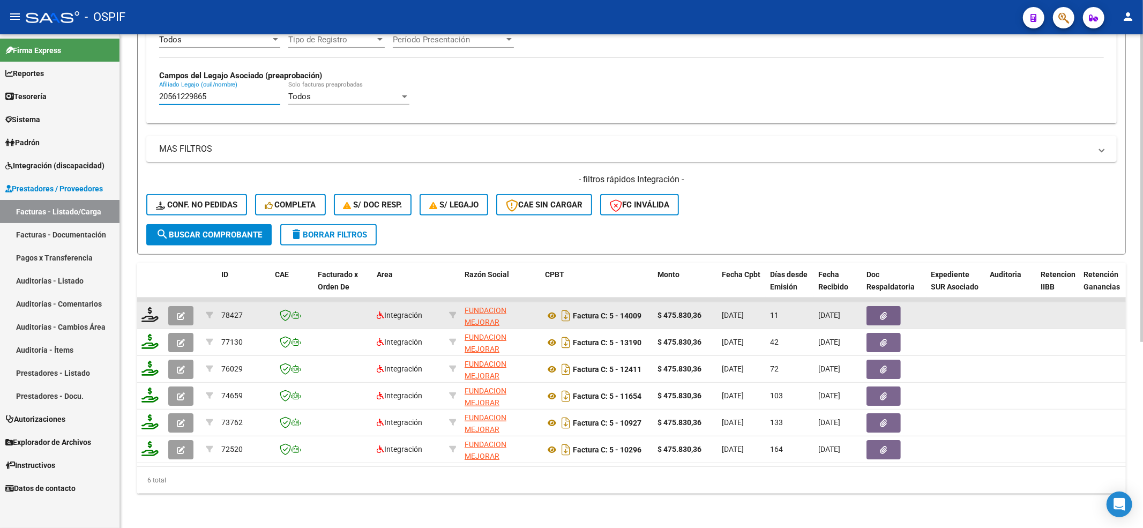
click at [894, 306] on button "button" at bounding box center [883, 315] width 34 height 19
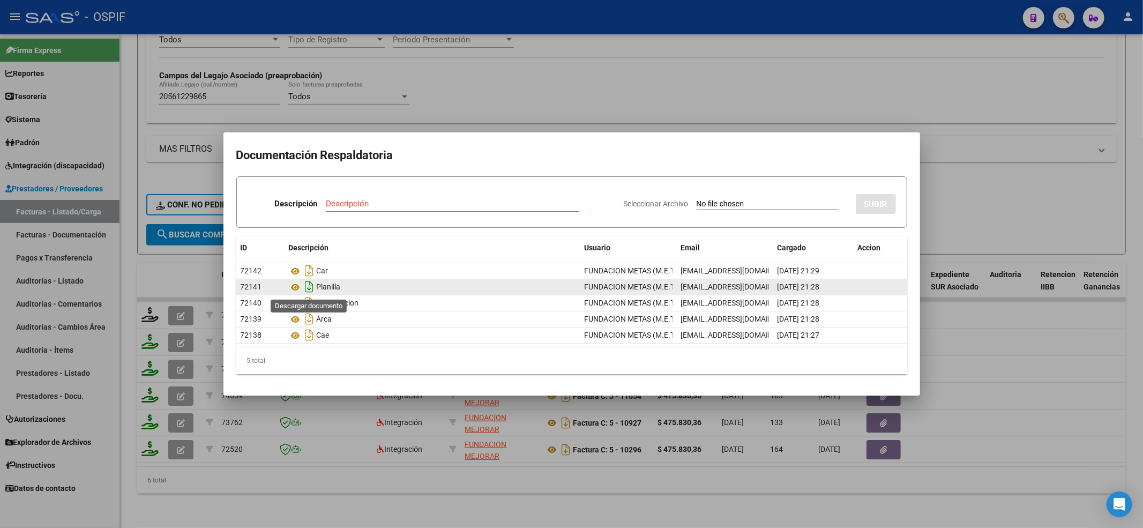
click at [305, 290] on icon "Descargar documento" at bounding box center [310, 286] width 14 height 17
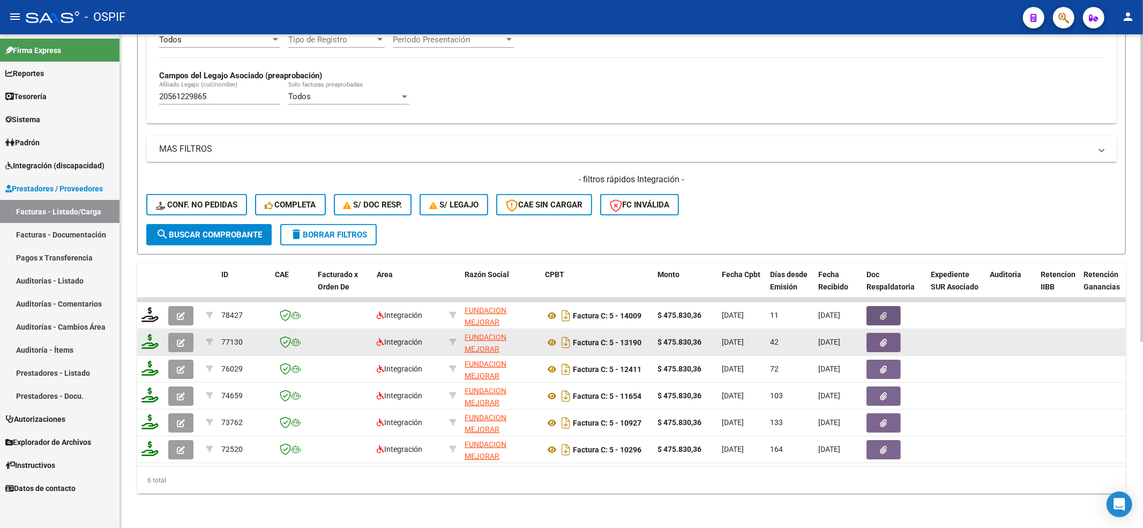
click at [897, 333] on button "button" at bounding box center [883, 342] width 34 height 19
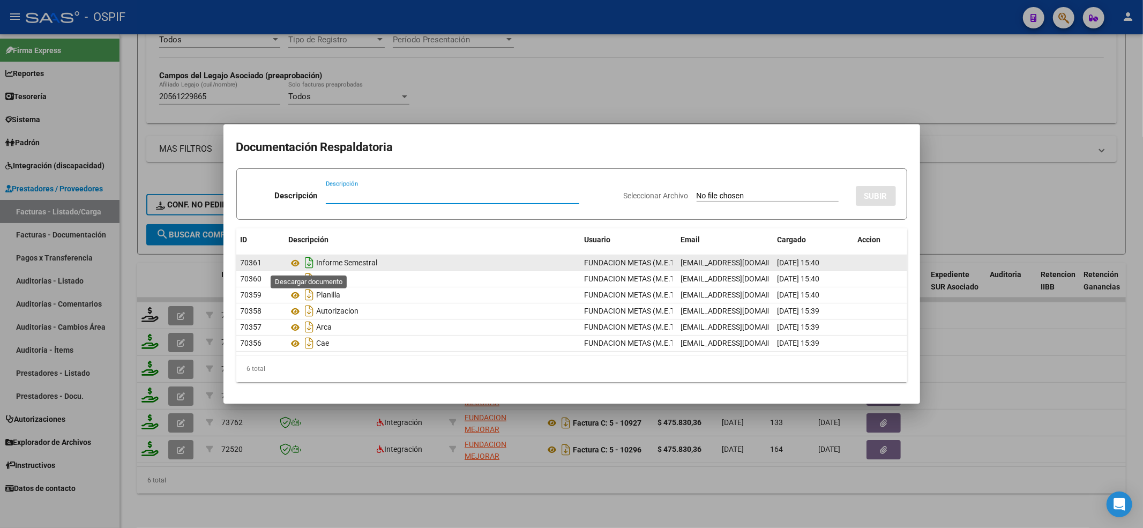
click at [305, 262] on icon "Descargar documento" at bounding box center [310, 262] width 14 height 17
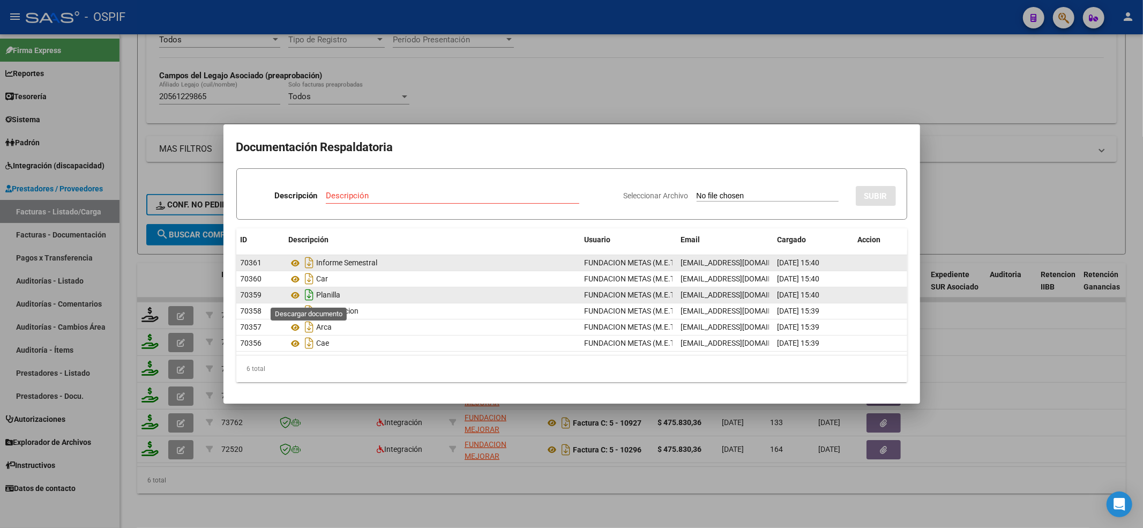
click at [304, 292] on icon "Descargar documento" at bounding box center [310, 294] width 14 height 17
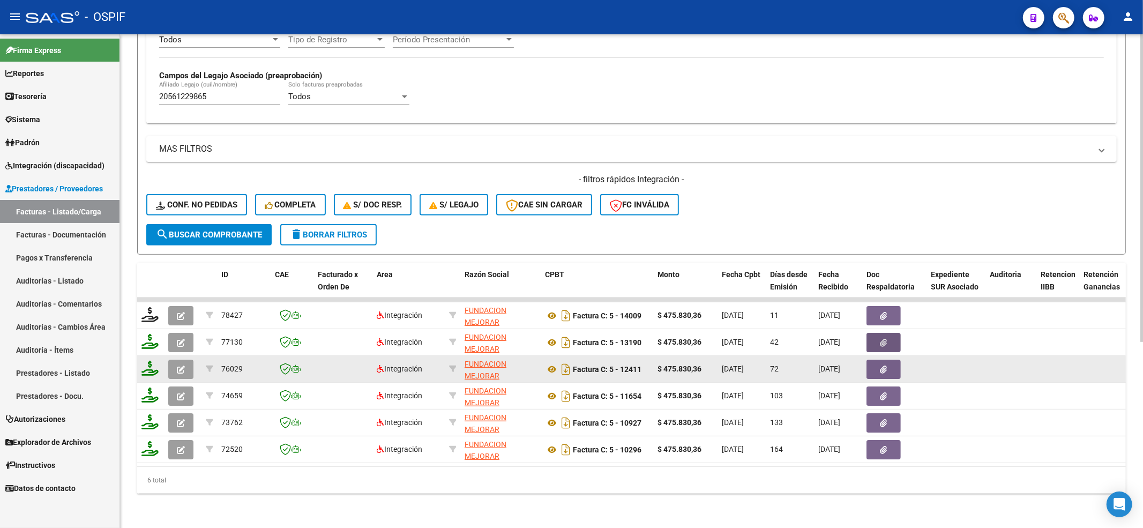
click at [878, 359] on button "button" at bounding box center [883, 368] width 34 height 19
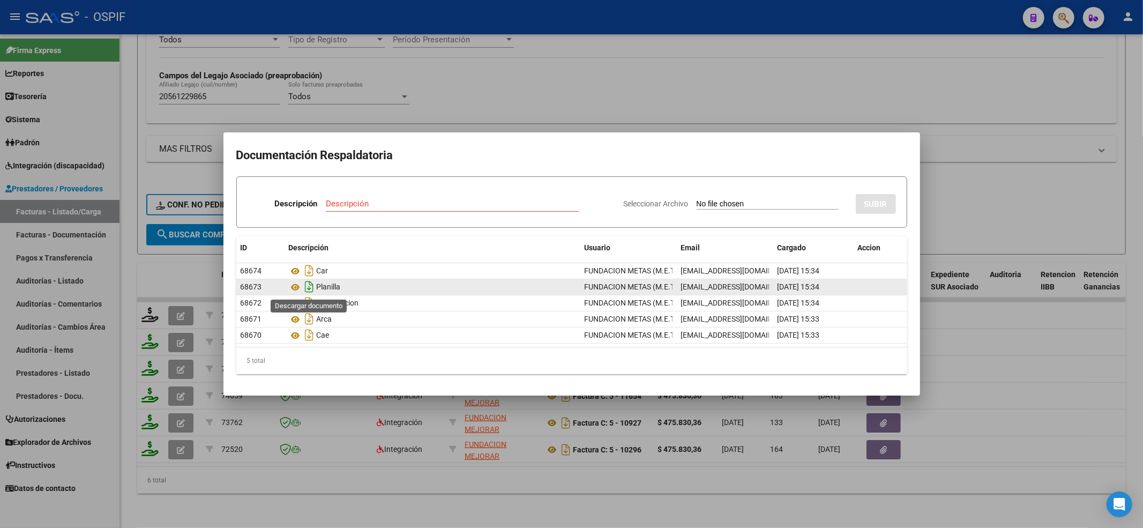
click at [307, 283] on icon "Descargar documento" at bounding box center [310, 286] width 14 height 17
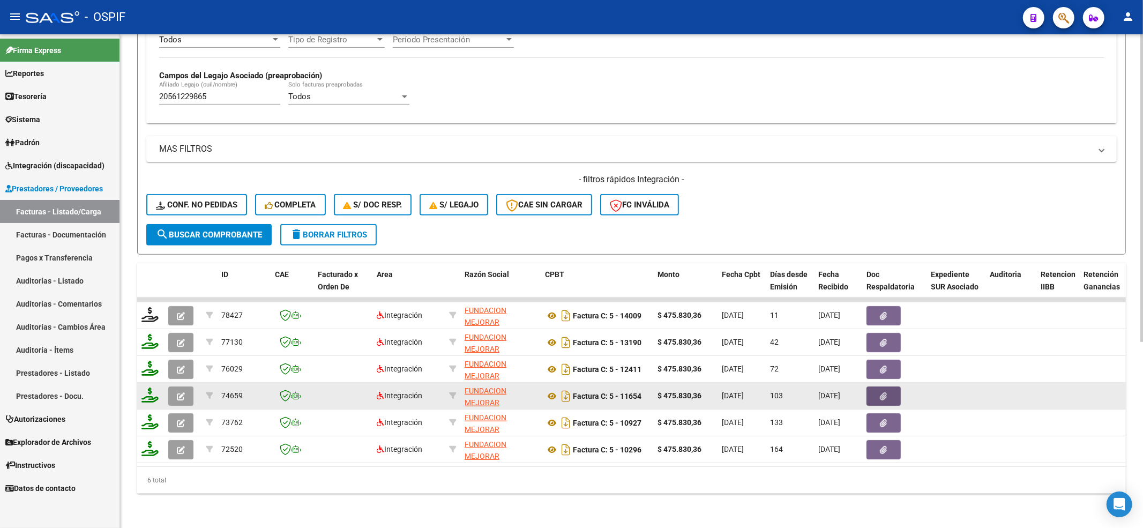
click at [885, 391] on button "button" at bounding box center [883, 395] width 34 height 19
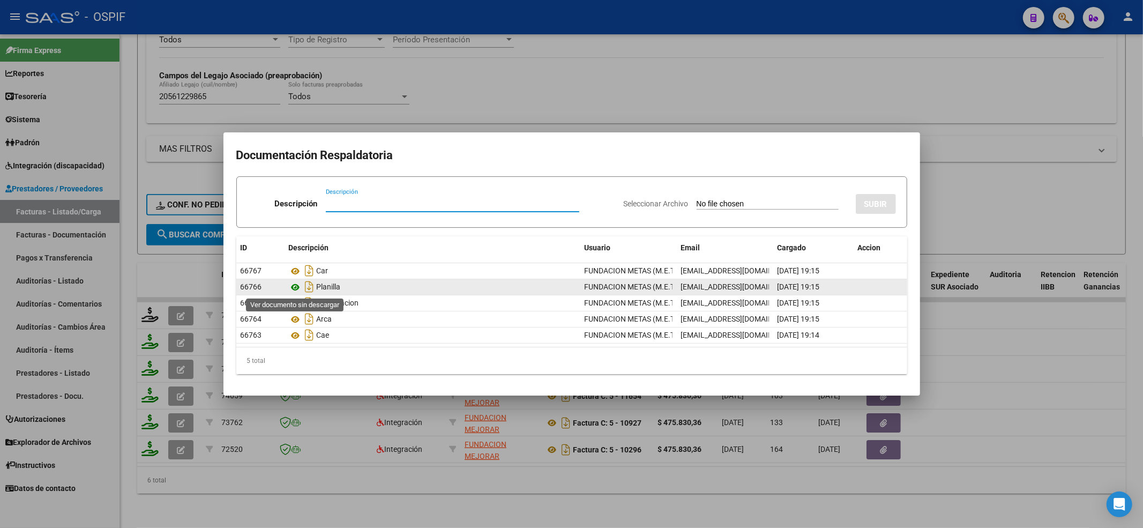
click at [298, 286] on icon at bounding box center [296, 287] width 14 height 13
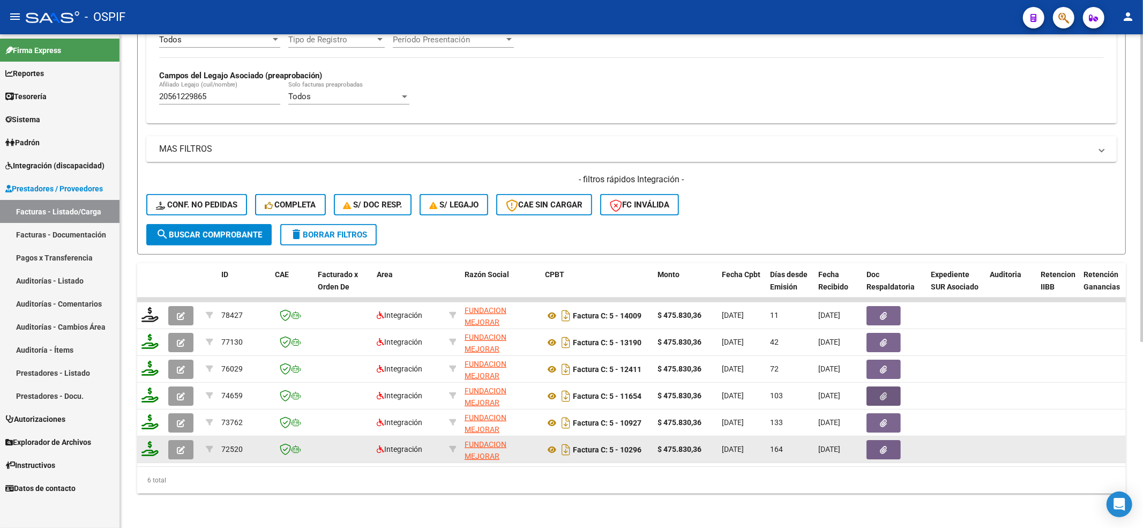
click at [877, 440] on button "button" at bounding box center [883, 449] width 34 height 19
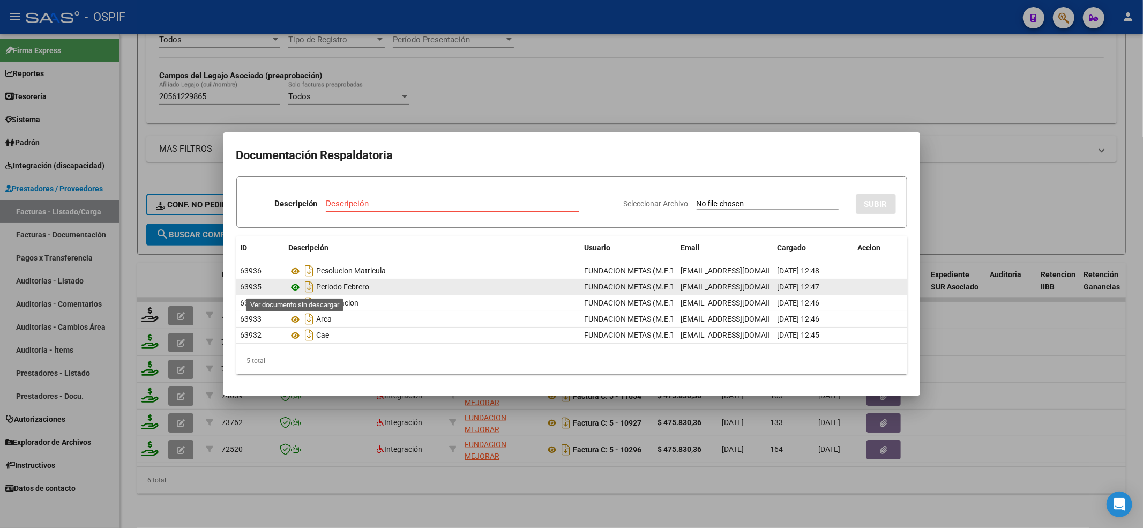
click at [292, 286] on icon at bounding box center [296, 287] width 14 height 13
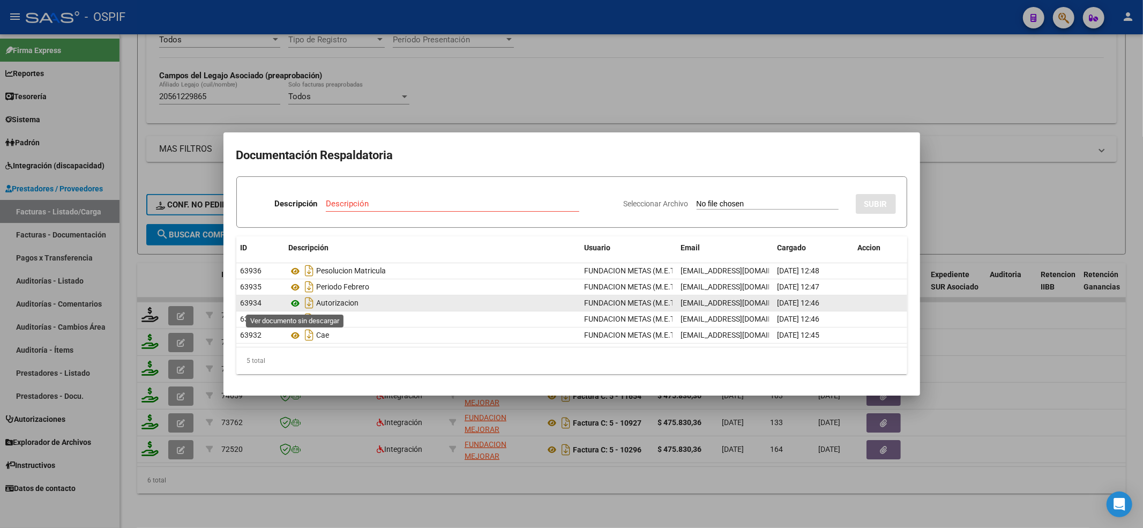
click at [291, 304] on icon at bounding box center [296, 303] width 14 height 13
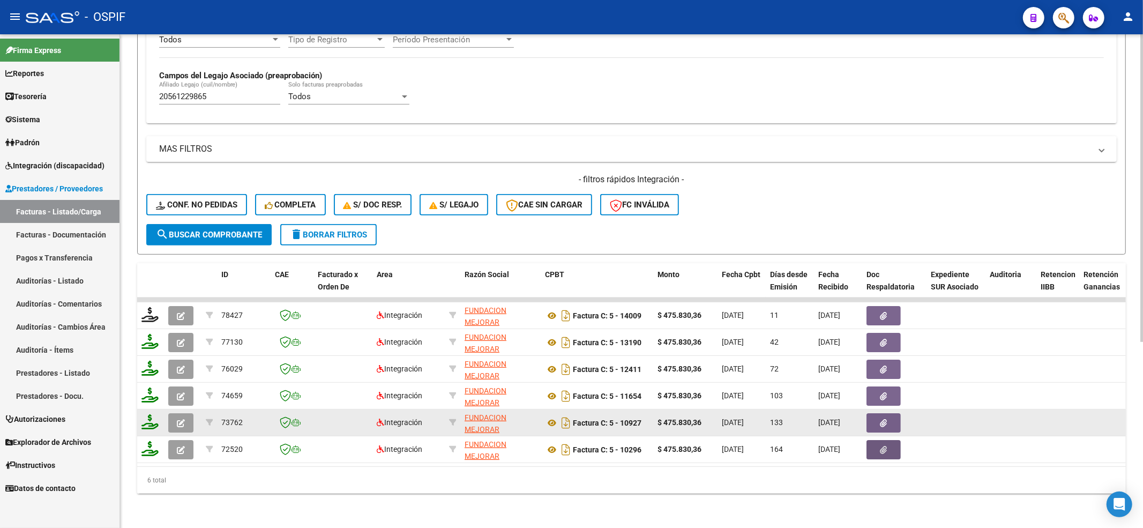
click at [872, 417] on button "button" at bounding box center [883, 422] width 34 height 19
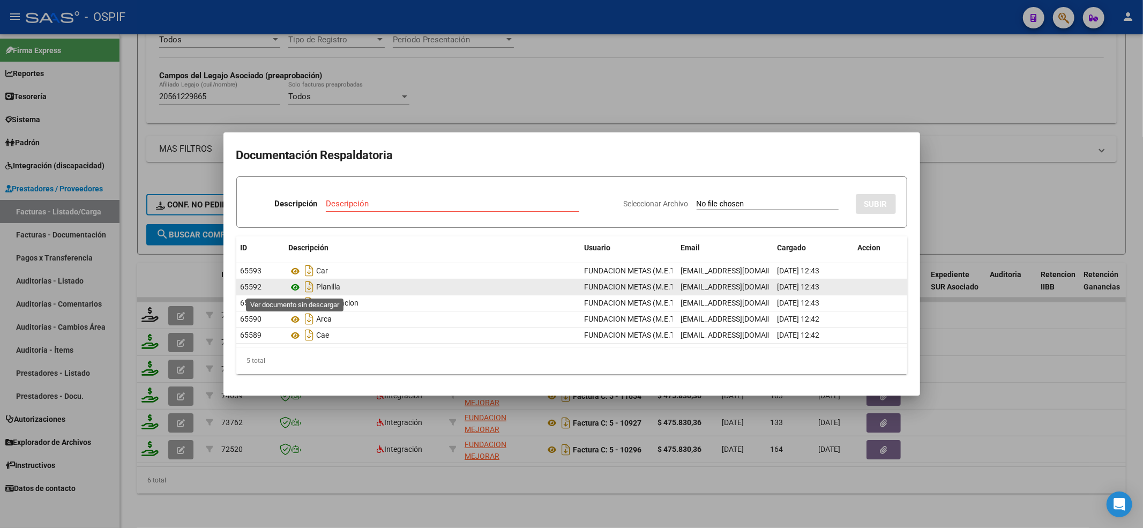
click at [301, 286] on icon at bounding box center [296, 287] width 14 height 13
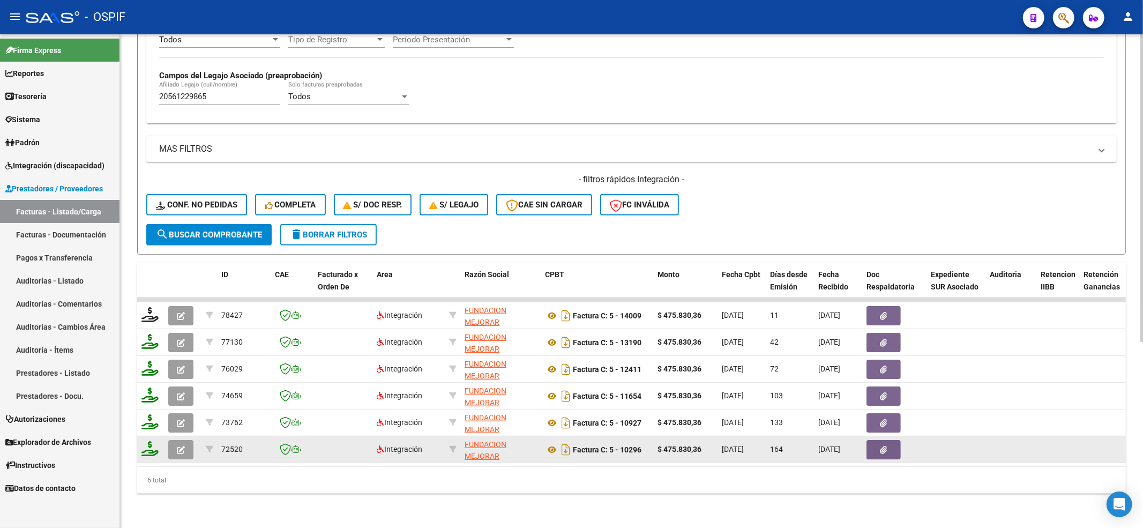
click at [863, 440] on datatable-body-cell at bounding box center [894, 449] width 64 height 26
click at [891, 448] on datatable-body-cell at bounding box center [894, 449] width 64 height 26
click at [892, 448] on datatable-body-cell at bounding box center [894, 449] width 64 height 26
click at [888, 440] on button "button" at bounding box center [883, 449] width 34 height 19
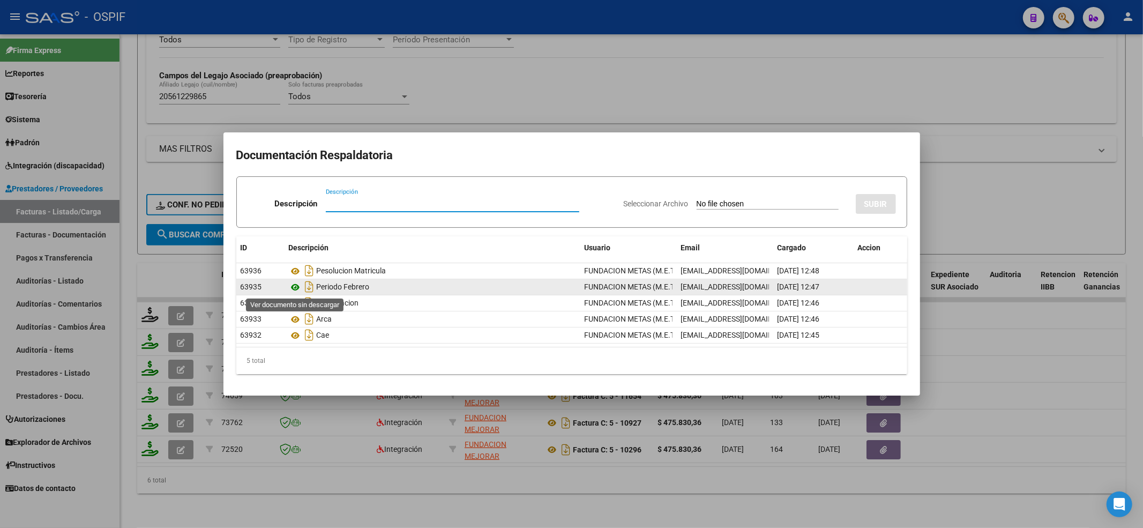
click at [294, 285] on icon at bounding box center [296, 287] width 14 height 13
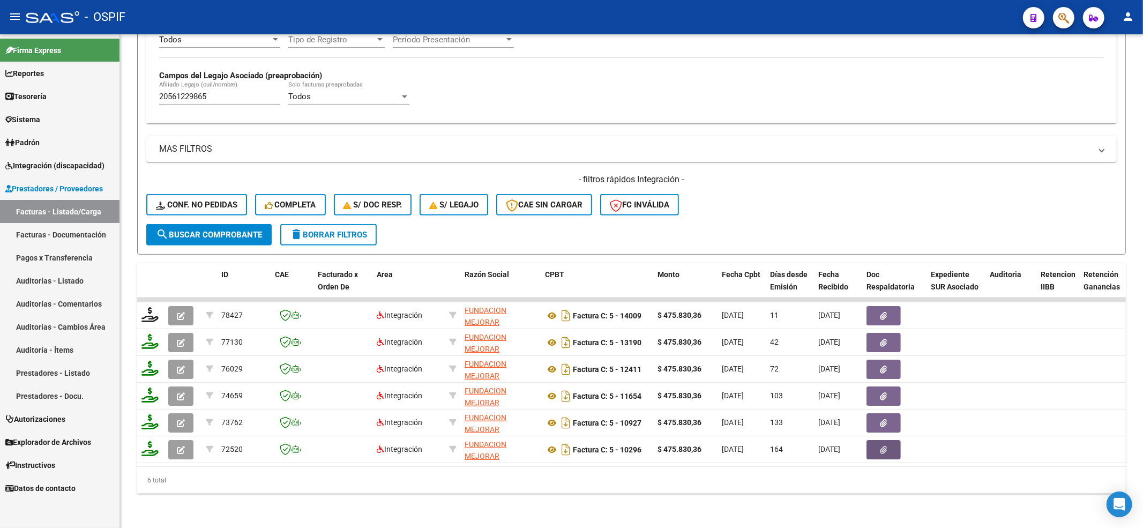
drag, startPoint x: 238, startPoint y: 88, endPoint x: 0, endPoint y: 18, distance: 248.0
click at [0, 71] on mat-sidenav-container "Firma Express Reportes Egresos Devengados Comprobantes Recibidos Facturación Ap…" at bounding box center [571, 280] width 1143 height 493
paste input "0711612"
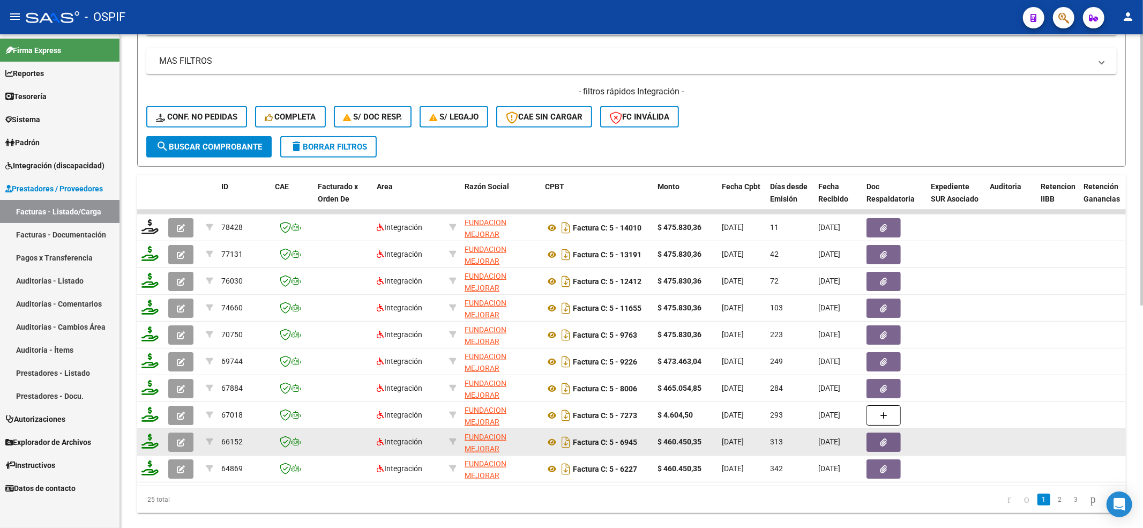
scroll to position [406, 0]
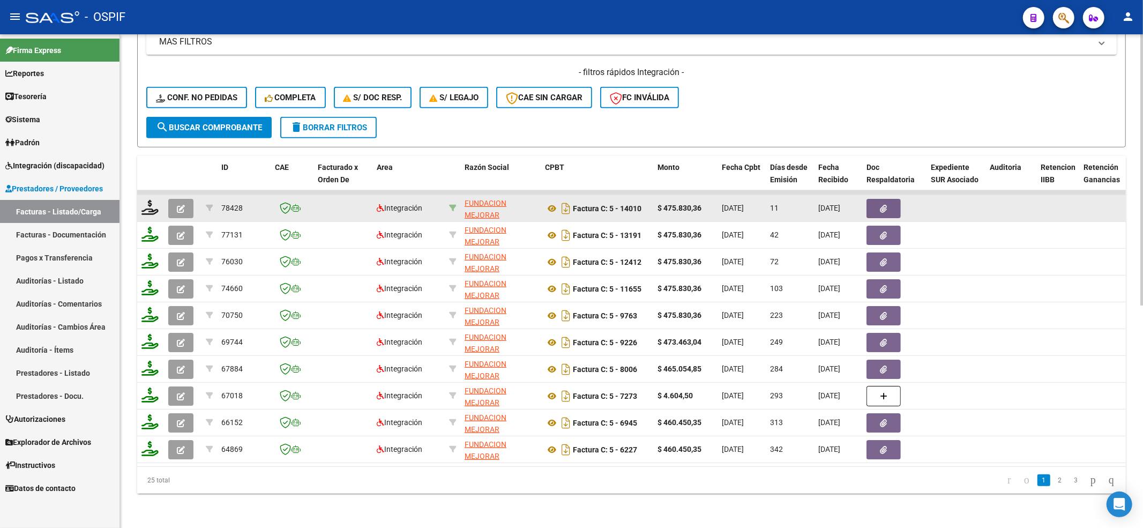
type input "20560711612"
click at [451, 204] on icon at bounding box center [452, 207] width 7 height 7
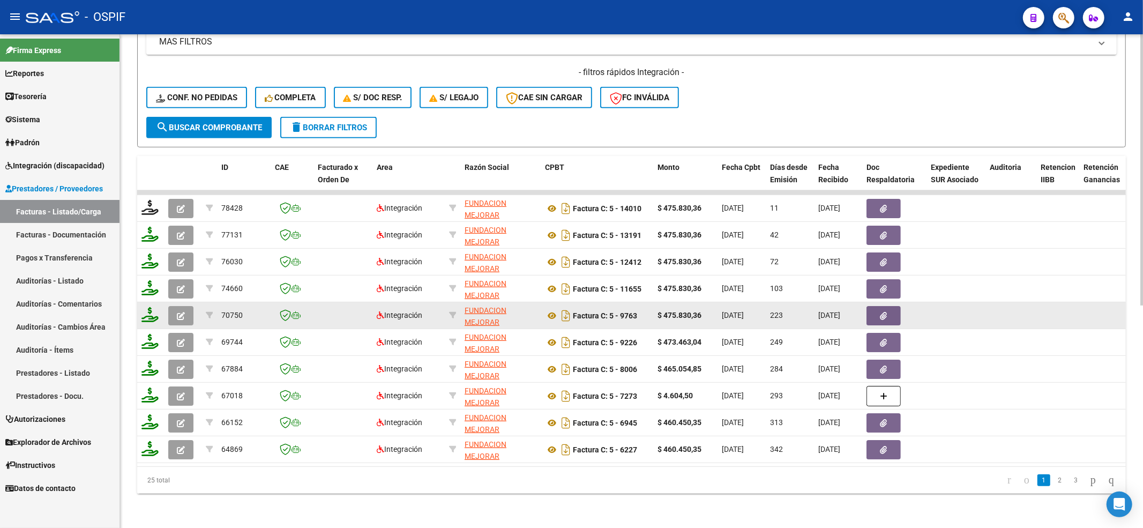
drag, startPoint x: 876, startPoint y: 190, endPoint x: 874, endPoint y: 298, distance: 108.2
click at [873, 287] on datatable-scroller "78428 Integración FUNDACION MEJORAR ESTUDIANDO TRABAJANDO PARA ASCENDER SOCIALM…" at bounding box center [631, 326] width 988 height 273
click at [873, 307] on button "button" at bounding box center [883, 315] width 34 height 19
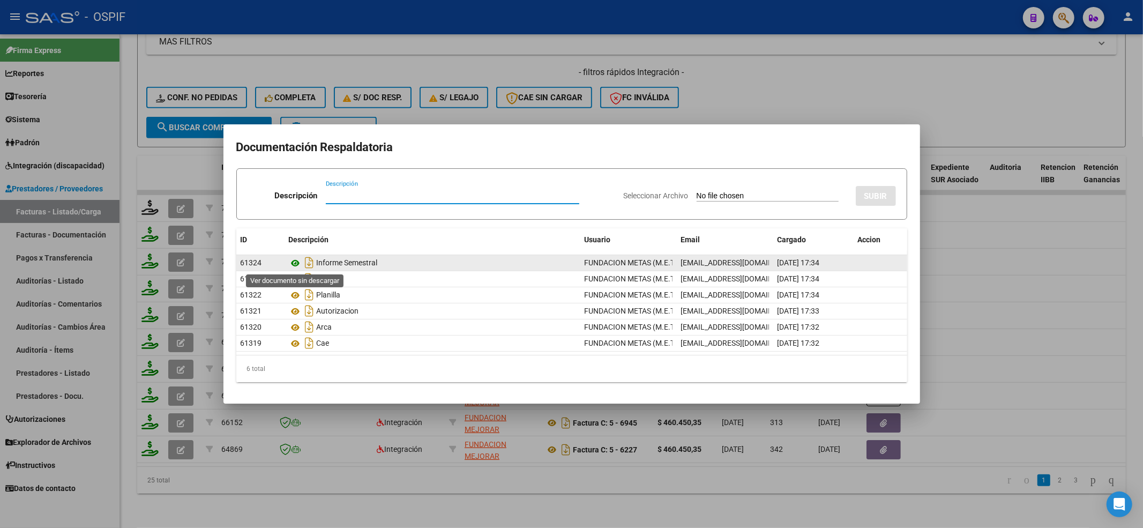
click at [297, 264] on icon at bounding box center [296, 263] width 14 height 13
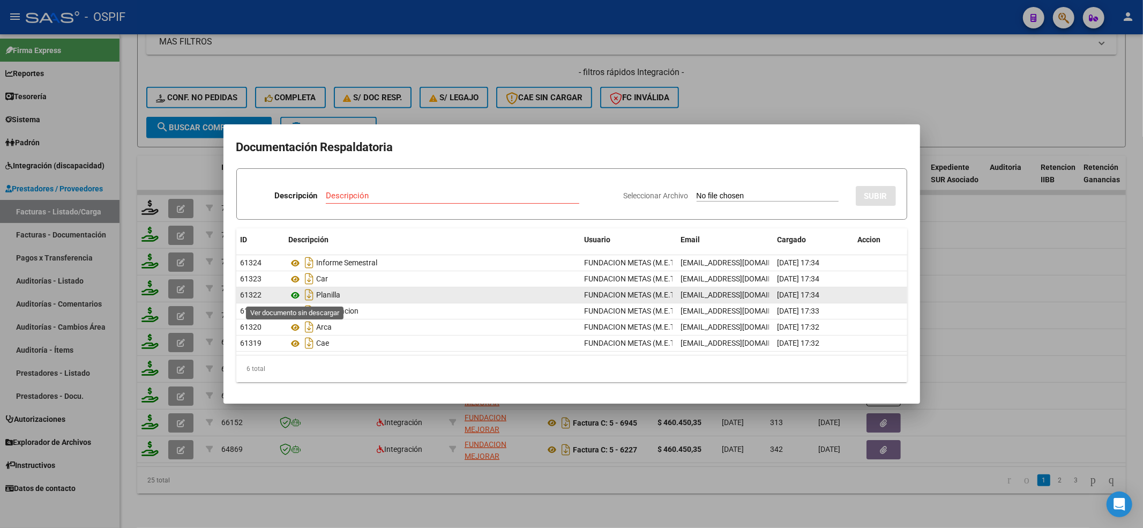
click at [299, 294] on icon at bounding box center [296, 295] width 14 height 13
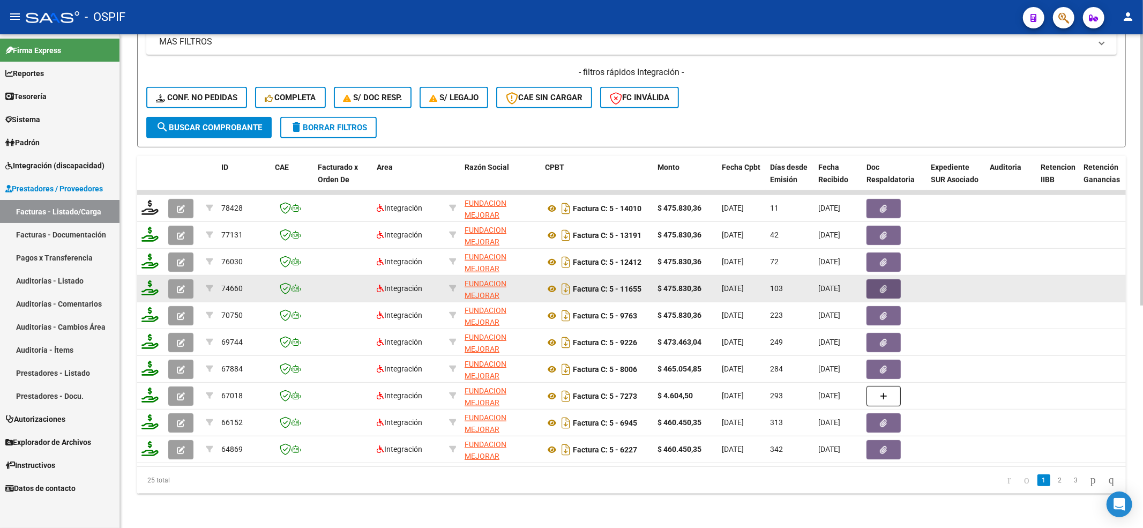
click at [877, 279] on button "button" at bounding box center [883, 288] width 34 height 19
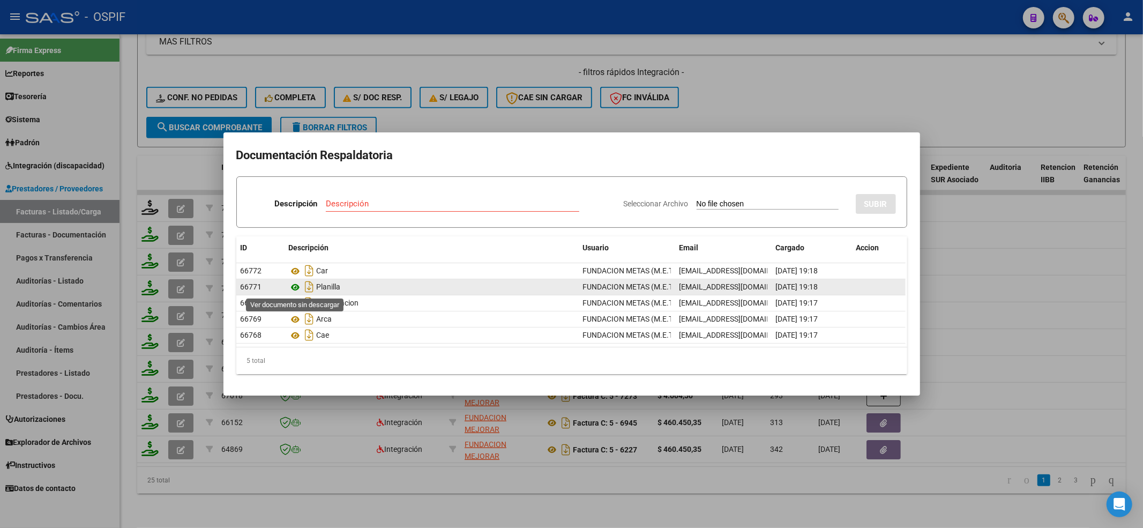
click at [298, 292] on icon at bounding box center [296, 287] width 14 height 13
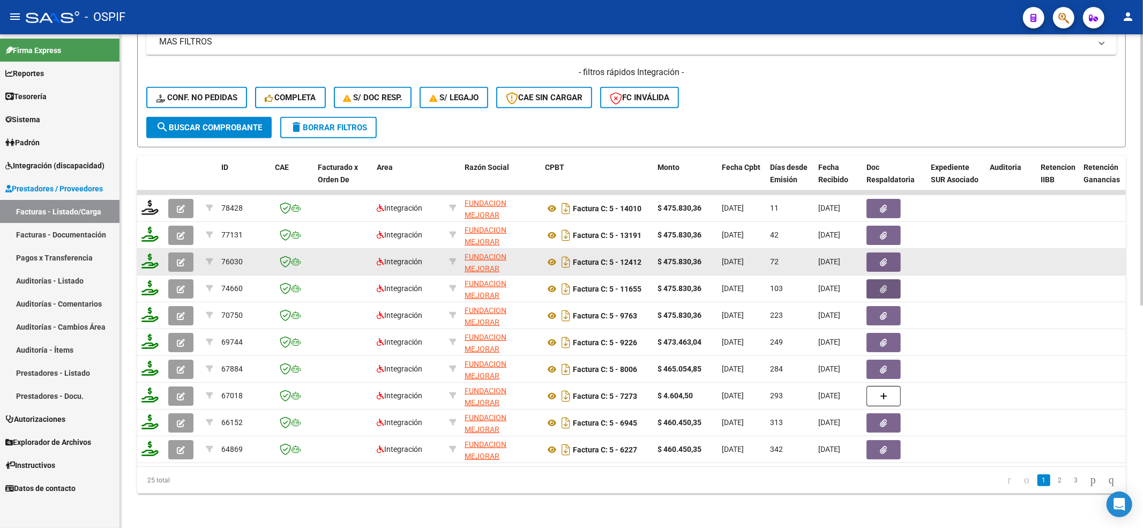
click at [876, 252] on button "button" at bounding box center [883, 261] width 34 height 19
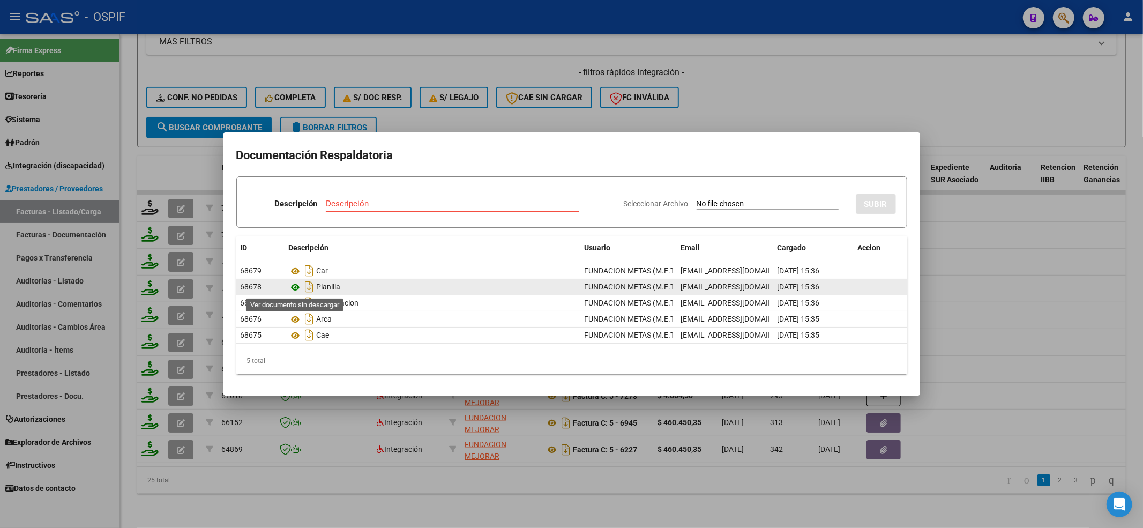
click at [295, 288] on icon at bounding box center [296, 287] width 14 height 13
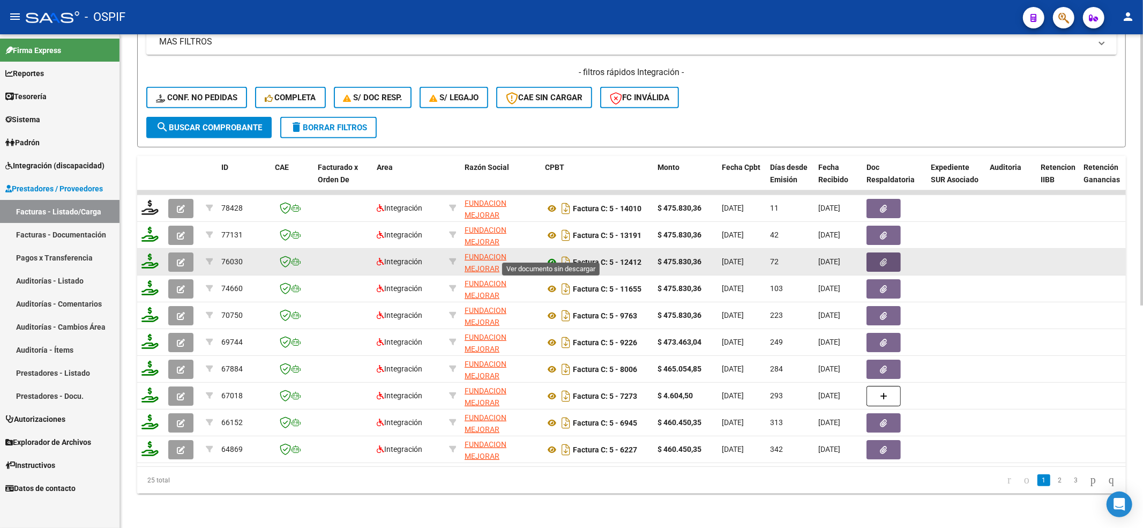
click at [551, 256] on icon at bounding box center [552, 262] width 14 height 13
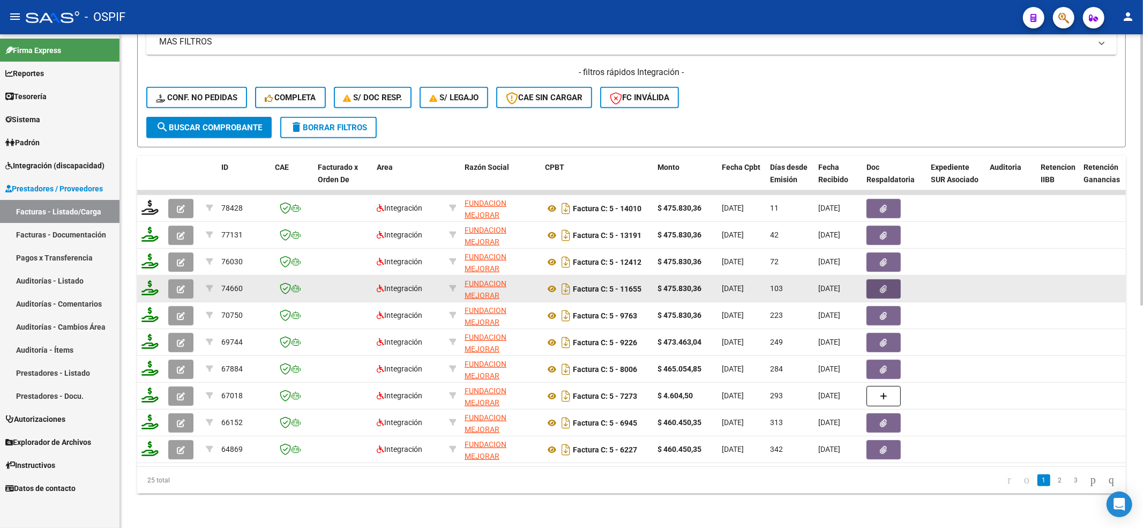
drag, startPoint x: 888, startPoint y: 279, endPoint x: 892, endPoint y: 271, distance: 8.9
click at [892, 279] on button "button" at bounding box center [883, 288] width 34 height 19
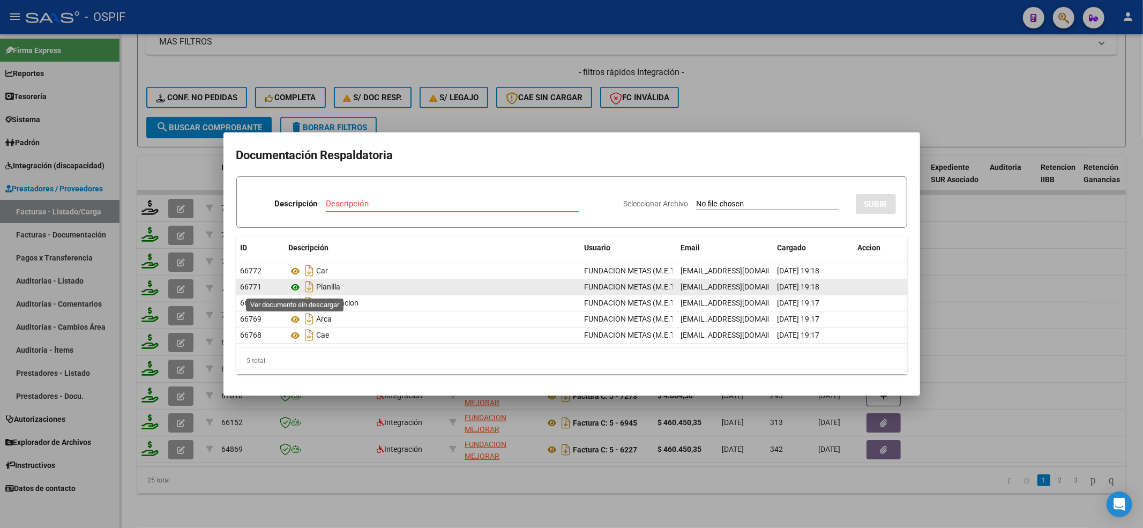
click at [294, 286] on icon at bounding box center [296, 287] width 14 height 13
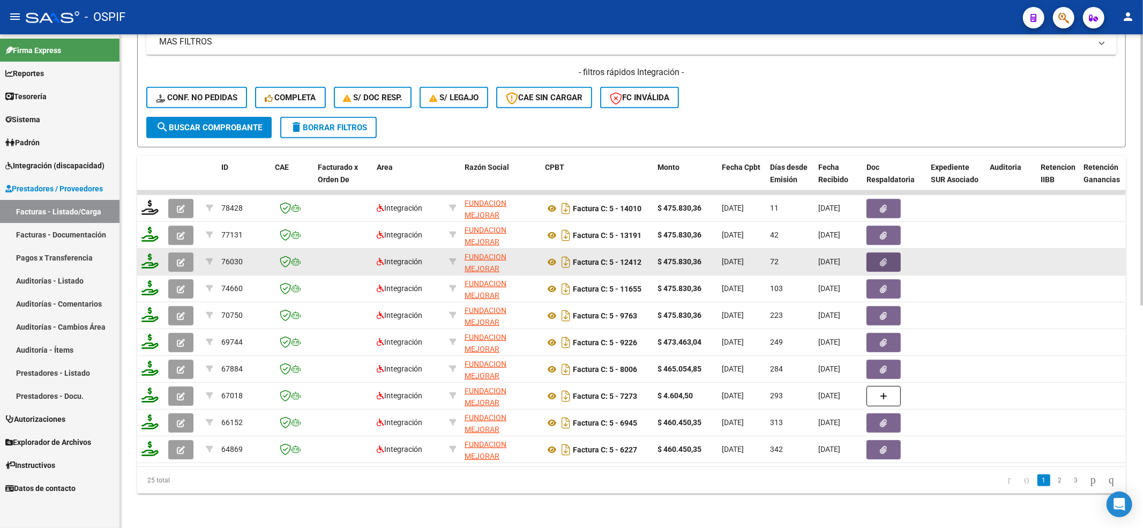
click at [878, 252] on button "button" at bounding box center [883, 261] width 34 height 19
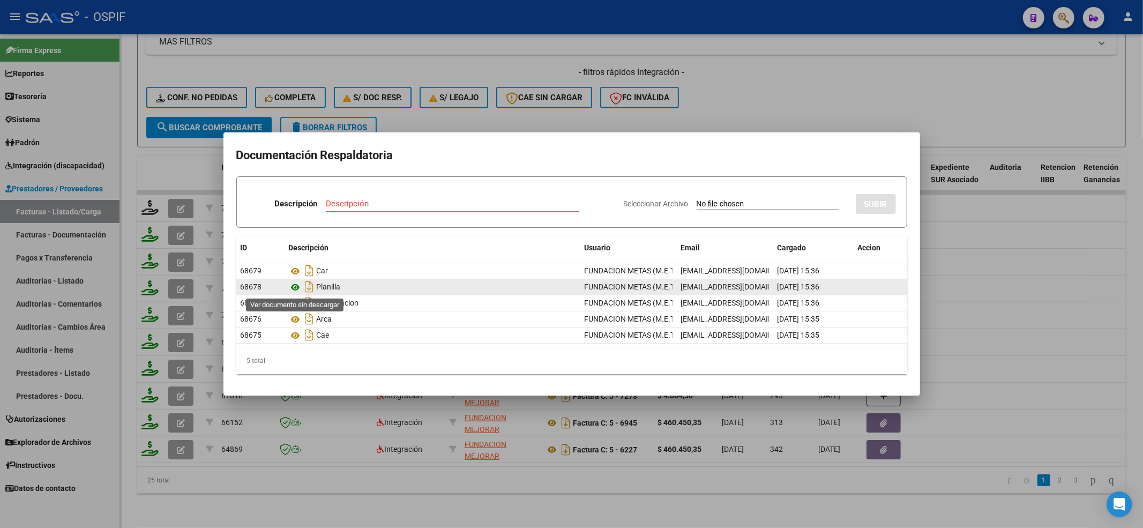
click at [292, 290] on icon at bounding box center [296, 287] width 14 height 13
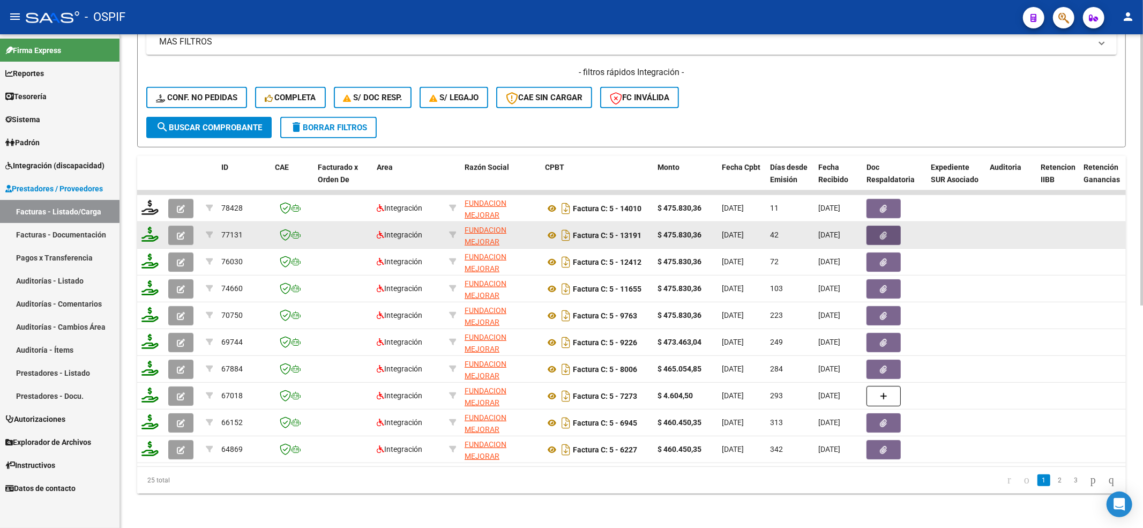
click at [876, 226] on button "button" at bounding box center [883, 235] width 34 height 19
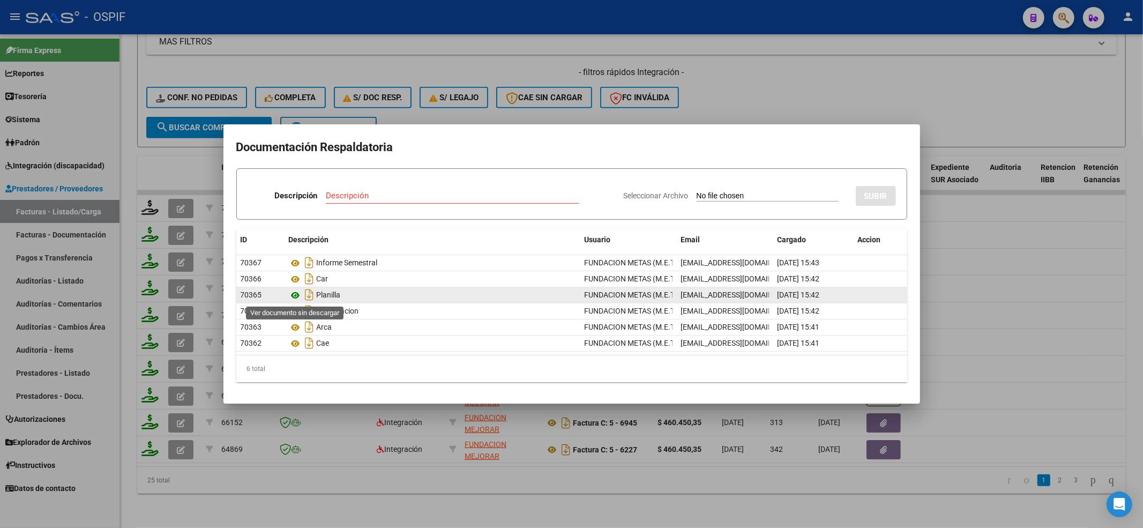
click at [294, 299] on icon at bounding box center [296, 295] width 14 height 13
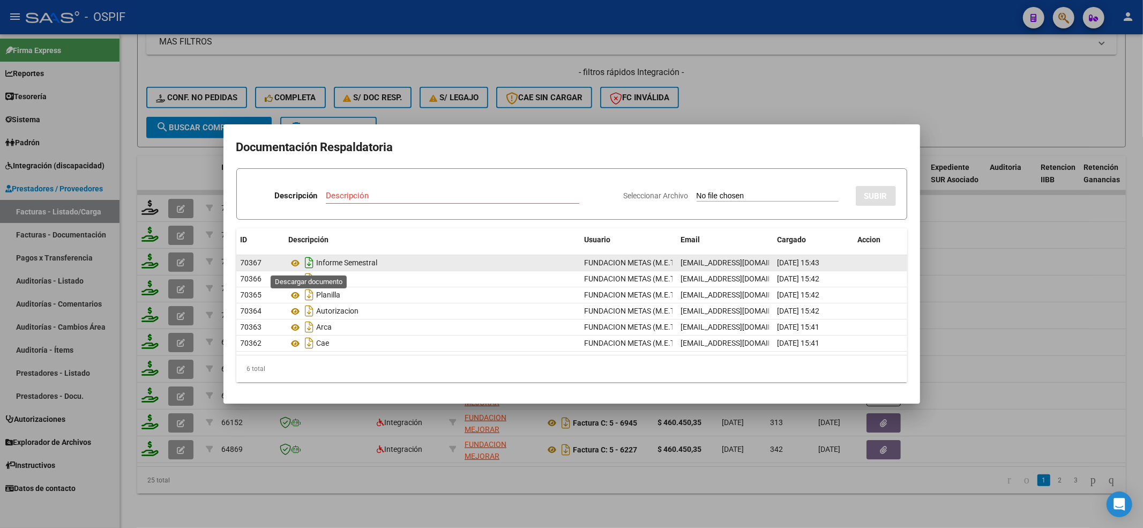
click at [306, 262] on icon "Descargar documento" at bounding box center [310, 262] width 14 height 17
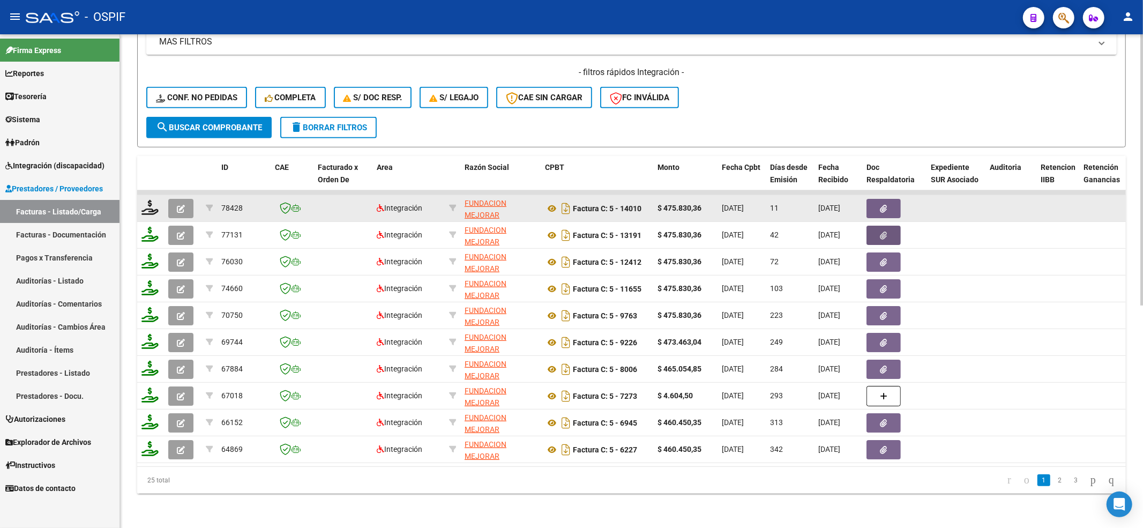
click at [895, 199] on button "button" at bounding box center [883, 208] width 34 height 19
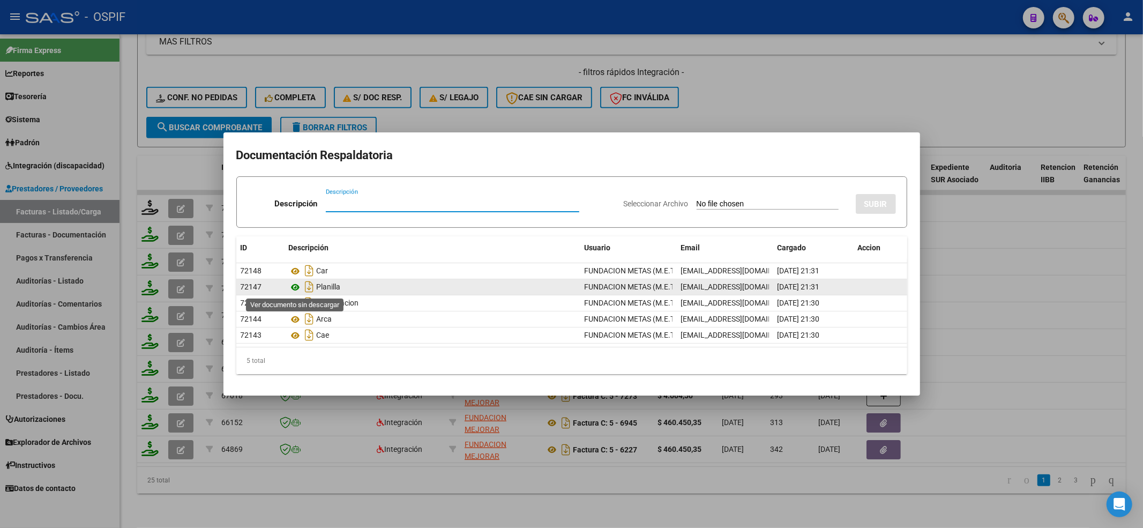
click at [297, 286] on icon at bounding box center [296, 287] width 14 height 13
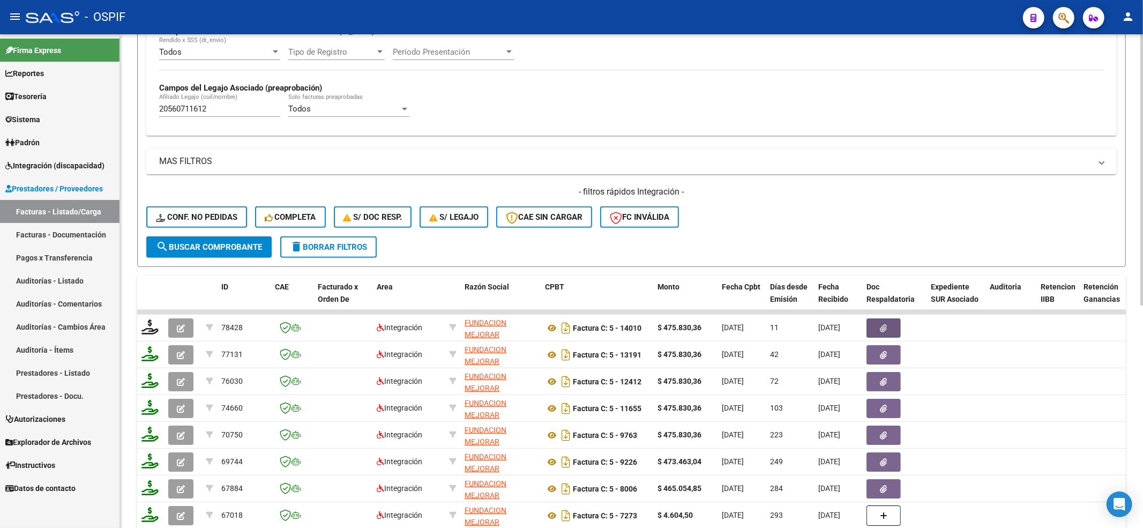
scroll to position [191, 0]
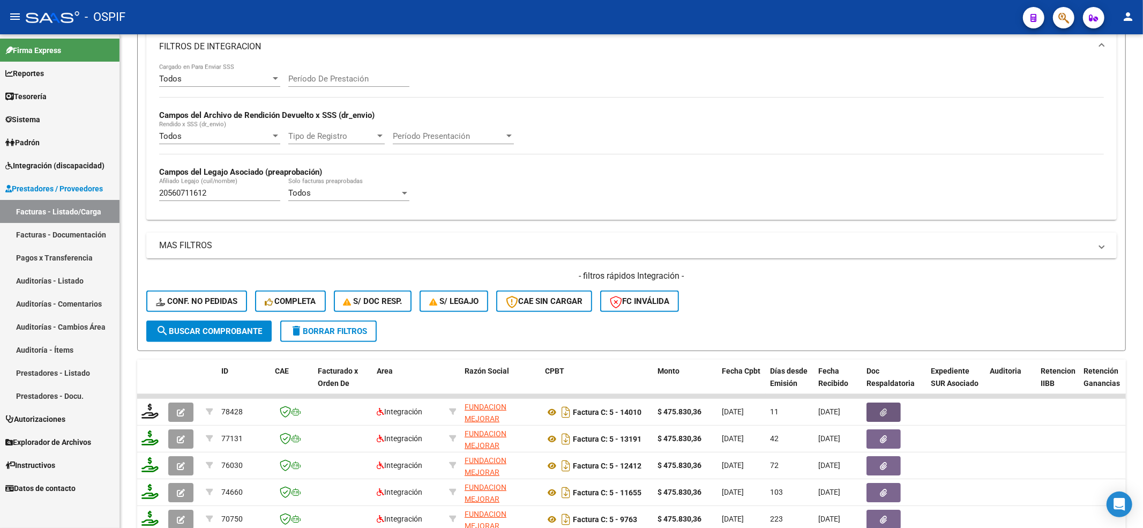
drag, startPoint x: 226, startPoint y: 196, endPoint x: 86, endPoint y: 189, distance: 140.0
click at [63, 196] on mat-sidenav-container "Firma Express Reportes Egresos Devengados Comprobantes Recibidos Facturación Ap…" at bounding box center [571, 280] width 1143 height 493
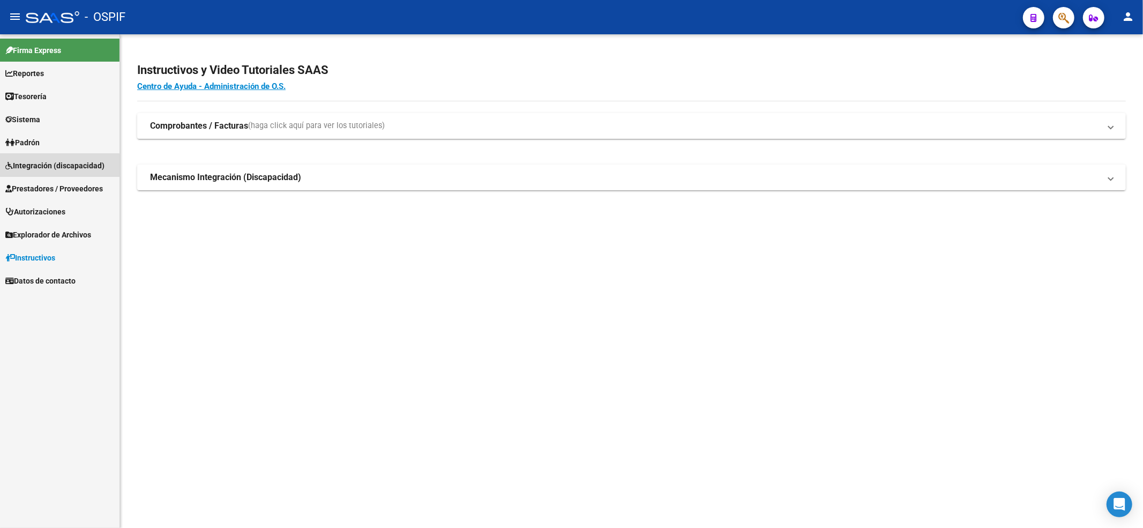
click at [55, 175] on link "Integración (discapacidad)" at bounding box center [59, 165] width 119 height 23
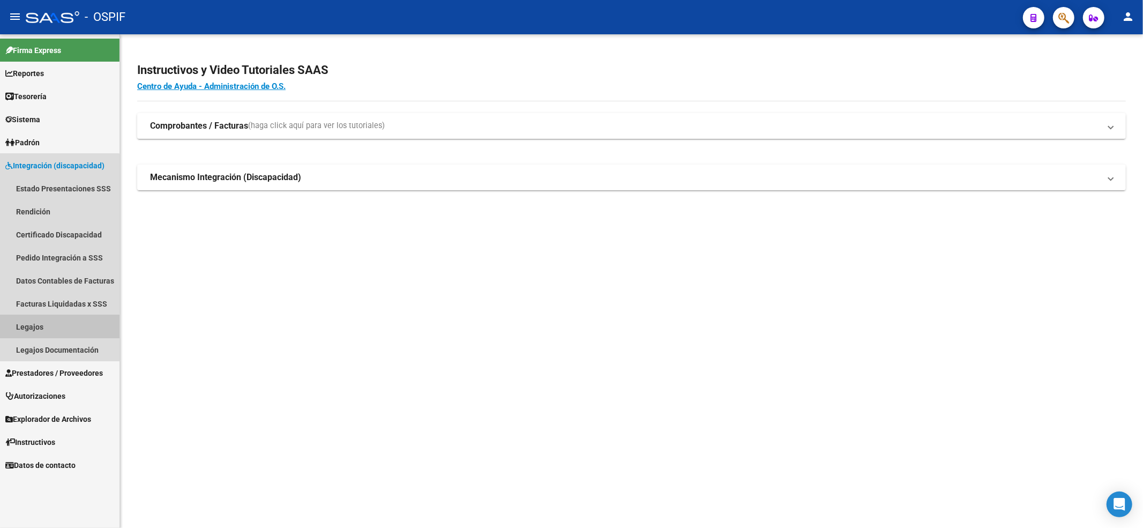
click at [22, 335] on link "Legajos" at bounding box center [59, 326] width 119 height 23
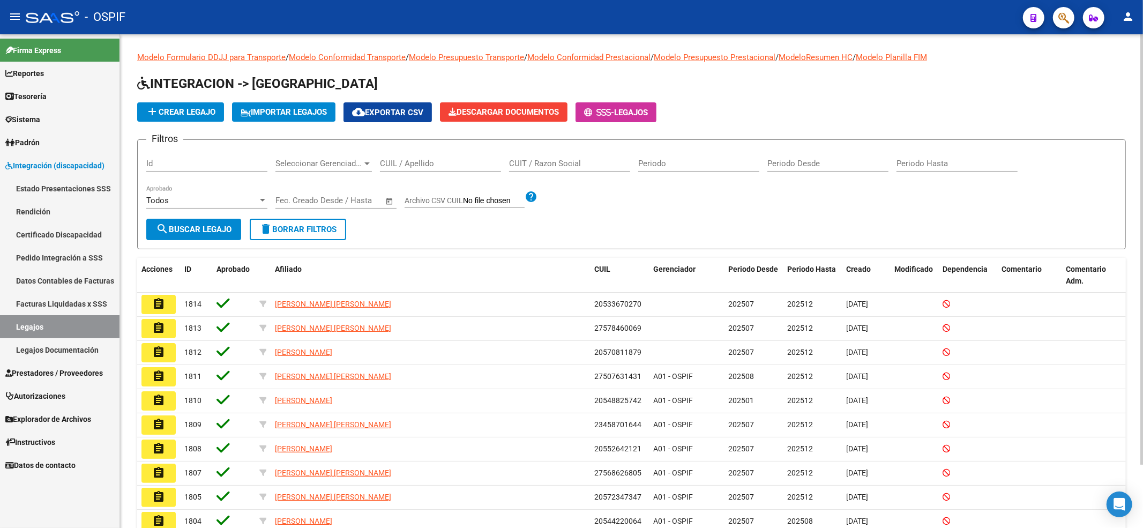
click at [434, 157] on div "CUIL / Apellido" at bounding box center [440, 159] width 121 height 23
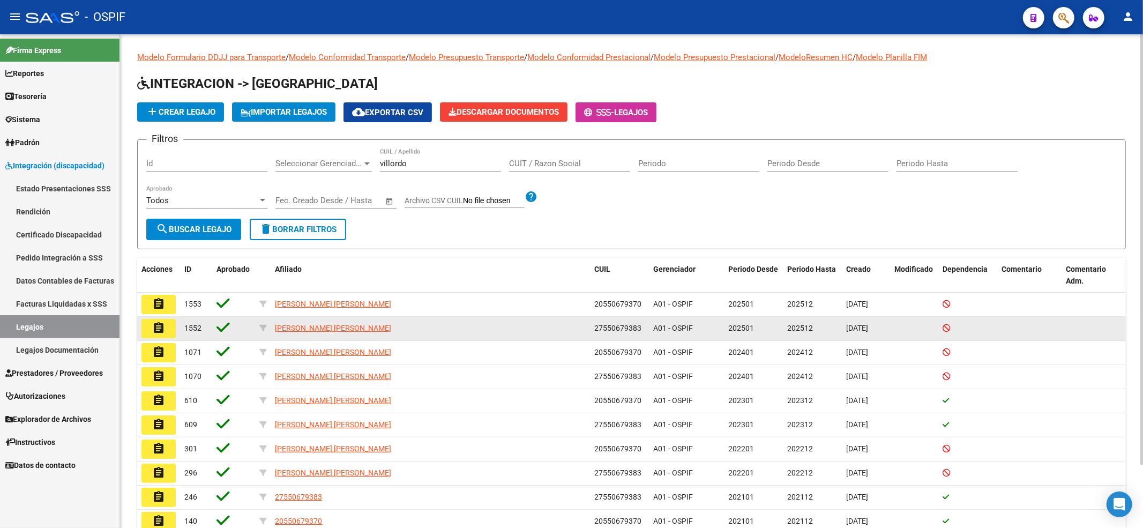
drag, startPoint x: 587, startPoint y: 324, endPoint x: 645, endPoint y: 331, distance: 58.8
click at [645, 331] on div "assignment 1552 [PERSON_NAME] [PERSON_NAME] 27550679383 A01 - OSPIF 202501 2025…" at bounding box center [631, 329] width 988 height 24
copy div "27550679383"
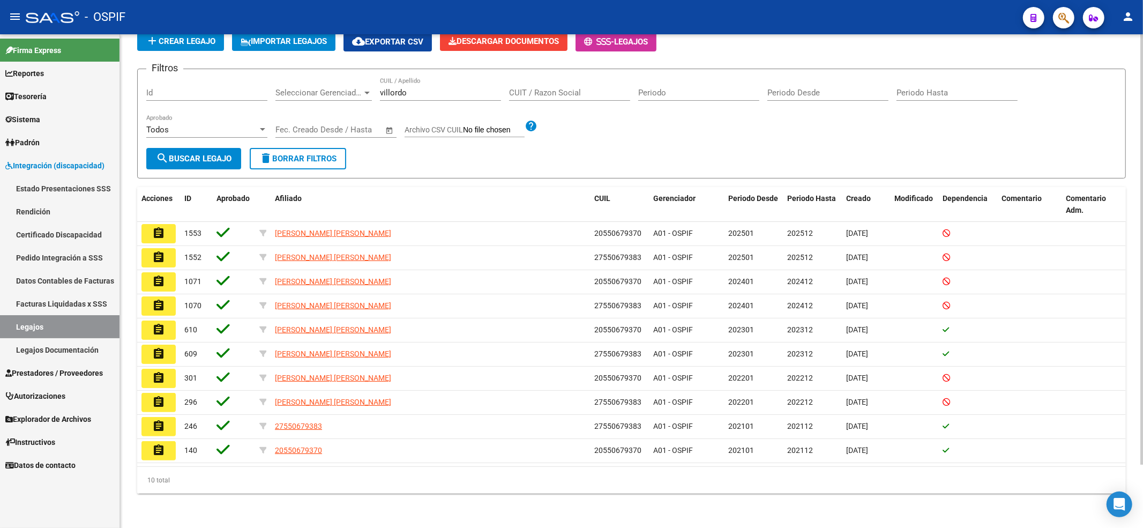
scroll to position [72, 0]
click at [433, 93] on input "villordo" at bounding box center [440, 93] width 121 height 10
type input "villordo"
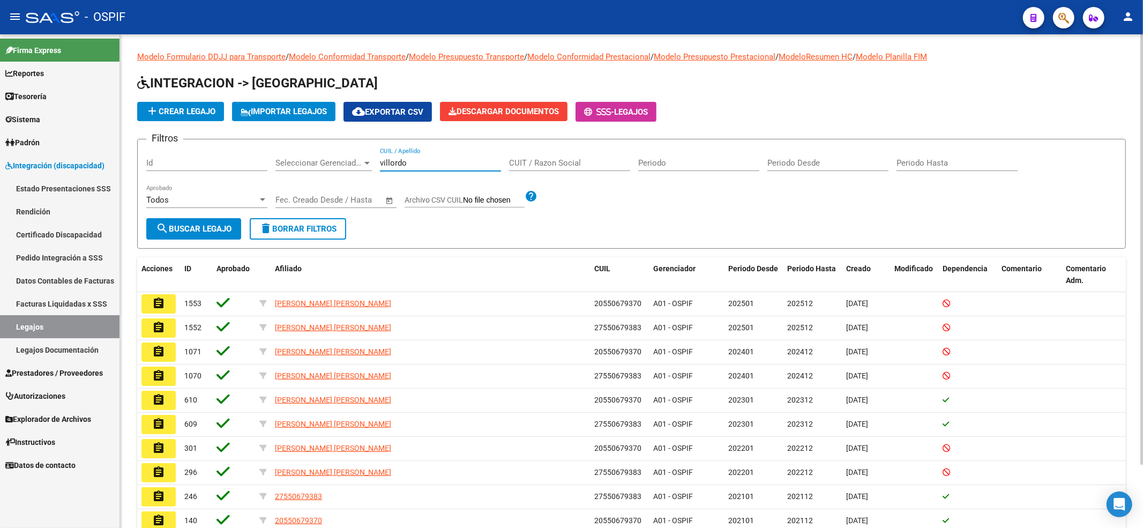
drag, startPoint x: 429, startPoint y: 160, endPoint x: 436, endPoint y: 198, distance: 38.7
click at [279, 167] on div "Filtros Id Seleccionar Gerenciador Seleccionar Gerenciador [PERSON_NAME] CUIL /…" at bounding box center [631, 183] width 970 height 70
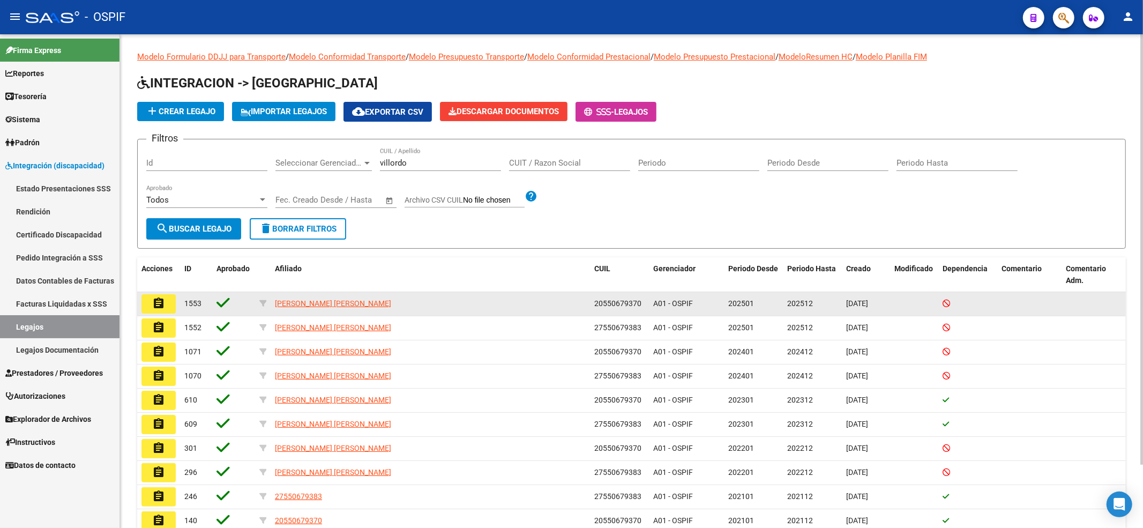
drag, startPoint x: 567, startPoint y: 305, endPoint x: 640, endPoint y: 301, distance: 73.0
click at [640, 301] on div "assignment 1553 [PERSON_NAME] [PERSON_NAME] 20550679370 A01 - OSPIF 202501 2025…" at bounding box center [631, 304] width 988 height 24
copy div "20550679370"
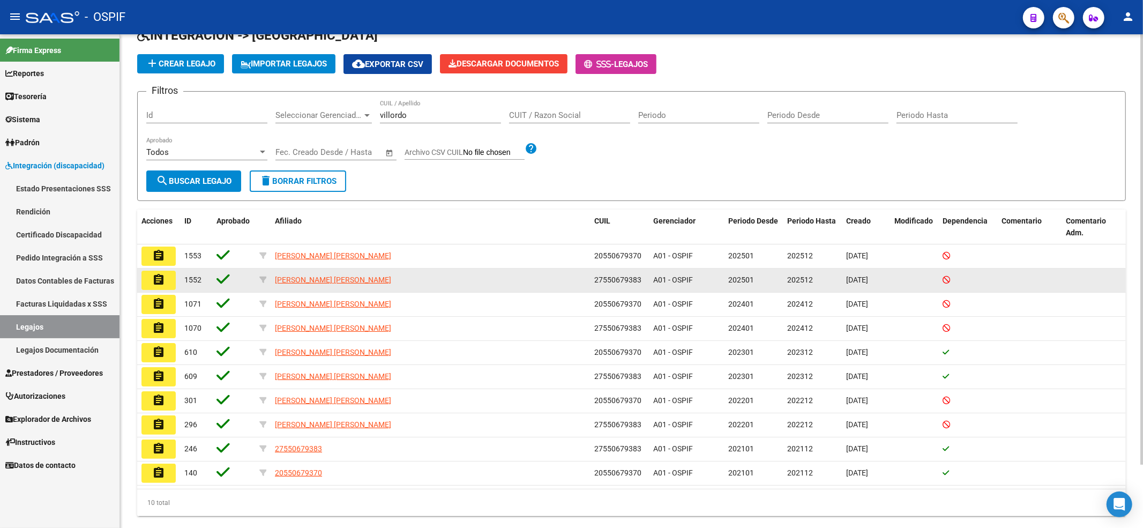
scroll to position [72, 0]
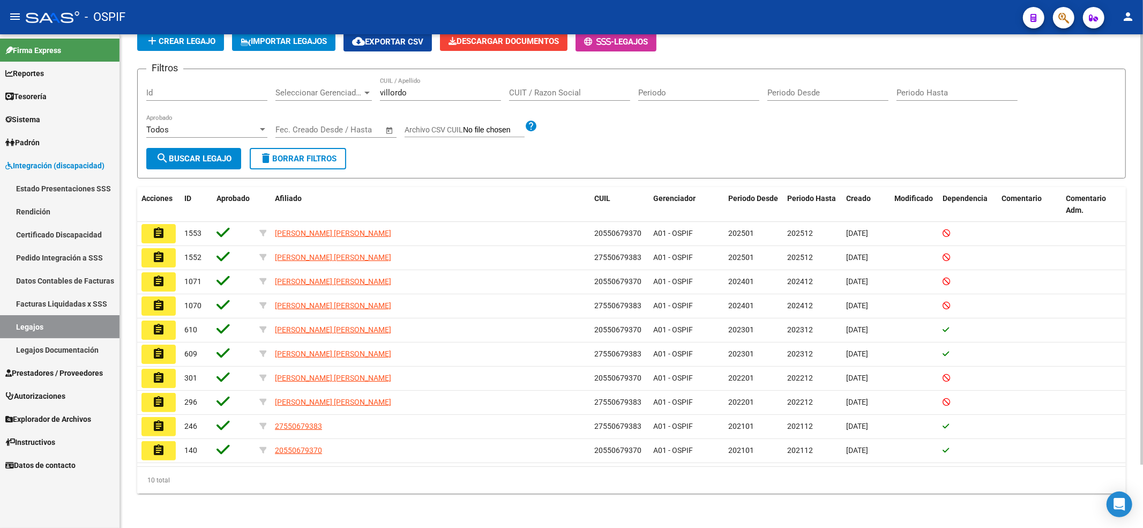
click at [440, 96] on div "[PERSON_NAME] CUIL / Apellido" at bounding box center [440, 89] width 121 height 23
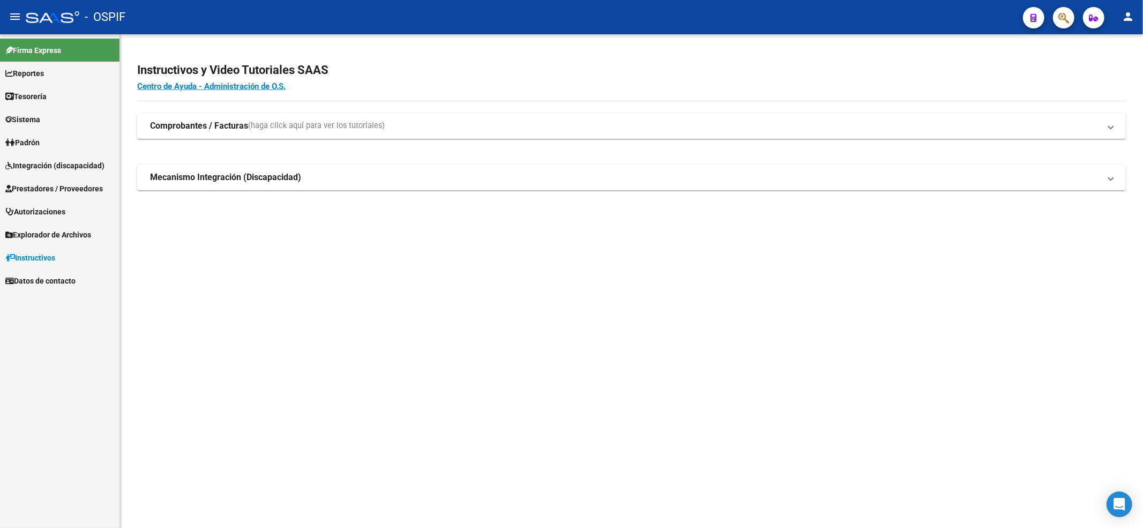
click at [0, 196] on link "Prestadores / Proveedores" at bounding box center [59, 188] width 119 height 23
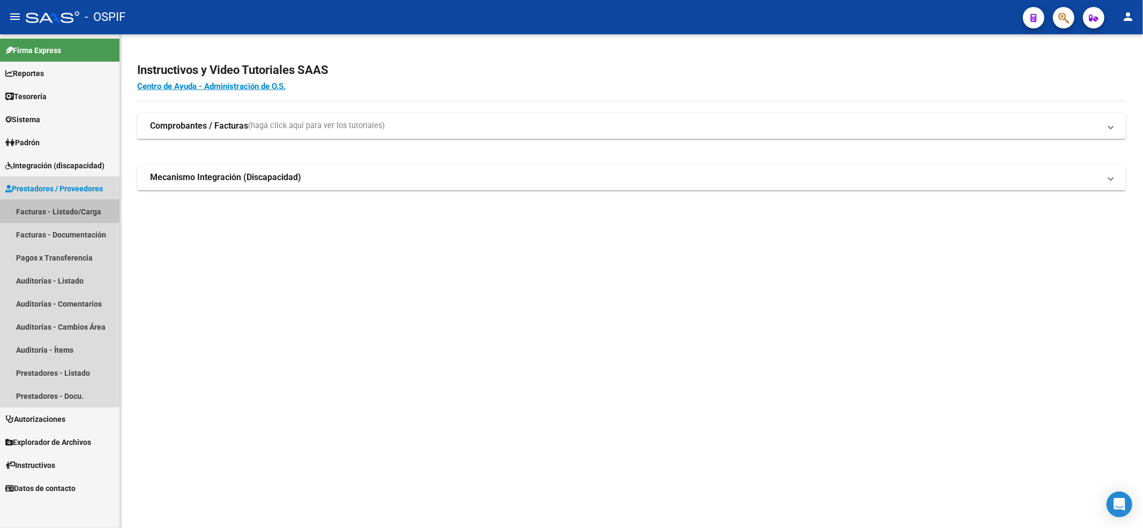
click at [30, 208] on link "Facturas - Listado/Carga" at bounding box center [59, 211] width 119 height 23
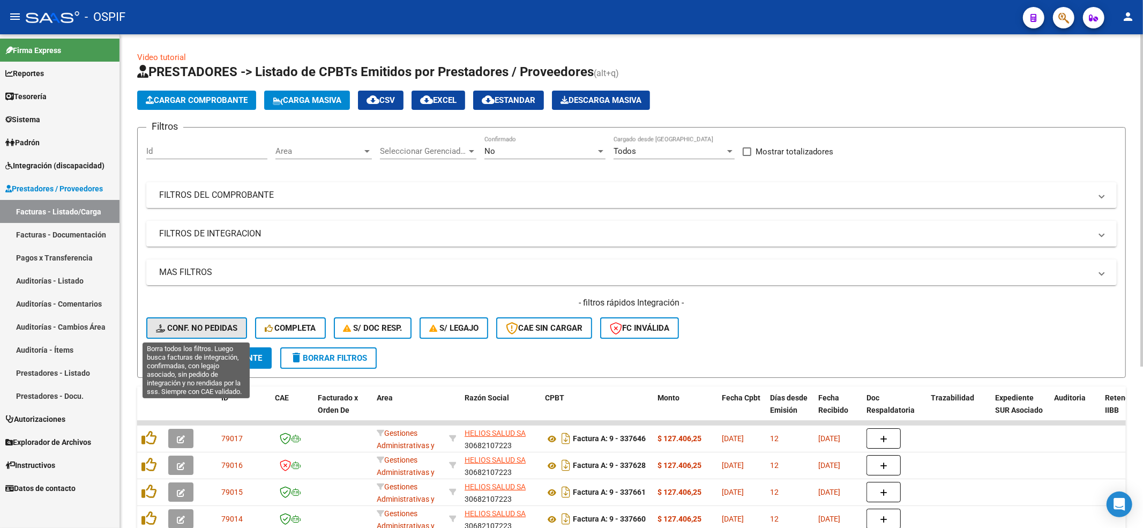
click at [189, 324] on span "Conf. no pedidas" at bounding box center [196, 328] width 81 height 10
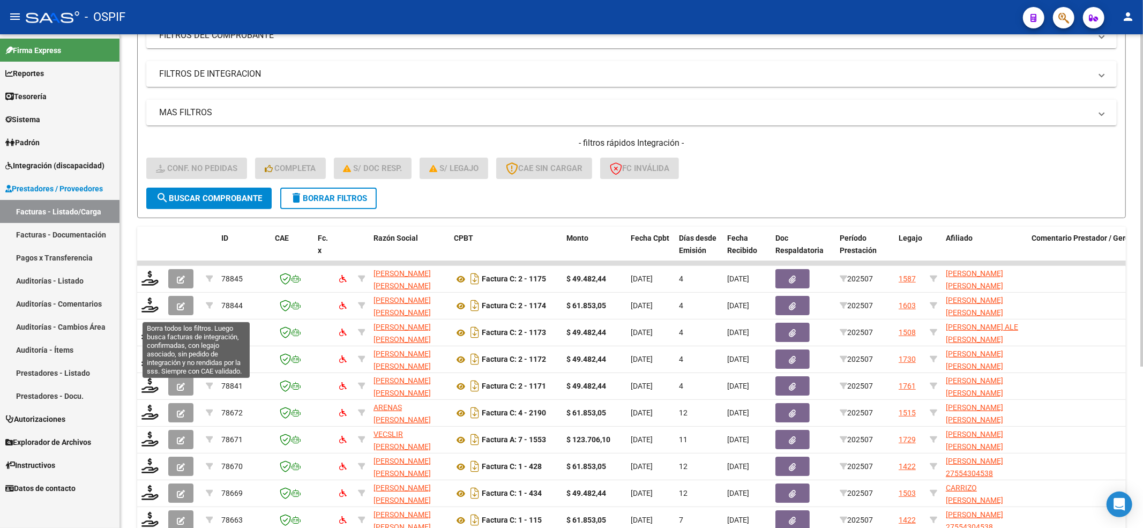
scroll to position [240, 0]
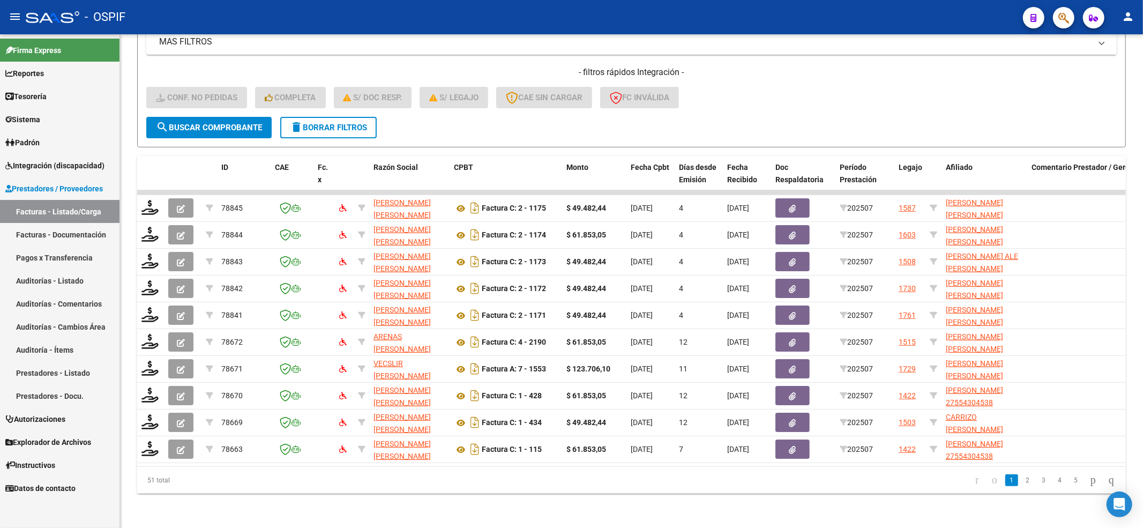
click at [67, 164] on span "Integración (discapacidad)" at bounding box center [54, 166] width 99 height 12
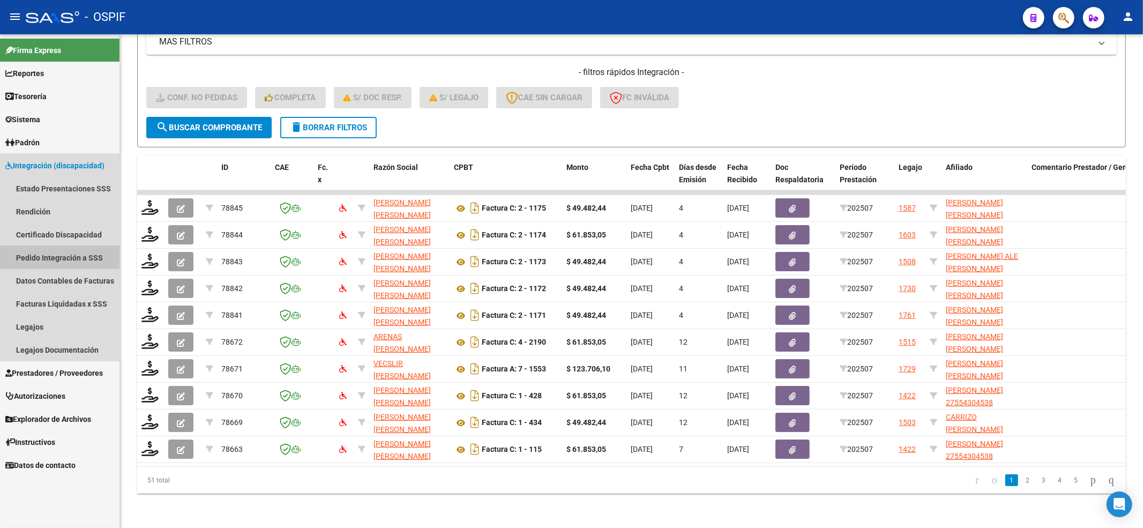
click at [101, 246] on link "Pedido Integración a SSS" at bounding box center [59, 257] width 119 height 23
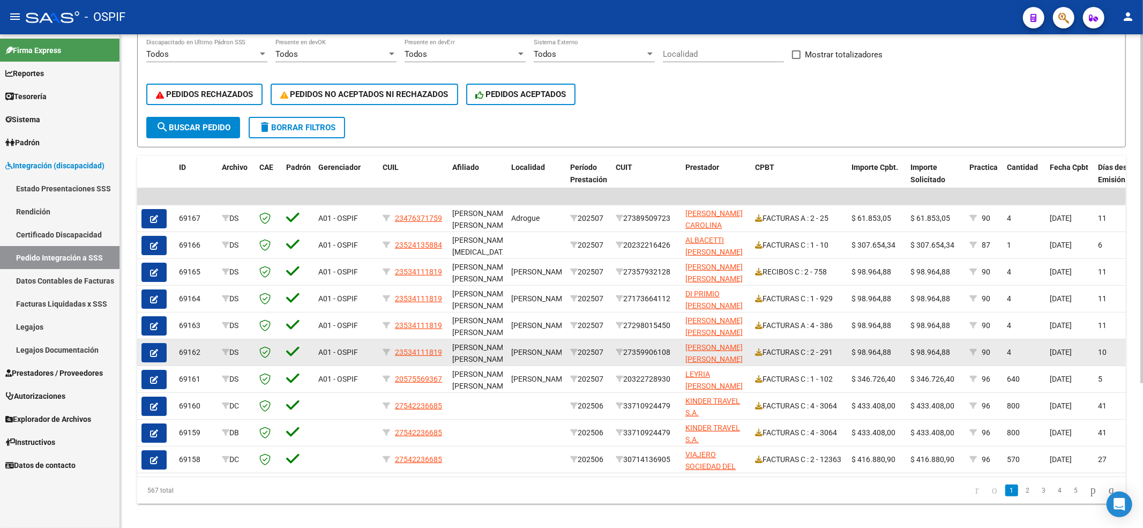
scroll to position [204, 0]
